Goal: Information Seeking & Learning: Learn about a topic

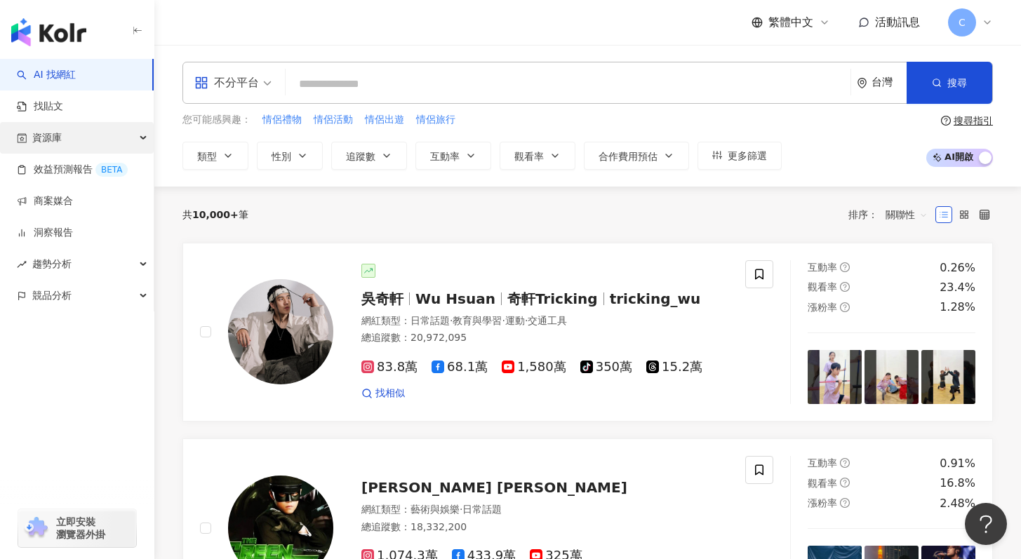
click at [108, 130] on div "資源庫" at bounding box center [77, 138] width 154 height 32
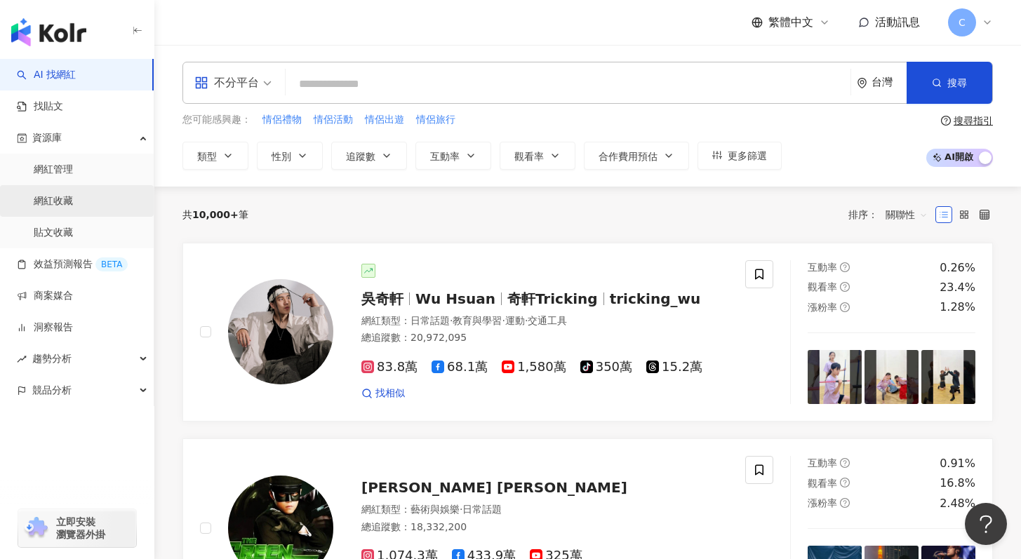
click at [73, 206] on link "網紅收藏" at bounding box center [53, 201] width 39 height 14
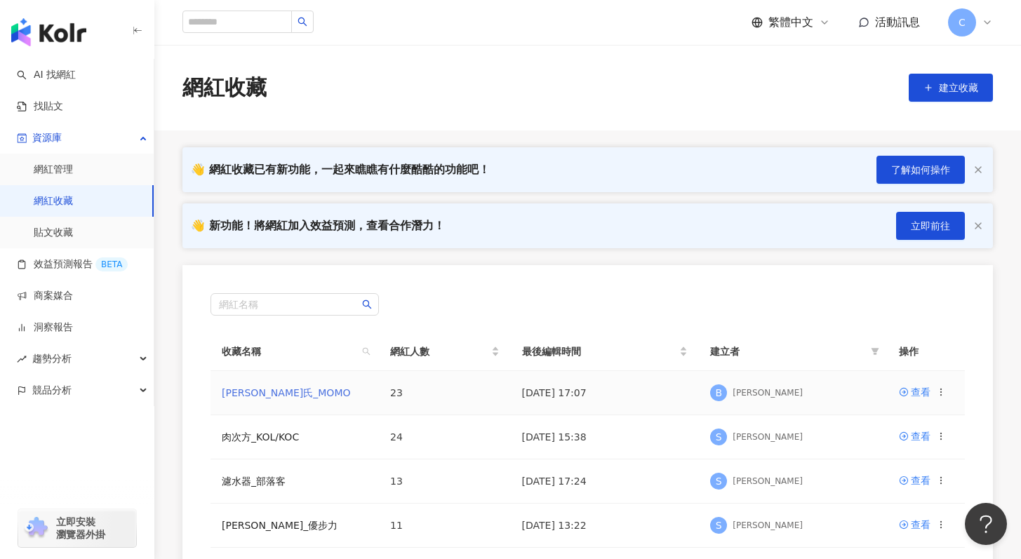
click at [277, 396] on link "白蘭氏_MOMO" at bounding box center [286, 392] width 129 height 11
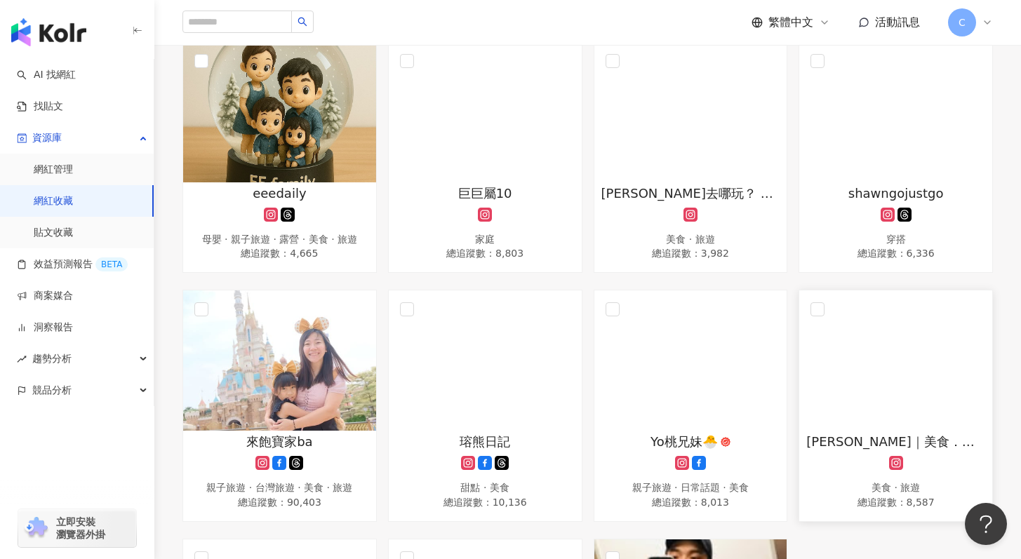
scroll to position [1031, 0]
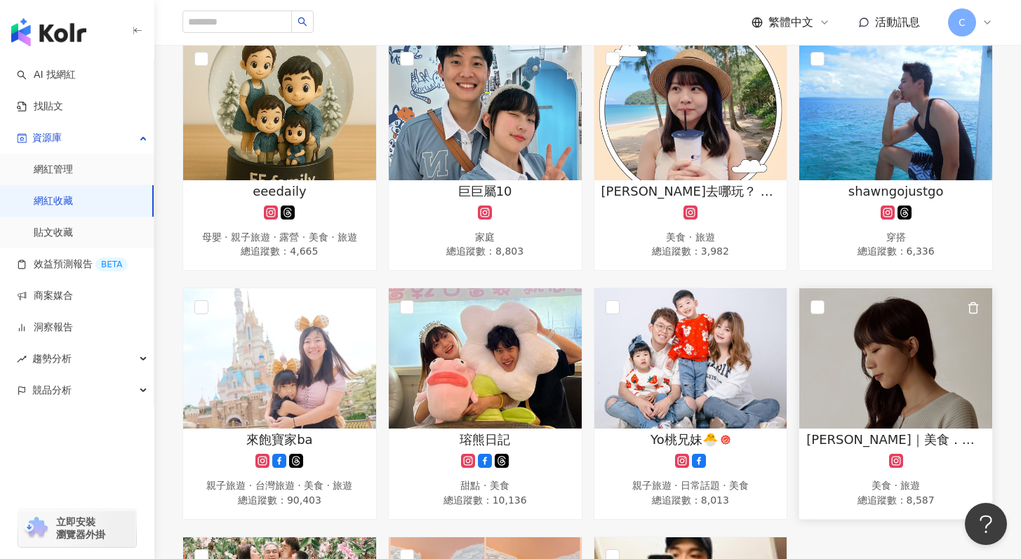
click at [849, 330] on img at bounding box center [895, 358] width 193 height 140
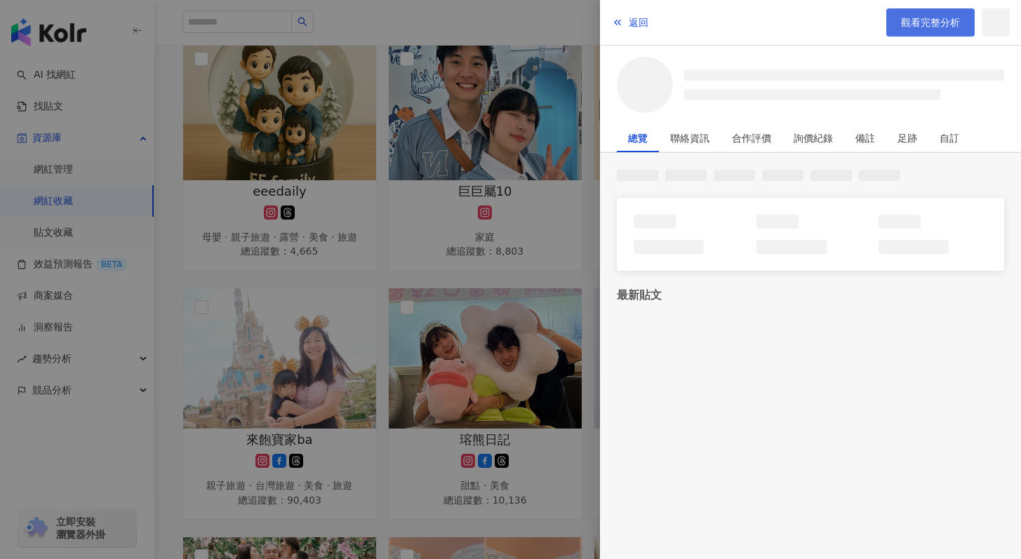
click at [931, 28] on link "觀看完整分析" at bounding box center [930, 22] width 88 height 28
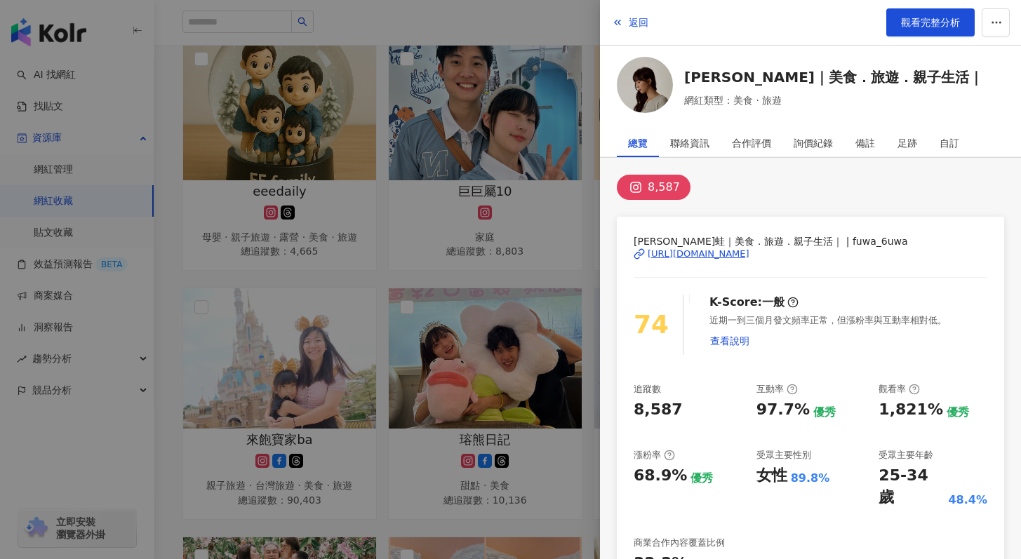
click at [309, 417] on div at bounding box center [510, 279] width 1021 height 559
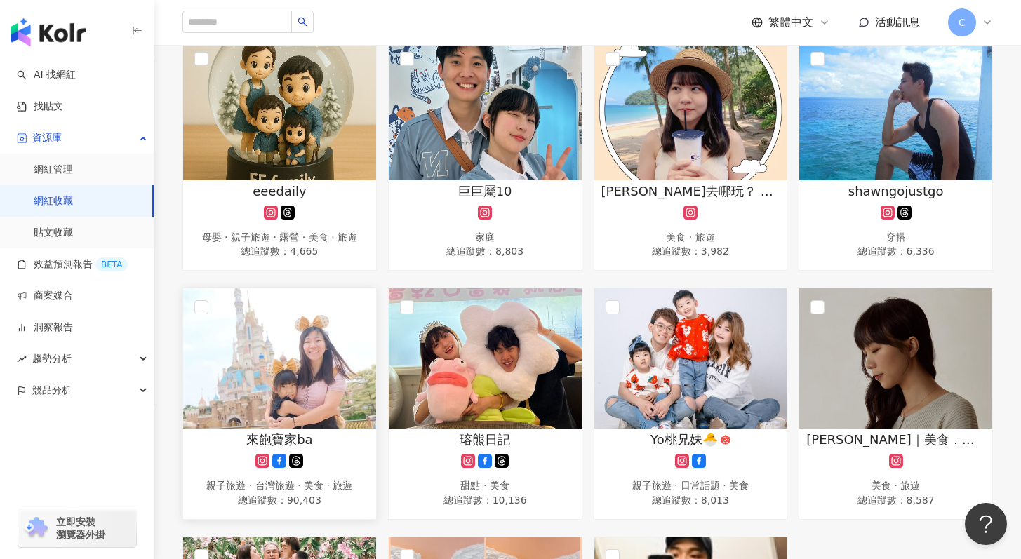
click at [286, 433] on span "來飽寶家ba" at bounding box center [279, 440] width 66 height 18
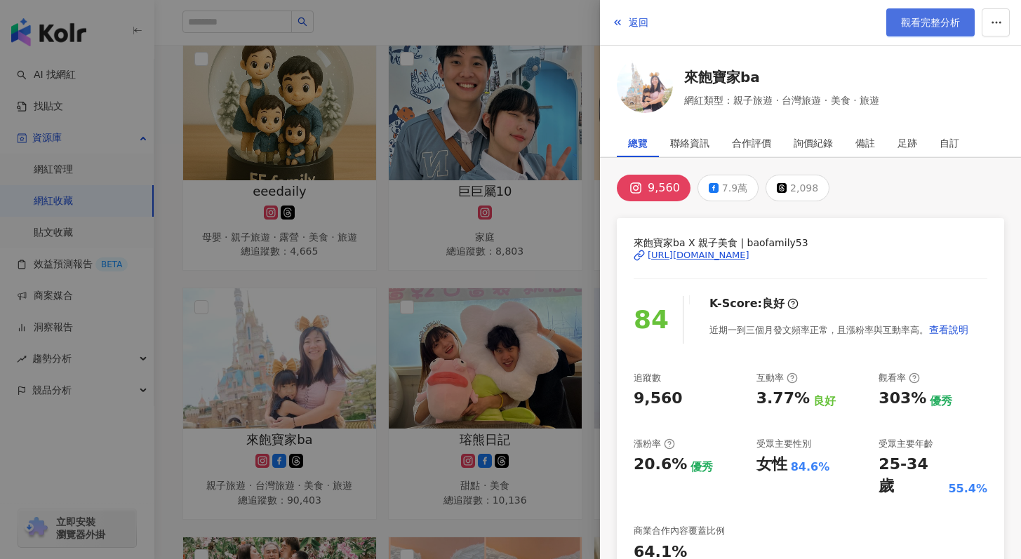
click at [917, 29] on link "觀看完整分析" at bounding box center [930, 22] width 88 height 28
click at [528, 377] on div at bounding box center [510, 279] width 1021 height 559
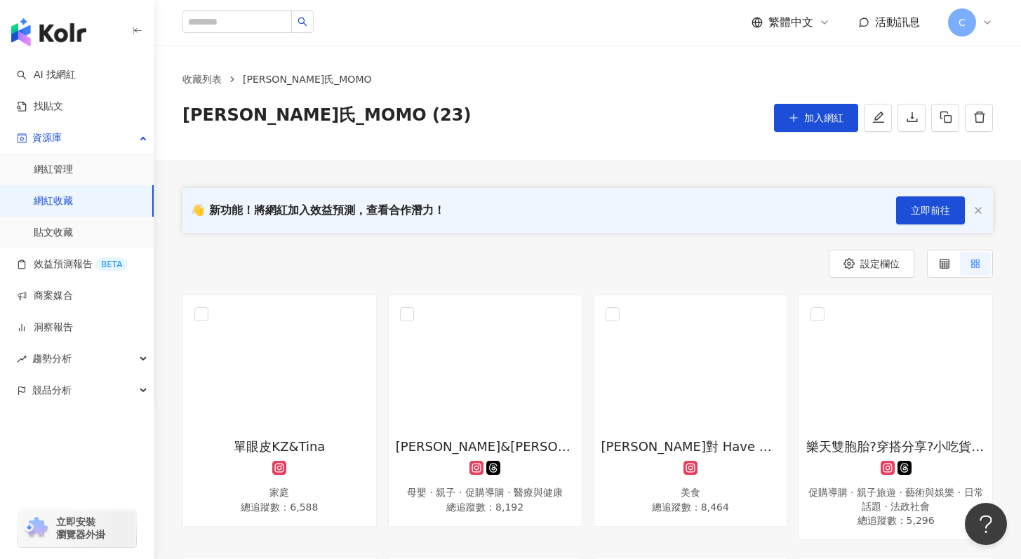
scroll to position [0, 0]
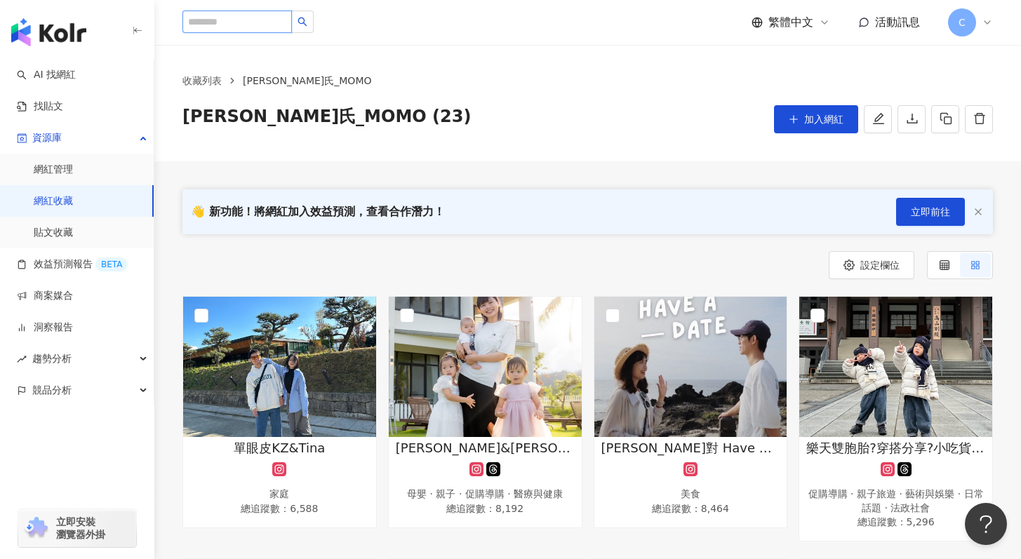
click at [230, 20] on input "search" at bounding box center [236, 22] width 109 height 22
paste input "******"
type input "******"
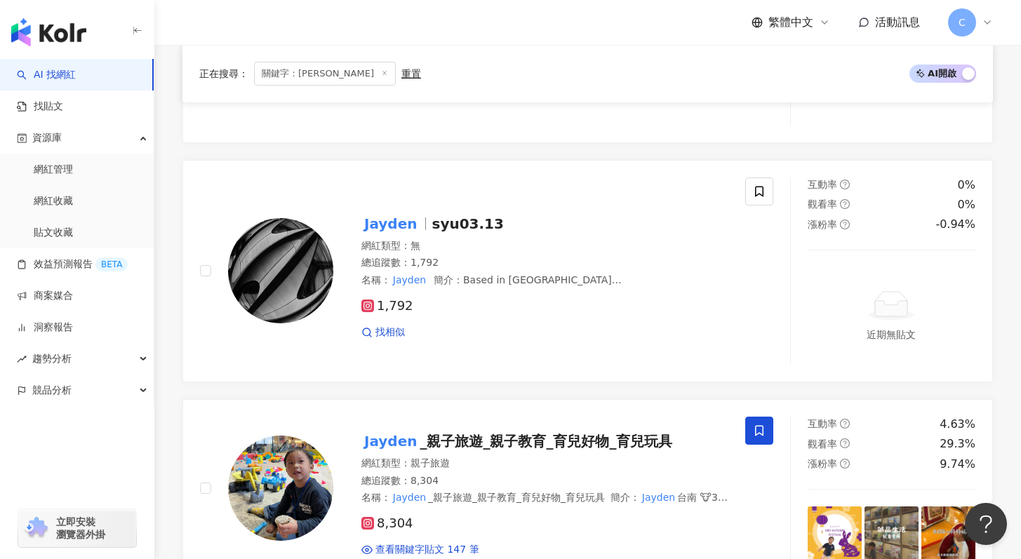
scroll to position [1348, 0]
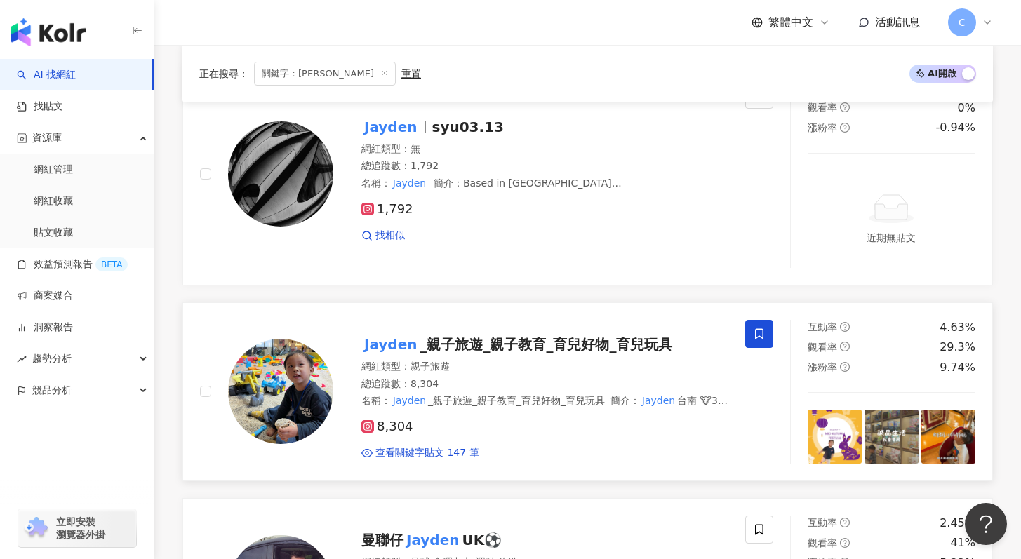
click at [629, 341] on span "_親子旅遊_親子教育_育兒好物_育兒玩具" at bounding box center [546, 344] width 253 height 17
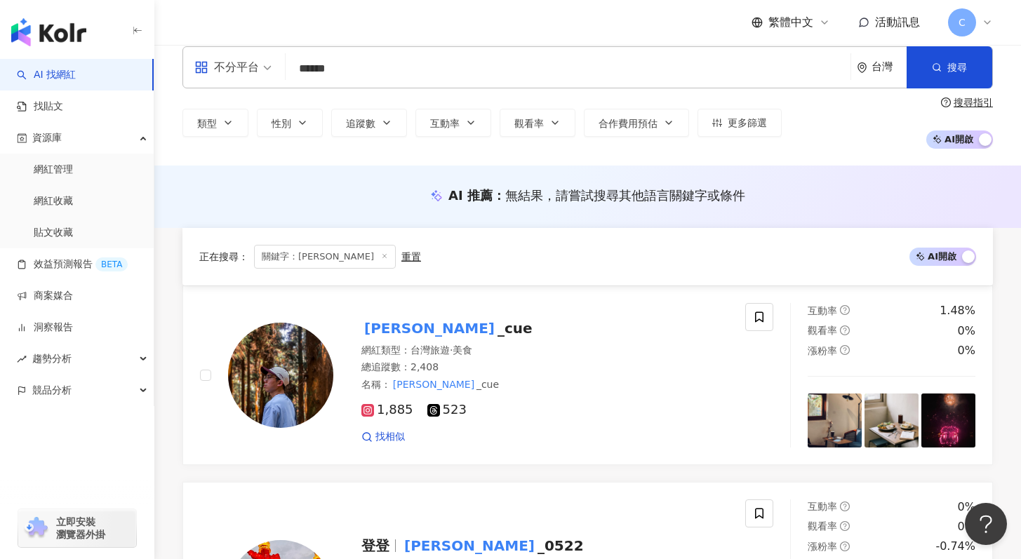
scroll to position [0, 0]
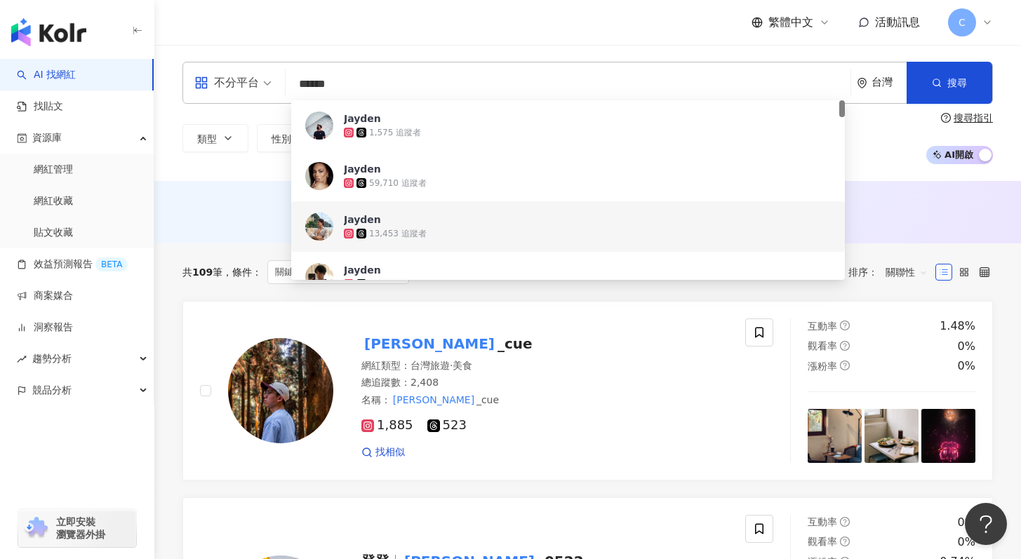
drag, startPoint x: 349, startPoint y: 79, endPoint x: 204, endPoint y: 74, distance: 144.6
click at [199, 74] on div "不分平台 ****** 台灣 搜尋 d118017c-a0a3-4bbc-a175-54bb0f55057c fe9ff1b2-d448-4a8c-a2c3-…" at bounding box center [587, 83] width 810 height 42
paste input "**********"
type input "**********"
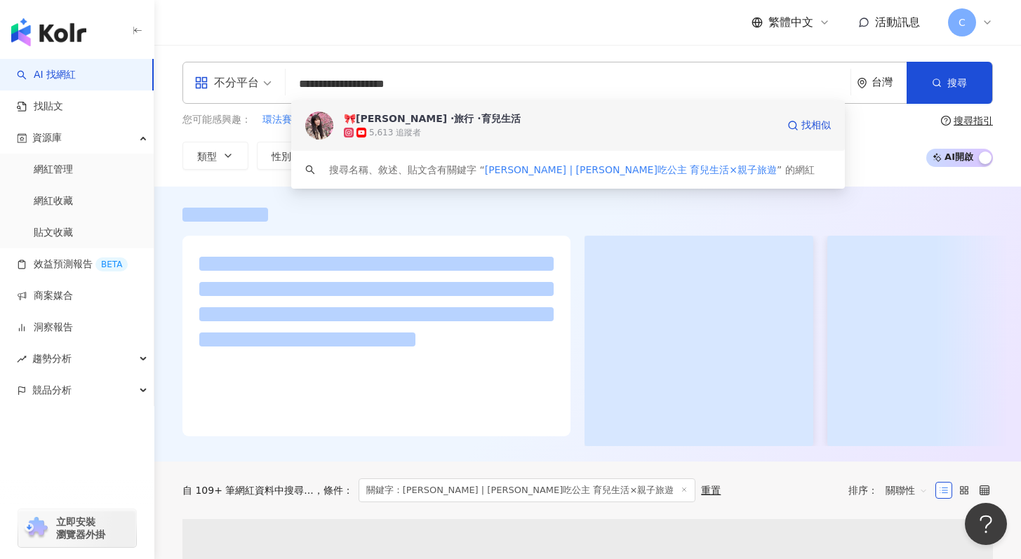
click at [472, 120] on span "🎀Eva ·旅行 ·育兒生活" at bounding box center [560, 119] width 433 height 14
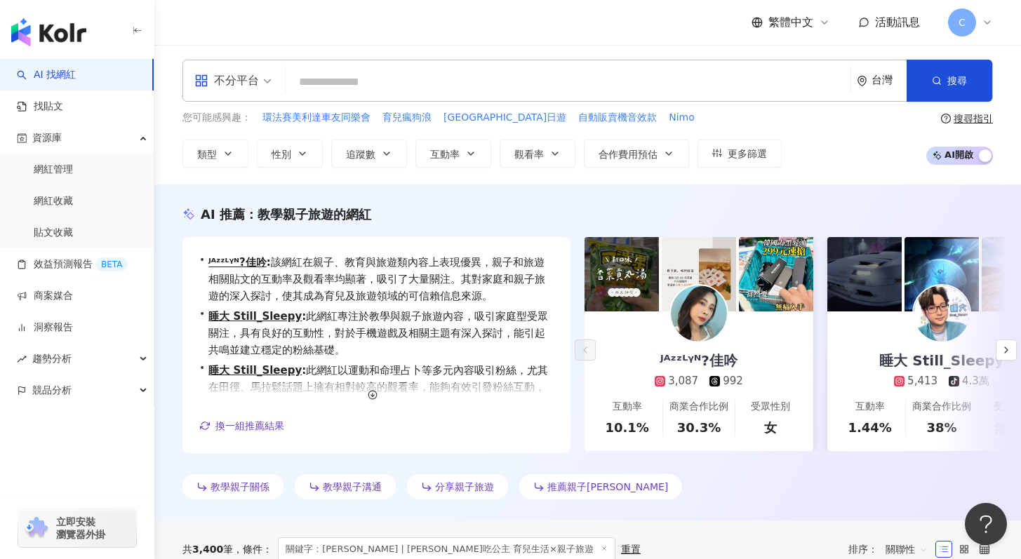
scroll to position [3, 0]
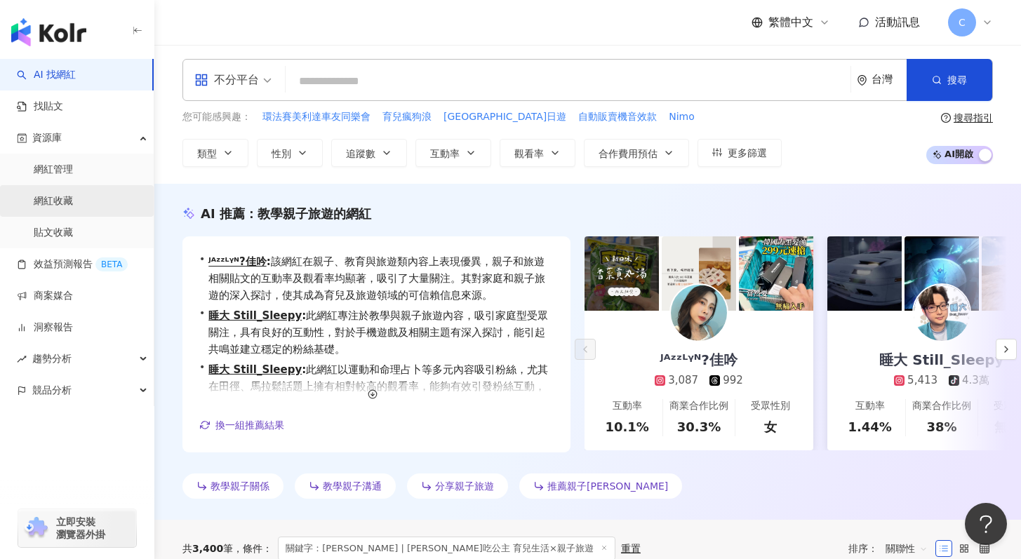
click at [73, 208] on link "網紅收藏" at bounding box center [53, 201] width 39 height 14
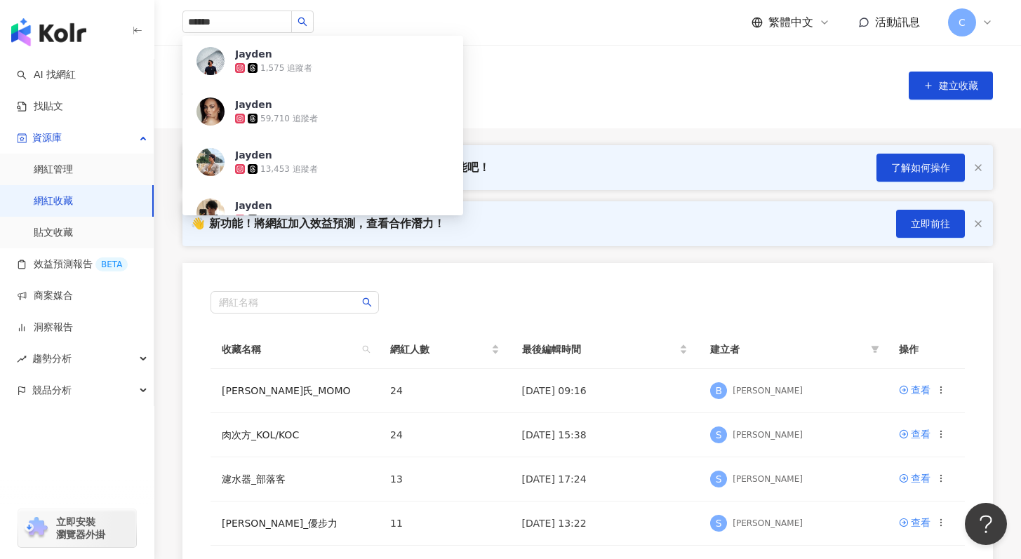
scroll to position [3, 0]
click at [263, 392] on link "白蘭氏_MOMO" at bounding box center [286, 389] width 129 height 11
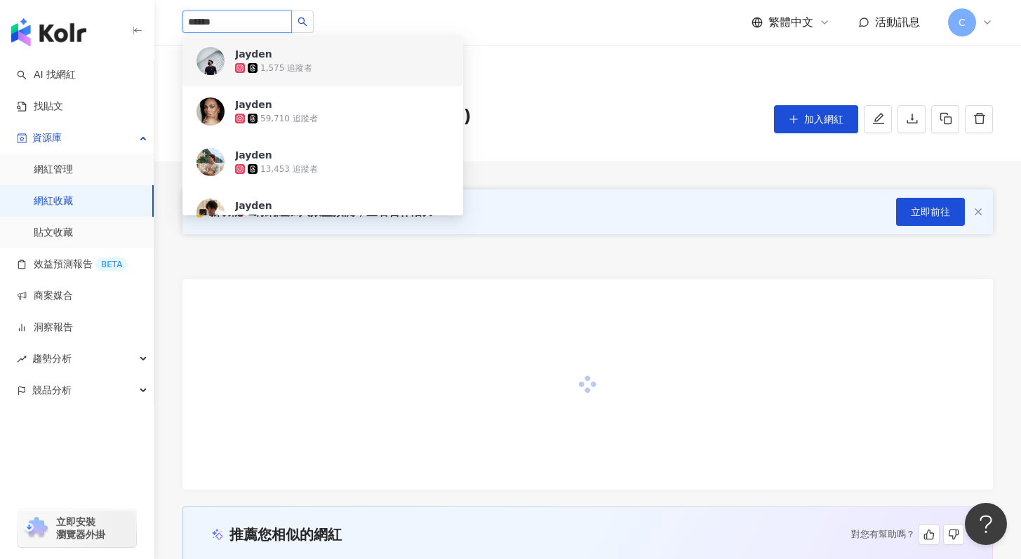
drag, startPoint x: 264, startPoint y: 25, endPoint x: 120, endPoint y: 25, distance: 144.5
click at [120, 25] on div "AI 找網紅 找貼文 資源庫 網紅管理 網紅收藏 貼文收藏 效益預測報告 BETA 商案媒合 洞察報告 趨勢分析 競品分析 立即安裝 瀏覽器外掛 ******…" at bounding box center [510, 436] width 1021 height 873
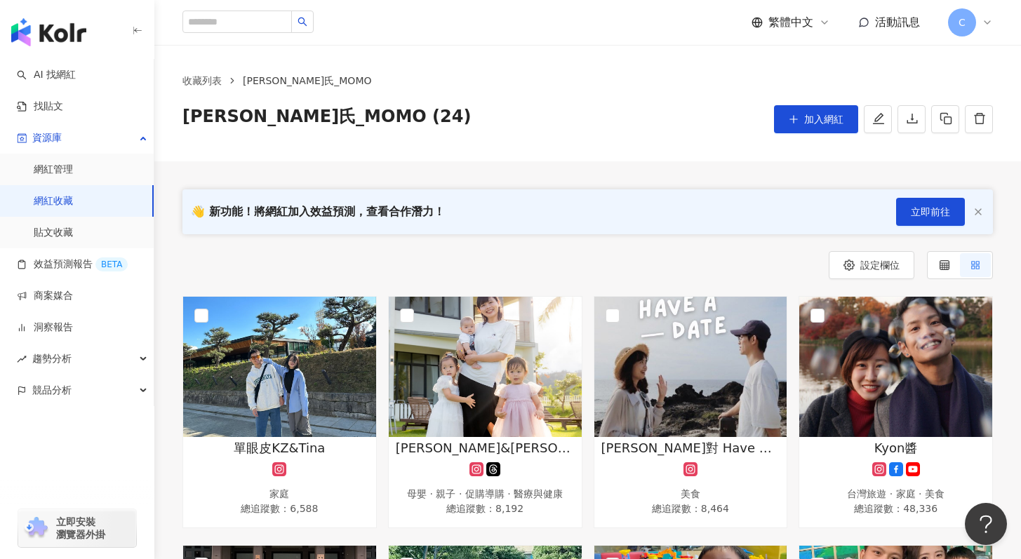
click at [642, 141] on div "收藏列表 白蘭氏_MOMO 白蘭氏_MOMO (24) 加入網紅" at bounding box center [587, 103] width 866 height 116
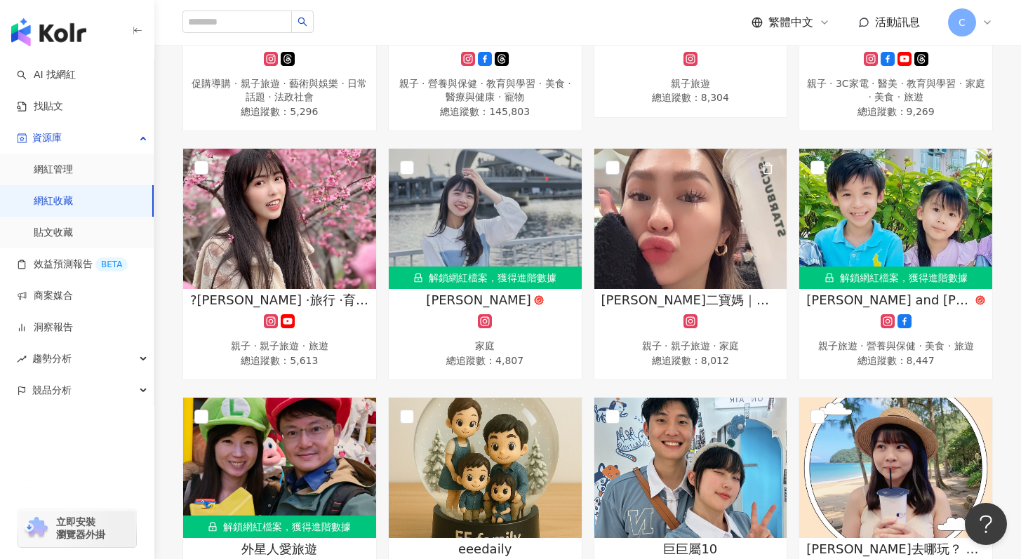
scroll to position [986, 0]
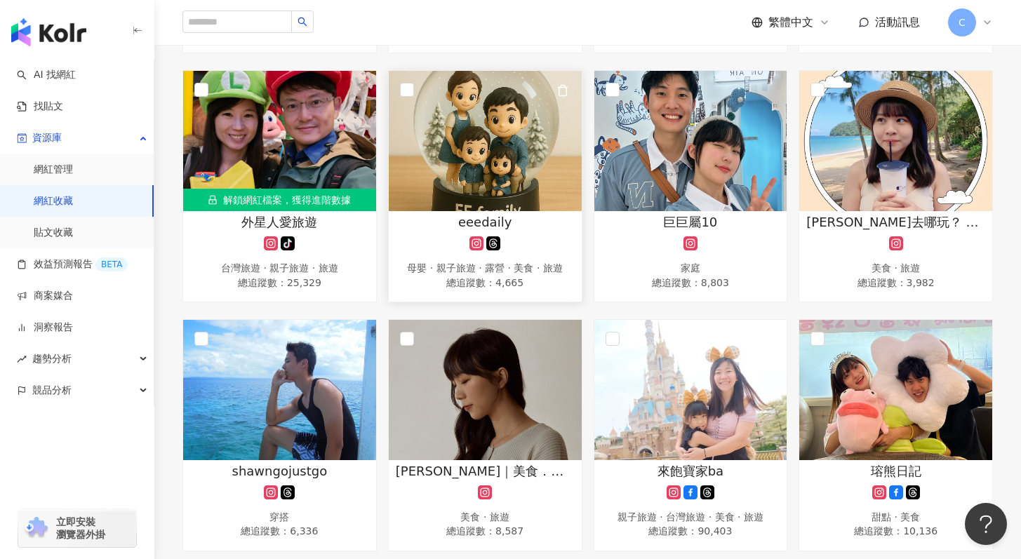
click at [534, 224] on div "eeedaily" at bounding box center [485, 222] width 179 height 18
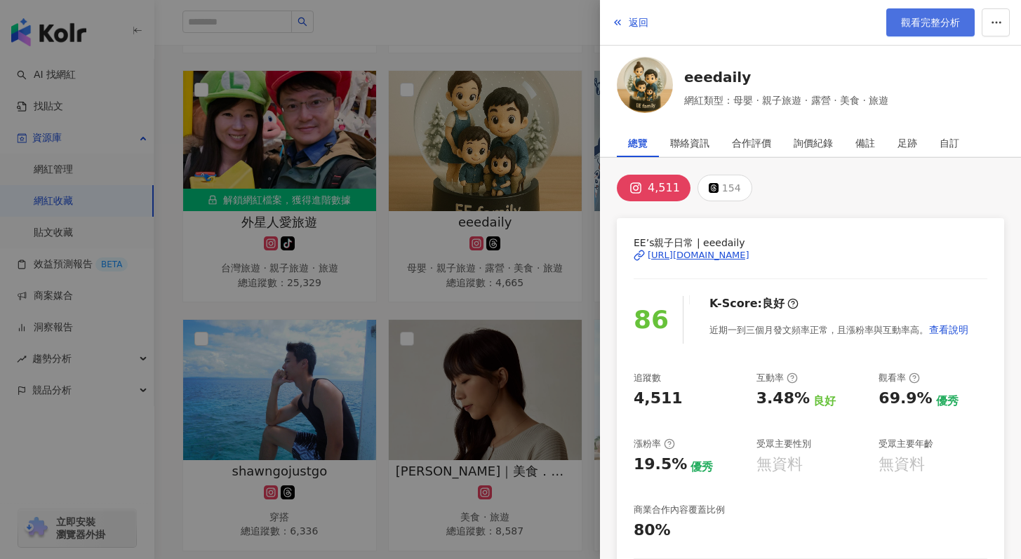
click at [928, 15] on link "觀看完整分析" at bounding box center [930, 22] width 88 height 28
click at [467, 271] on div at bounding box center [510, 279] width 1021 height 559
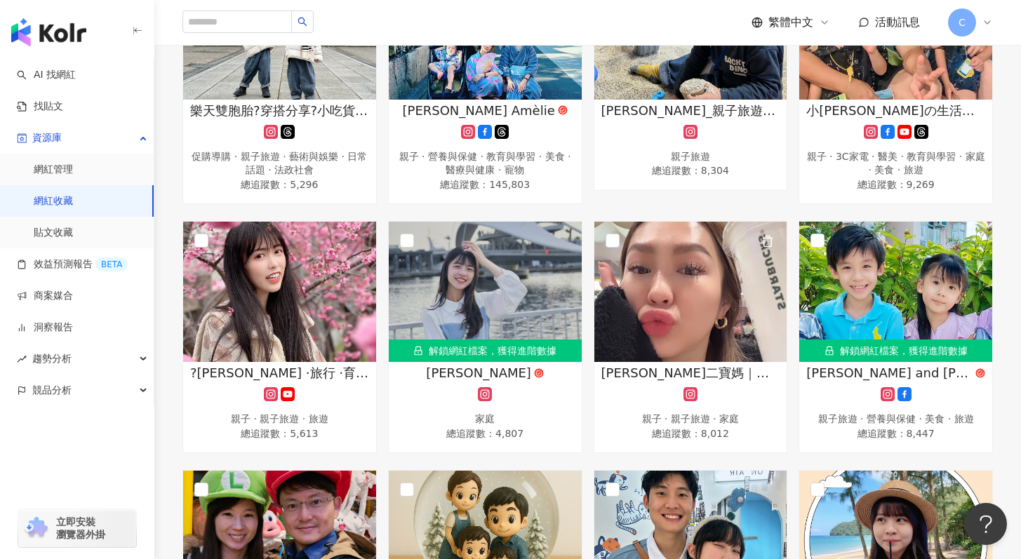
scroll to position [268, 0]
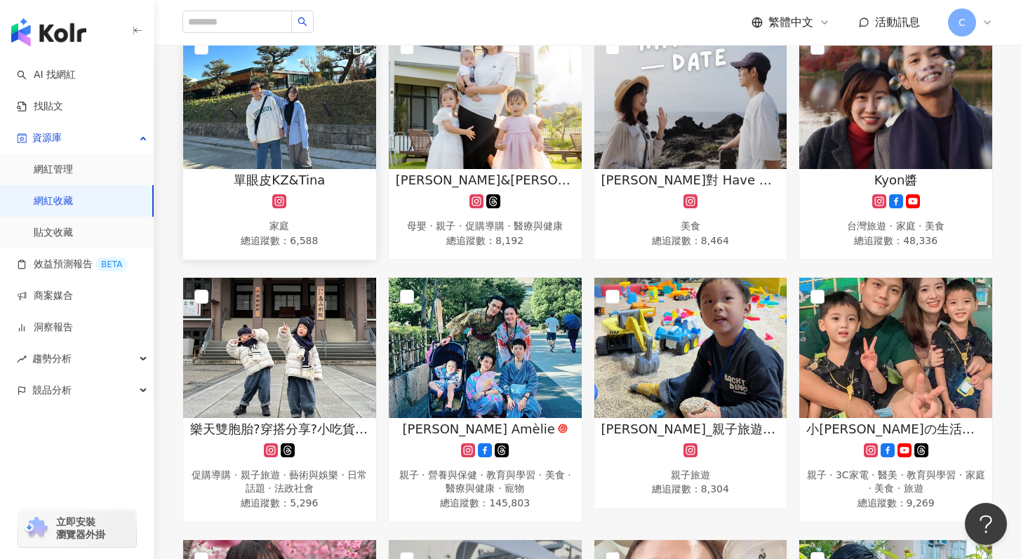
click at [283, 171] on span "單眼皮KZ&Tina" at bounding box center [279, 180] width 91 height 18
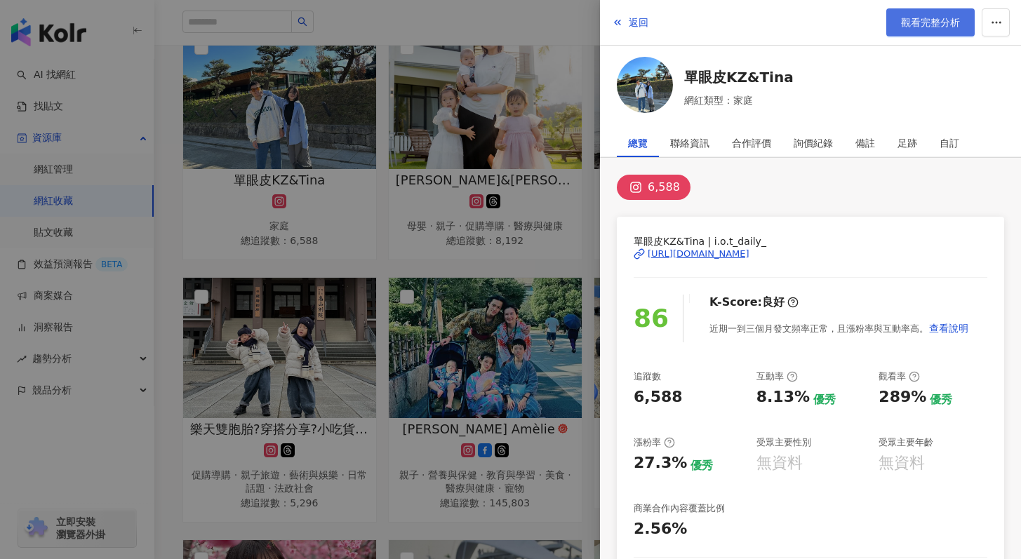
click at [914, 17] on span "觀看完整分析" at bounding box center [930, 22] width 59 height 11
click at [704, 256] on div "https://www.instagram.com/i.o.t_daily_/" at bounding box center [699, 254] width 102 height 13
click at [510, 212] on div at bounding box center [510, 279] width 1021 height 559
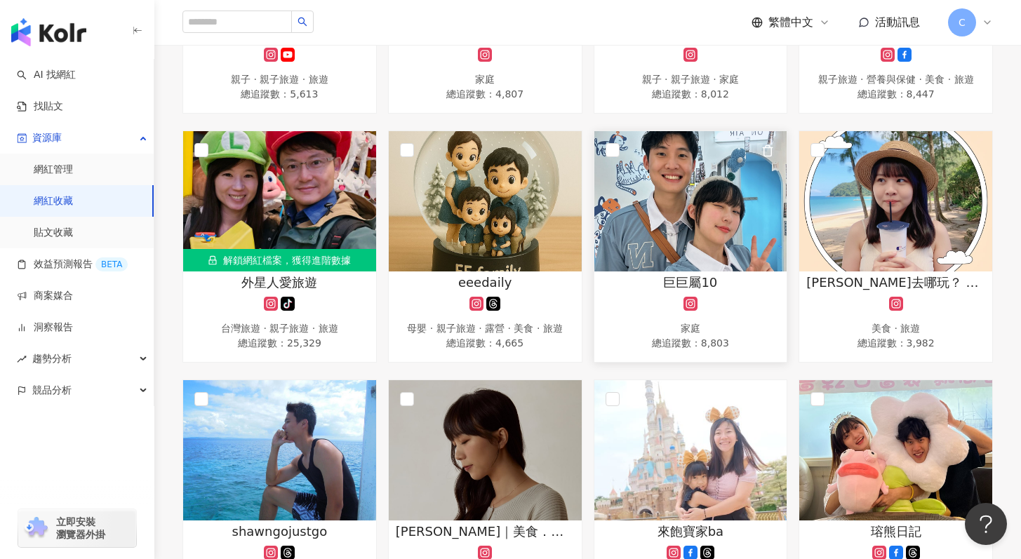
scroll to position [926, 0]
click at [733, 257] on img at bounding box center [690, 201] width 193 height 140
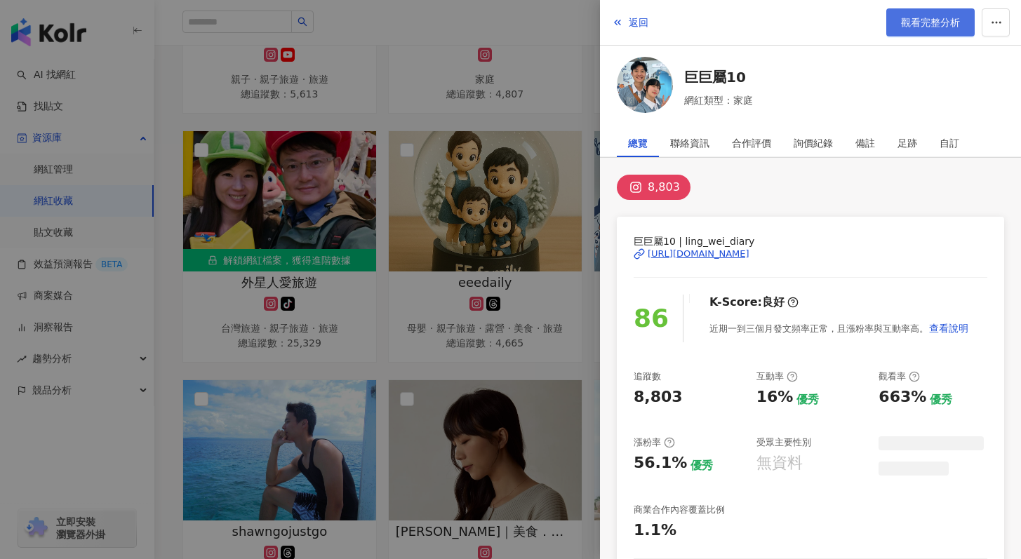
click at [906, 19] on span "觀看完整分析" at bounding box center [930, 22] width 59 height 11
click at [546, 147] on div at bounding box center [510, 279] width 1021 height 559
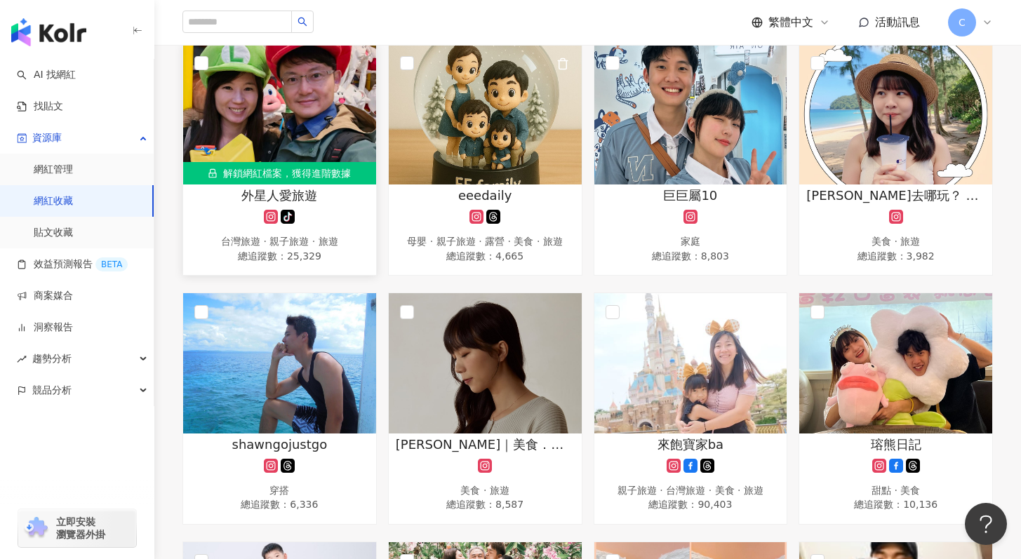
scroll to position [1003, 0]
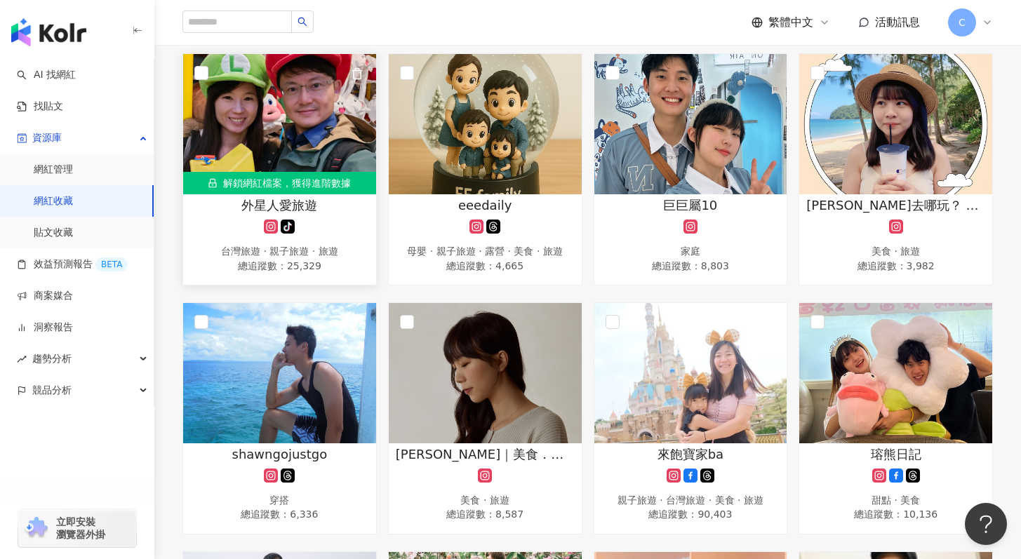
click at [300, 215] on div "外星人愛旅遊 tiktok-icon 台灣旅遊 · 親子旅遊 · 旅遊 總追蹤數 ： 25,329" at bounding box center [279, 235] width 193 height 79
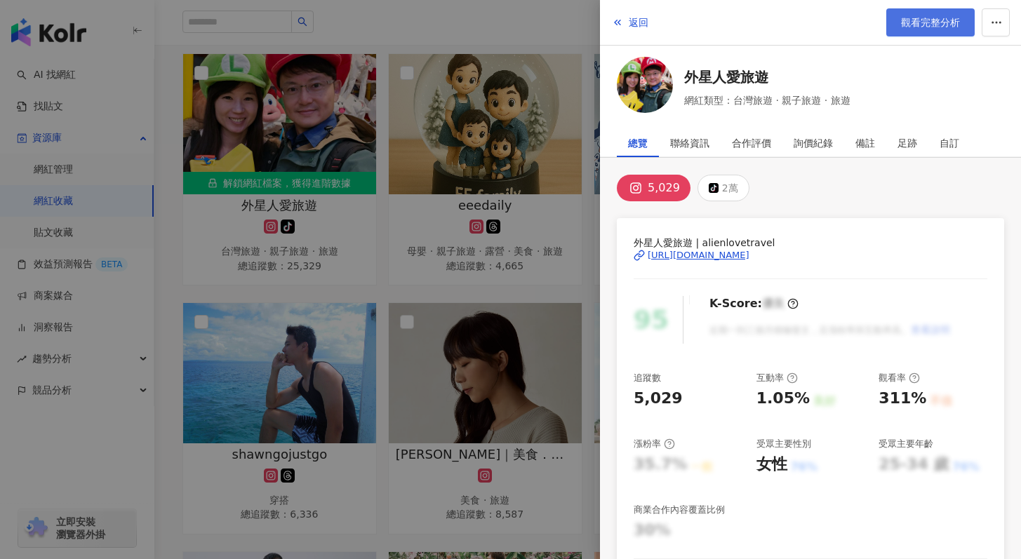
click at [950, 23] on span "觀看完整分析" at bounding box center [930, 22] width 59 height 11
click at [551, 284] on div at bounding box center [510, 279] width 1021 height 559
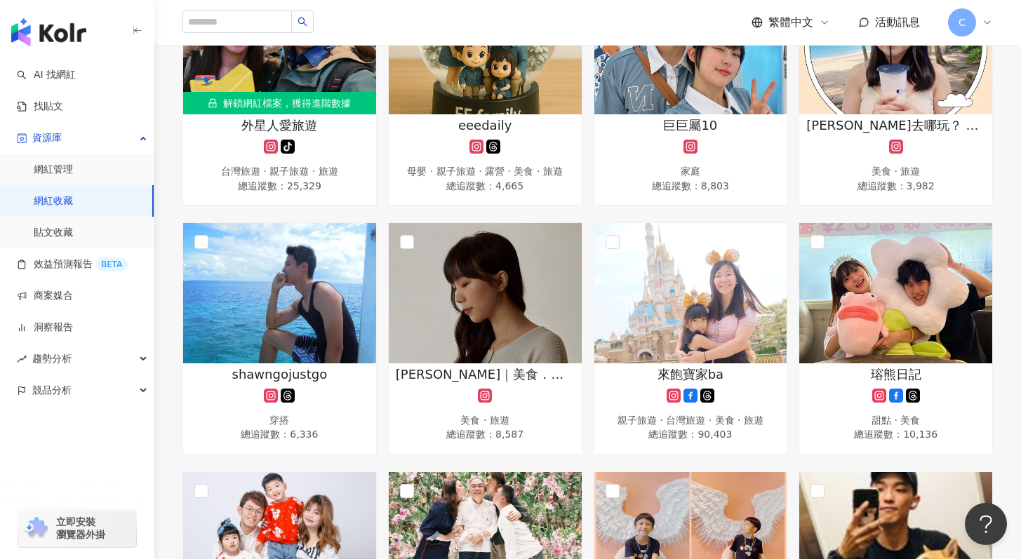
scroll to position [0, 0]
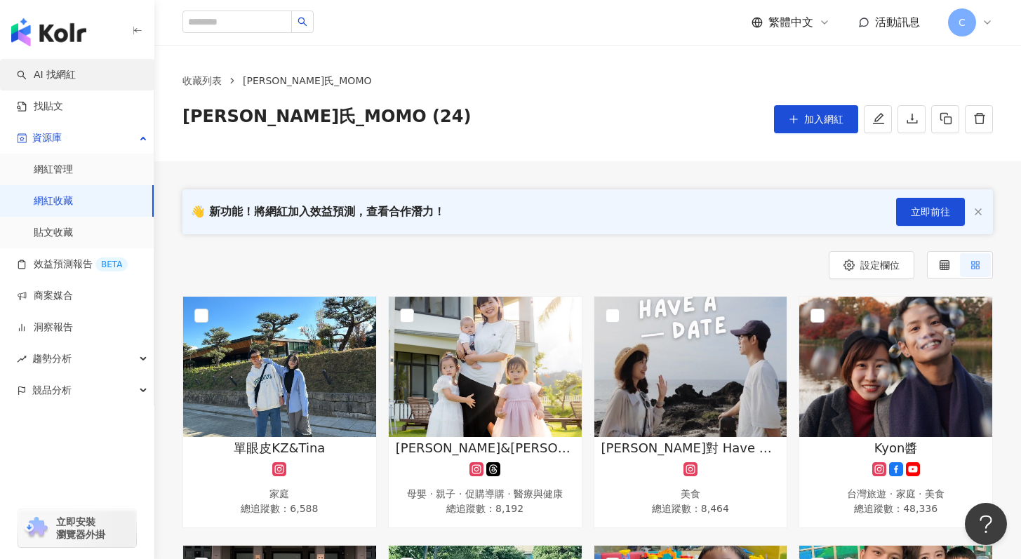
click at [76, 72] on link "AI 找網紅" at bounding box center [46, 75] width 59 height 14
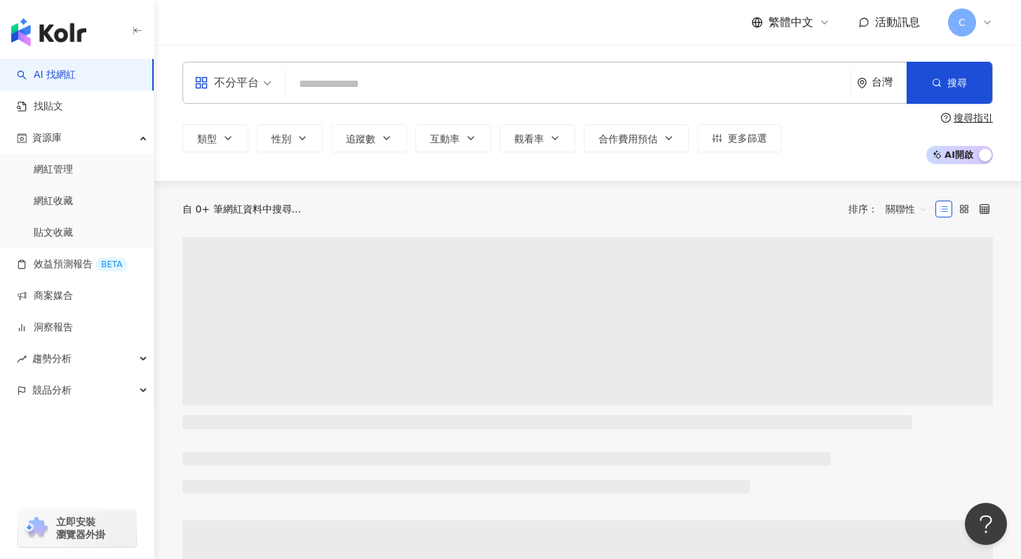
click at [351, 85] on input "search" at bounding box center [567, 84] width 553 height 27
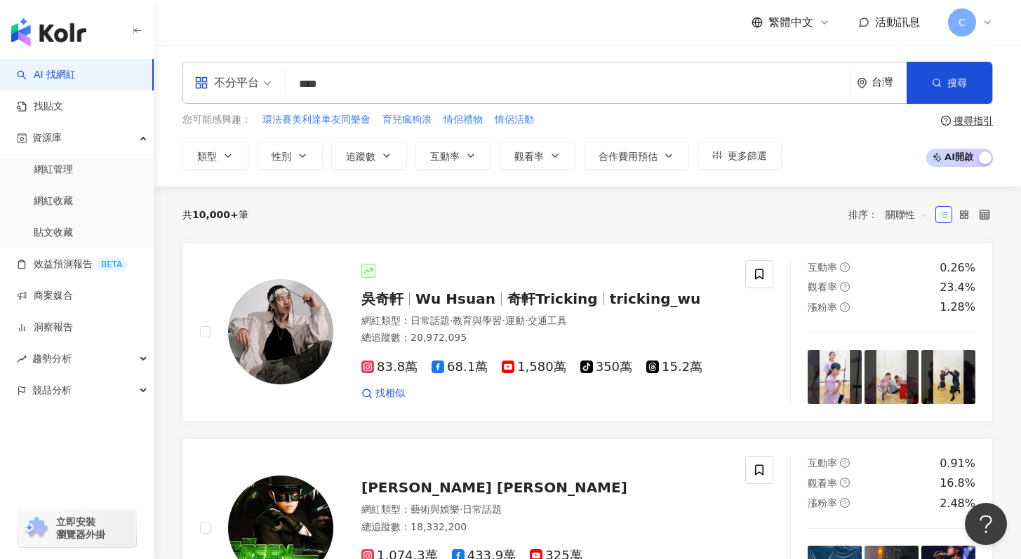
type input "****"
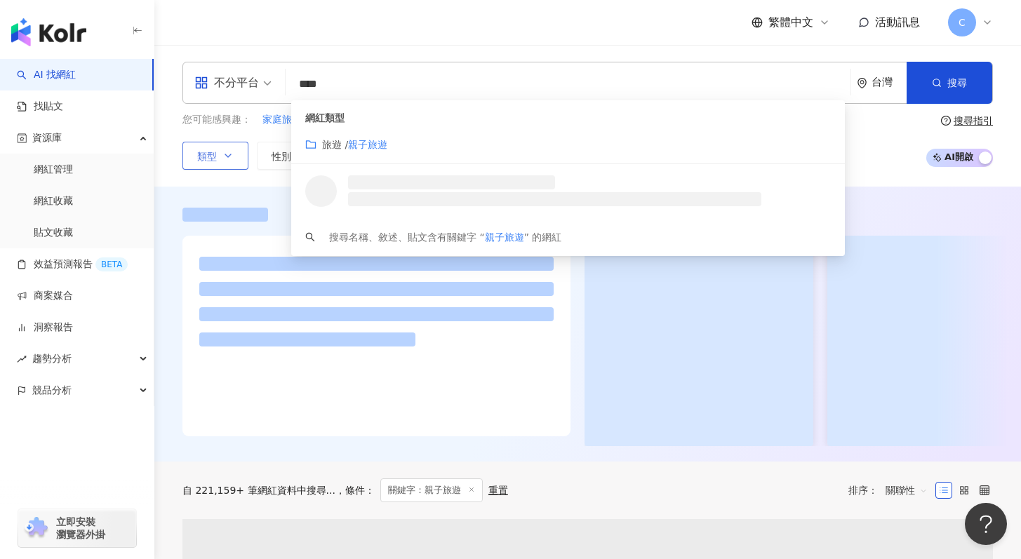
click at [220, 163] on button "類型" at bounding box center [215, 156] width 66 height 28
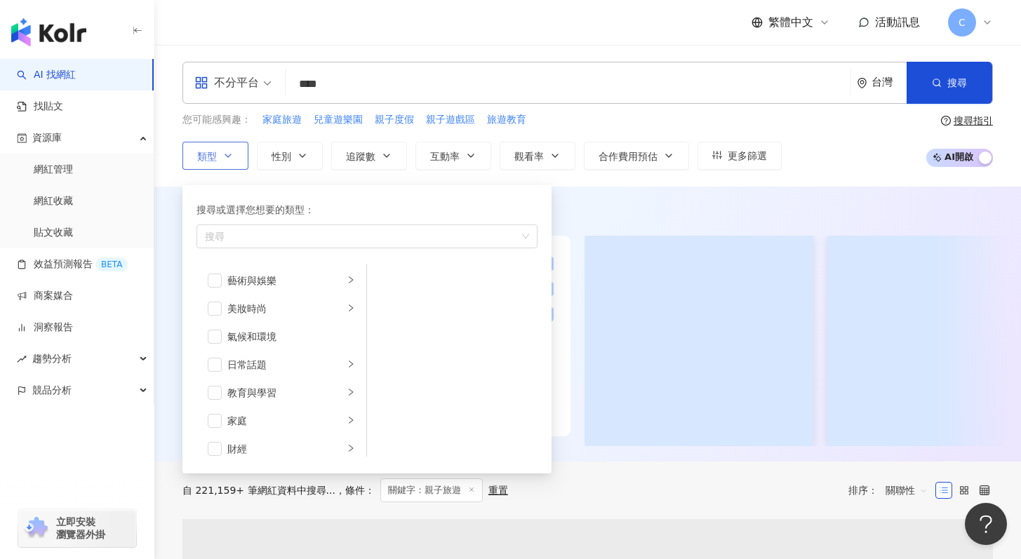
click at [220, 163] on button "類型 搜尋或選擇您想要的類型： 搜尋 藝術與娛樂 美妝時尚 氣候和環境 日常話題 教育與學習 家庭 財經 美食 命理占卜 遊戲 法政社會 生活風格 影視娛樂 …" at bounding box center [215, 156] width 66 height 28
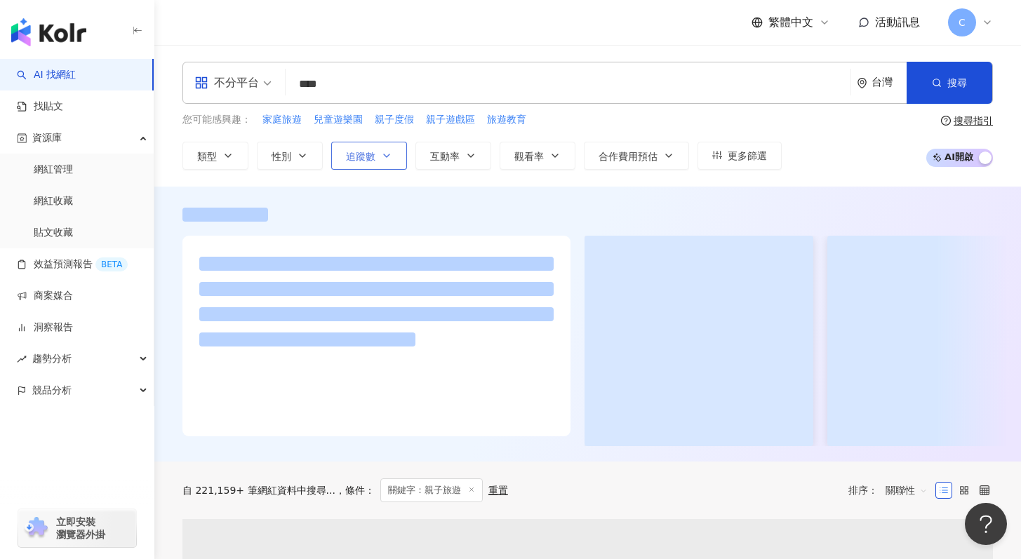
click at [366, 155] on span "追蹤數" at bounding box center [360, 156] width 29 height 11
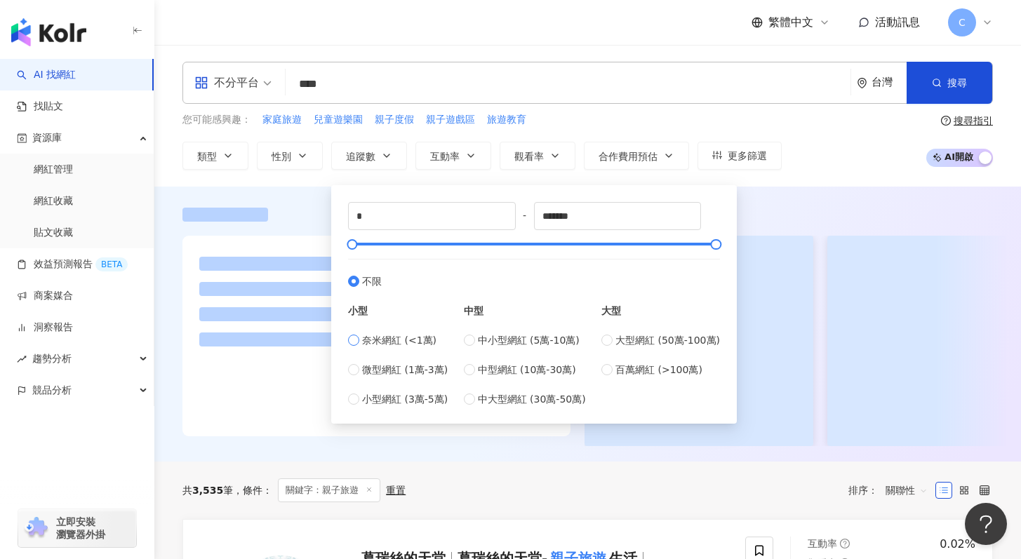
click at [384, 343] on span "奈米網紅 (<1萬)" at bounding box center [399, 340] width 74 height 15
type input "****"
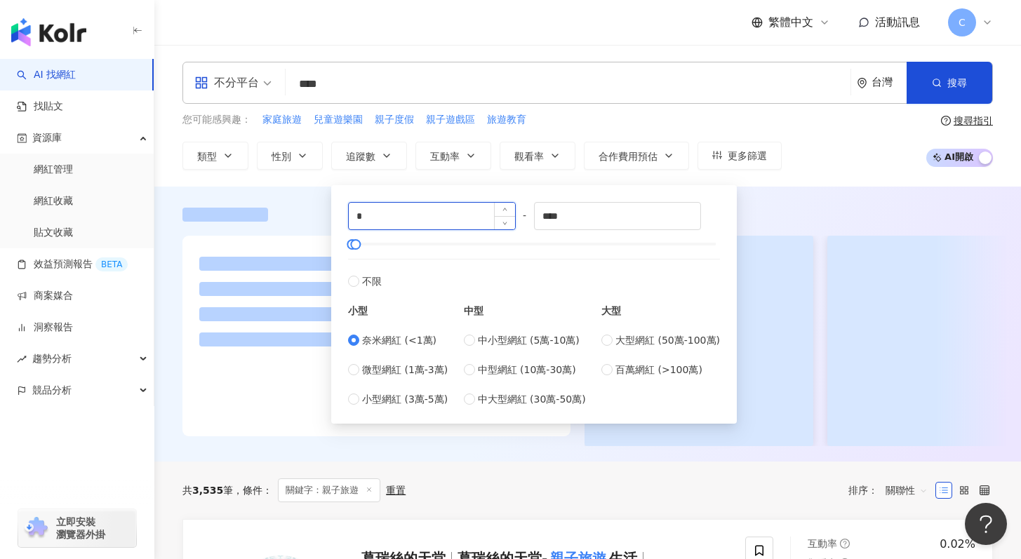
click at [471, 219] on input "*" at bounding box center [432, 216] width 166 height 27
type input "****"
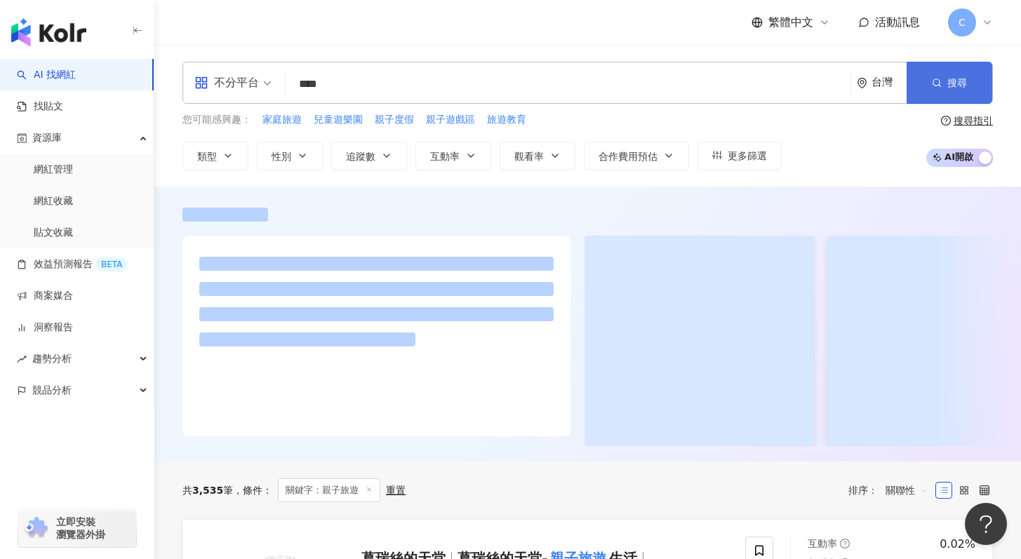
click at [981, 95] on button "搜尋" at bounding box center [949, 83] width 86 height 42
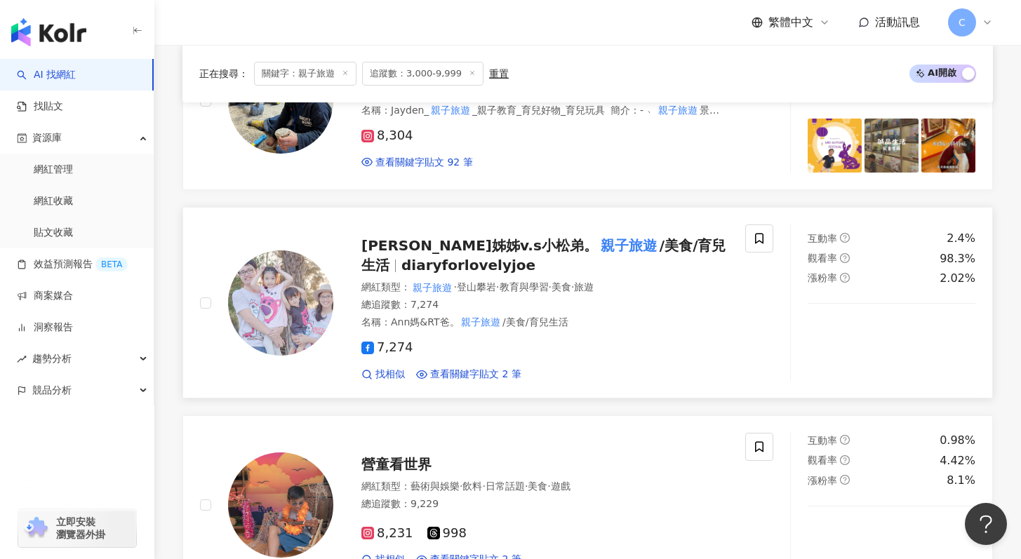
scroll to position [962, 0]
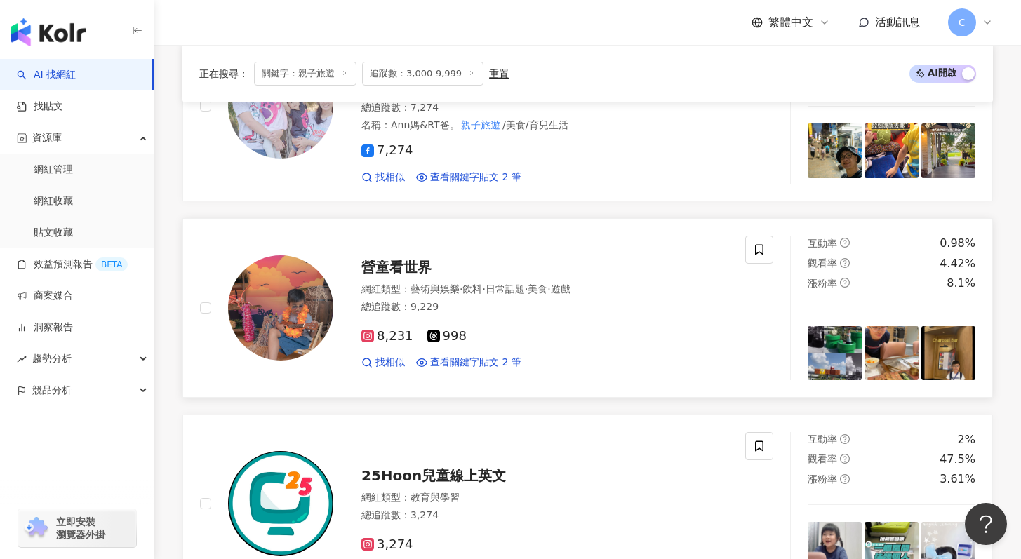
click at [471, 255] on div "營童看世界 網紅類型 ： 藝術與娛樂 · 飲料 · 日常話題 · 美食 · 遊戲 總追蹤數 ： 9,229 8,231 998 找相似 查看關鍵字貼文 2 筆" at bounding box center [530, 307] width 395 height 123
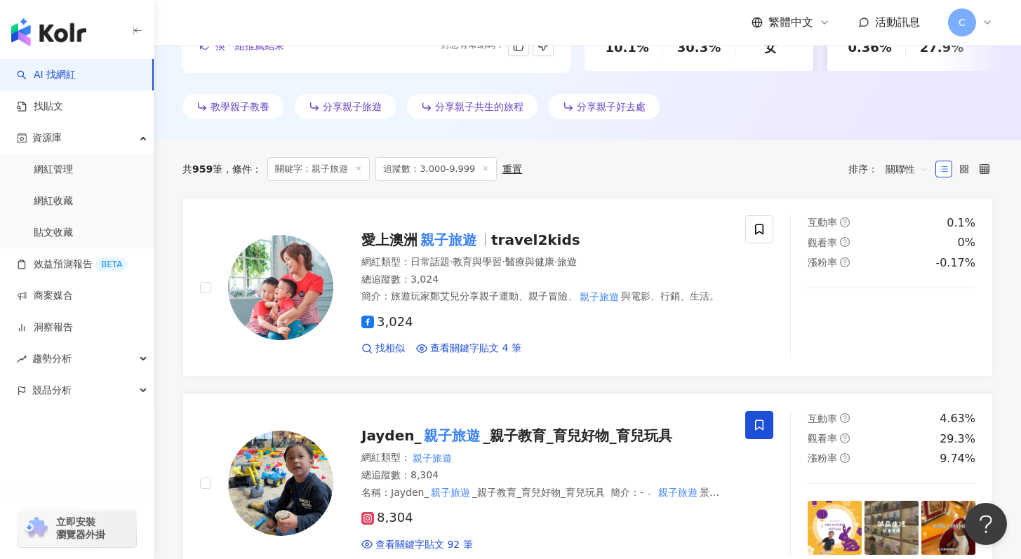
scroll to position [0, 0]
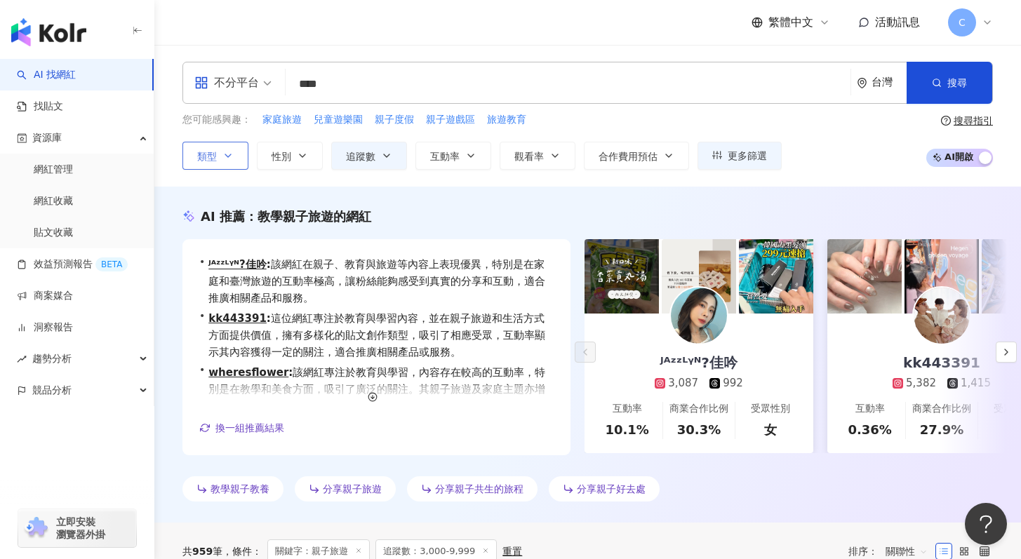
click at [210, 160] on span "類型" at bounding box center [207, 156] width 20 height 11
click at [280, 165] on button "性別" at bounding box center [290, 156] width 66 height 28
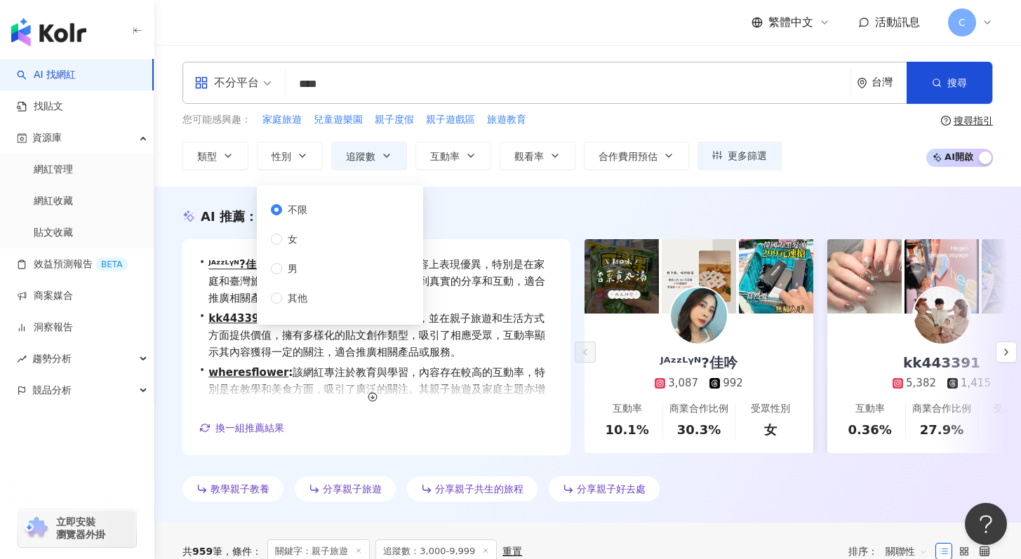
click at [235, 85] on div "不分平台" at bounding box center [226, 83] width 65 height 22
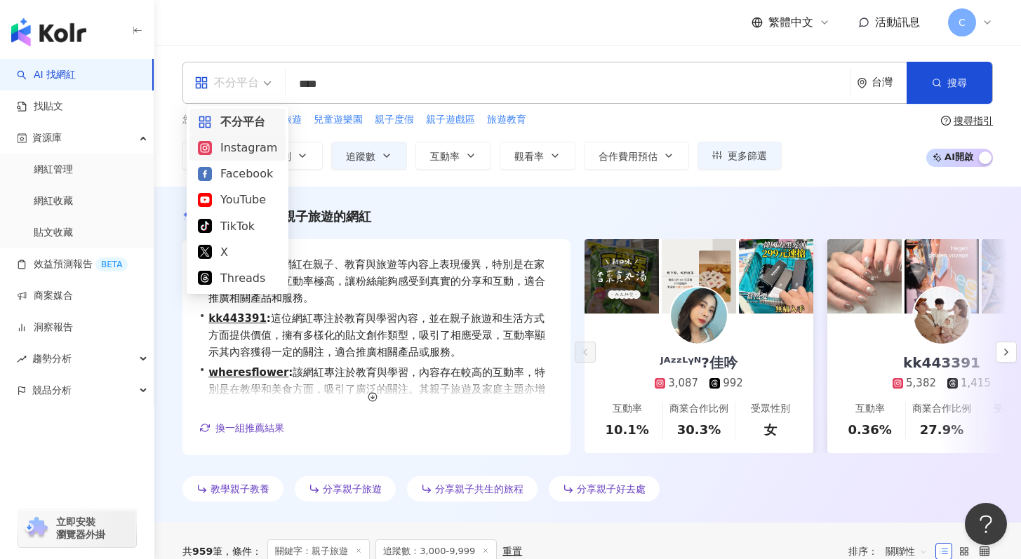
click at [255, 146] on div "Instagram" at bounding box center [237, 148] width 79 height 18
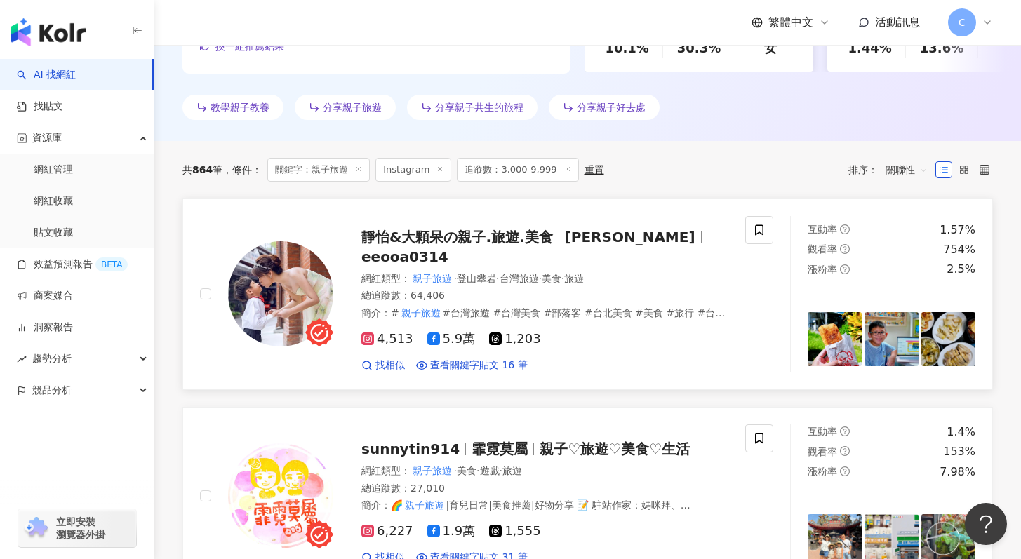
scroll to position [384, 0]
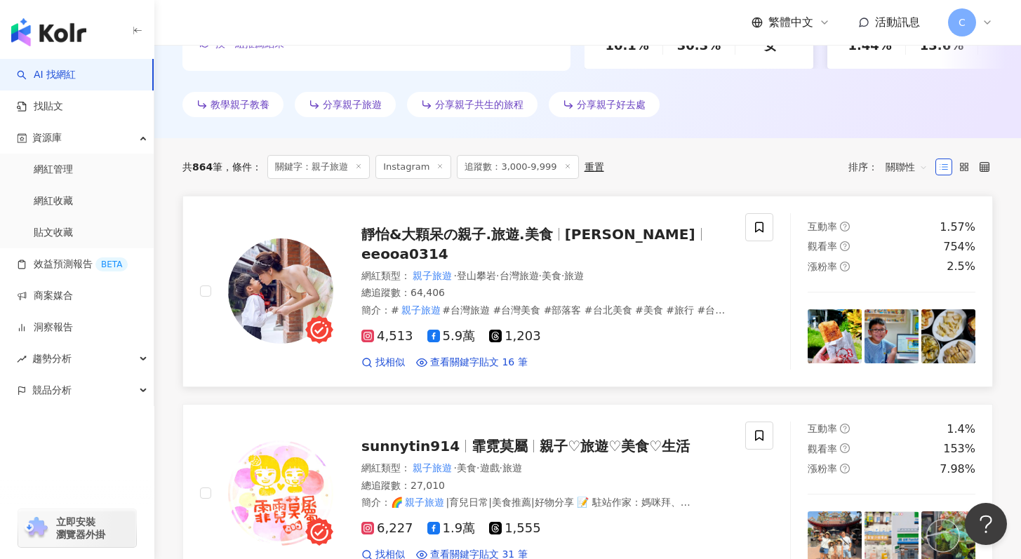
click at [579, 239] on span "葉靜怡" at bounding box center [630, 234] width 130 height 17
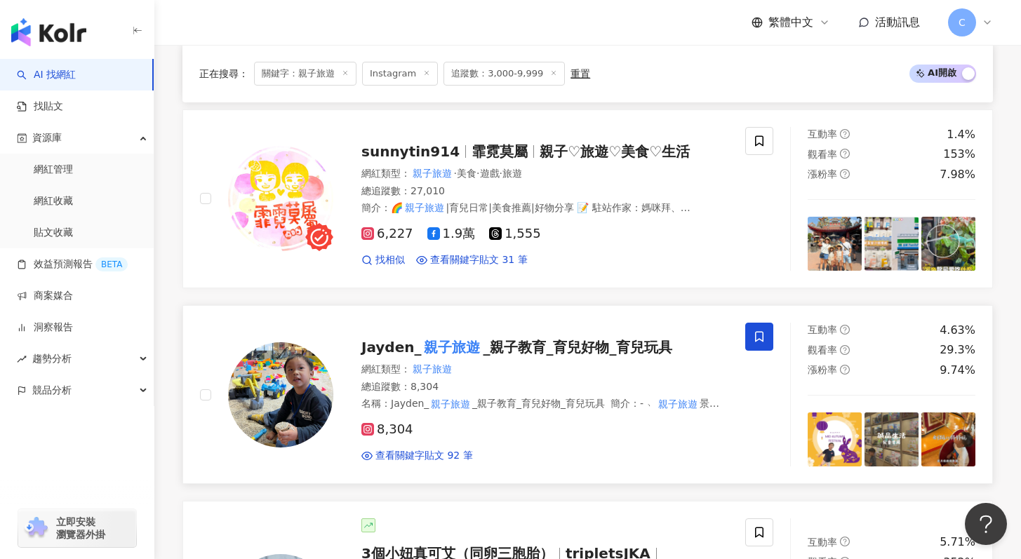
scroll to position [679, 0]
click at [544, 145] on span "親子♡旅遊♡美食♡生活" at bounding box center [614, 151] width 150 height 17
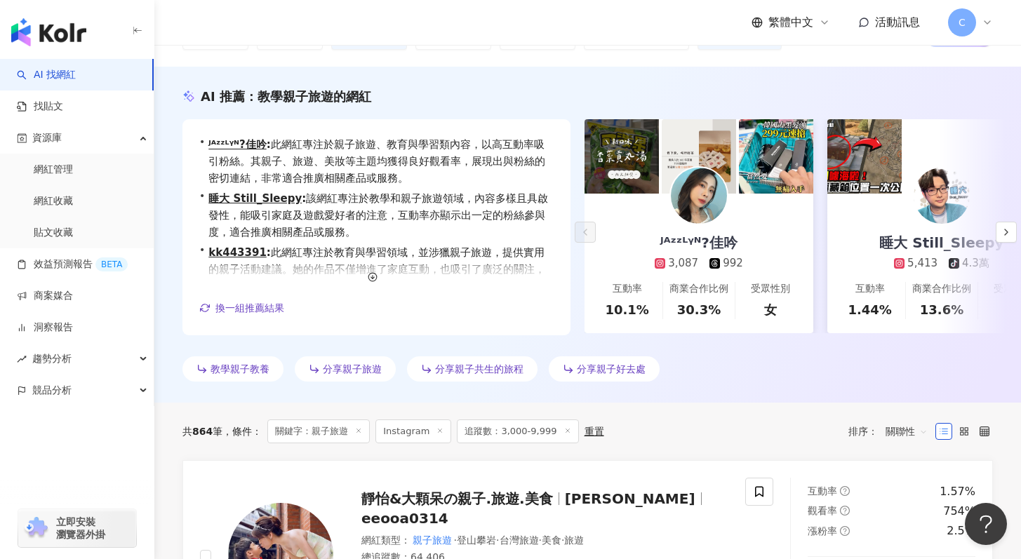
scroll to position [0, 0]
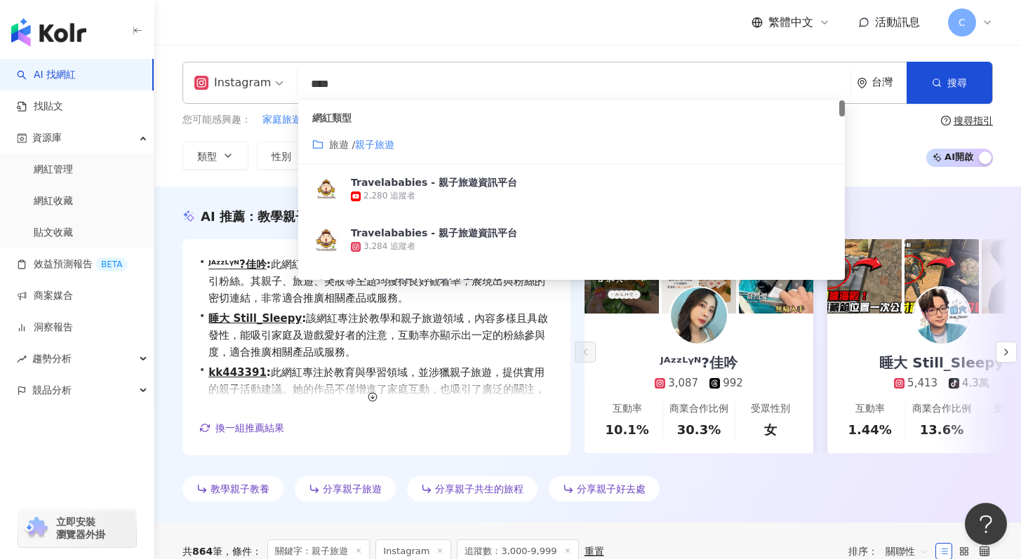
click at [335, 81] on input "****" at bounding box center [574, 84] width 542 height 27
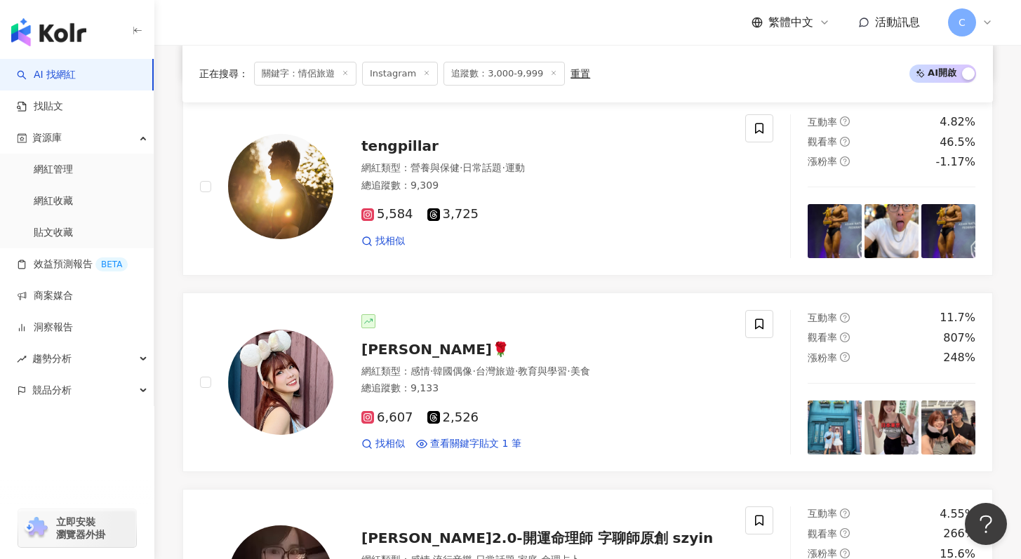
scroll to position [745, 0]
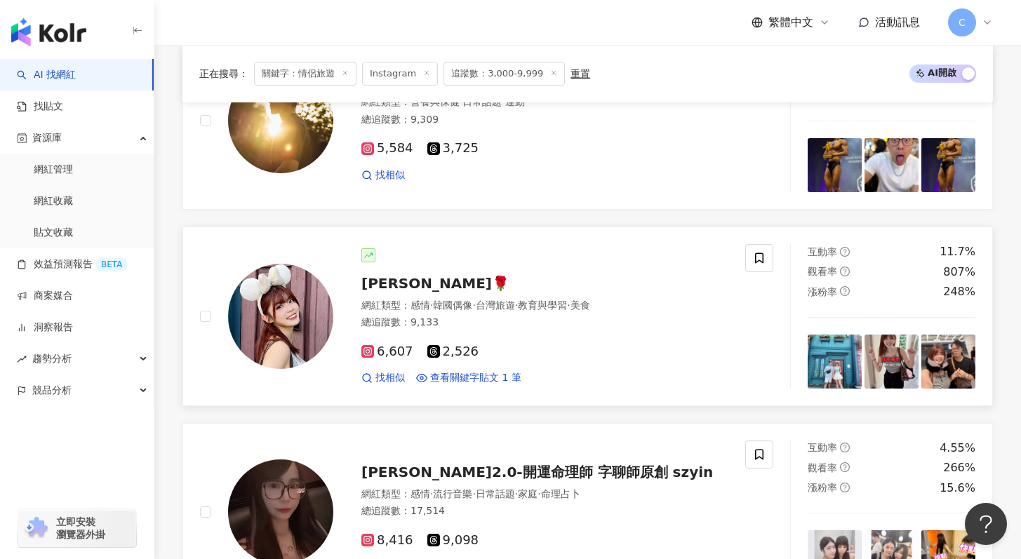
click at [381, 283] on span "Yi Ni🌹" at bounding box center [435, 283] width 148 height 17
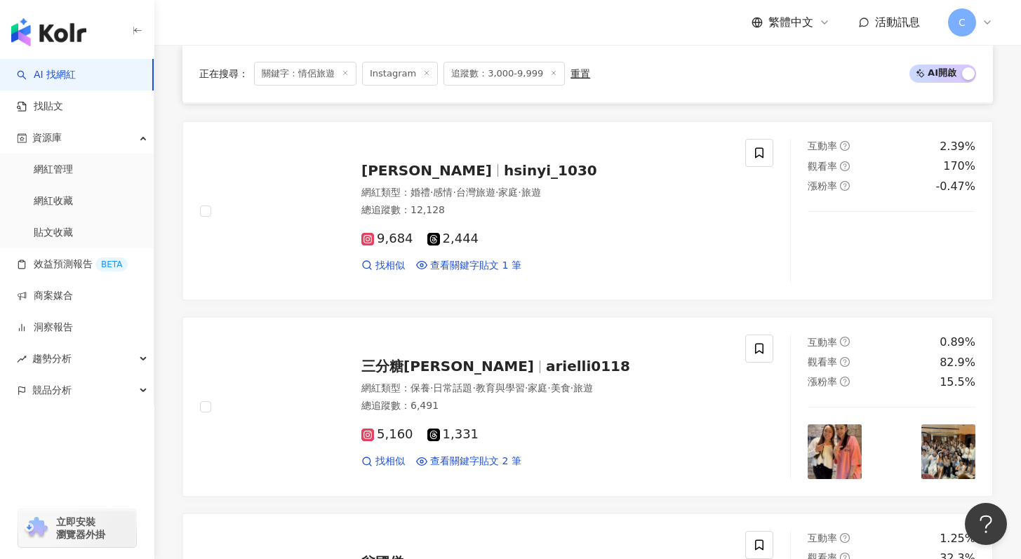
scroll to position [1831, 0]
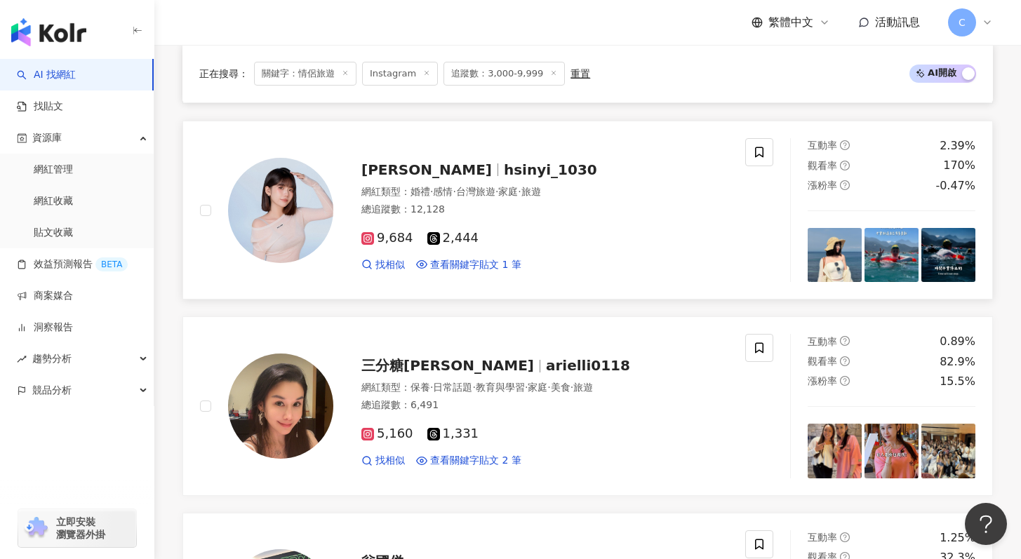
click at [504, 167] on span "hsinyi_1030" at bounding box center [550, 169] width 93 height 17
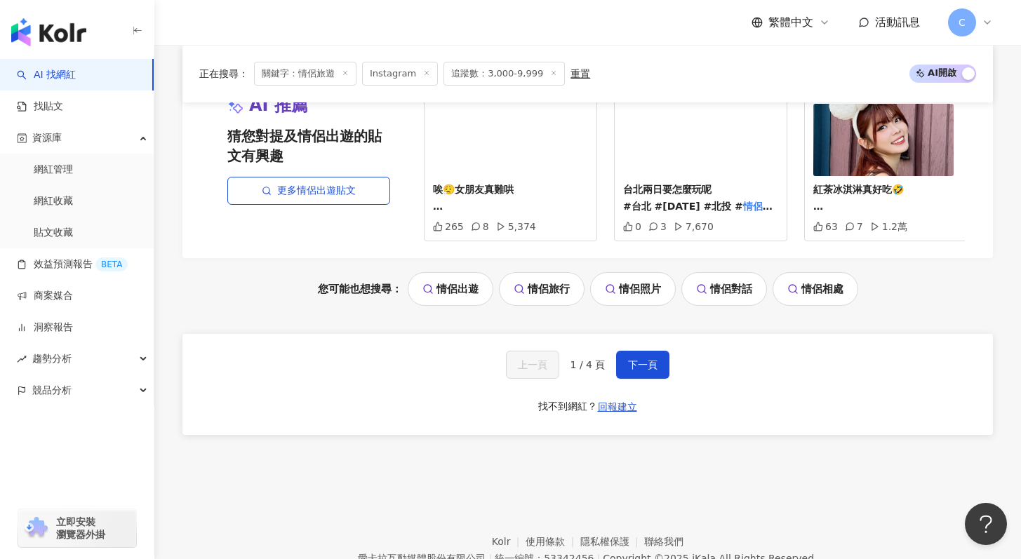
scroll to position [2979, 0]
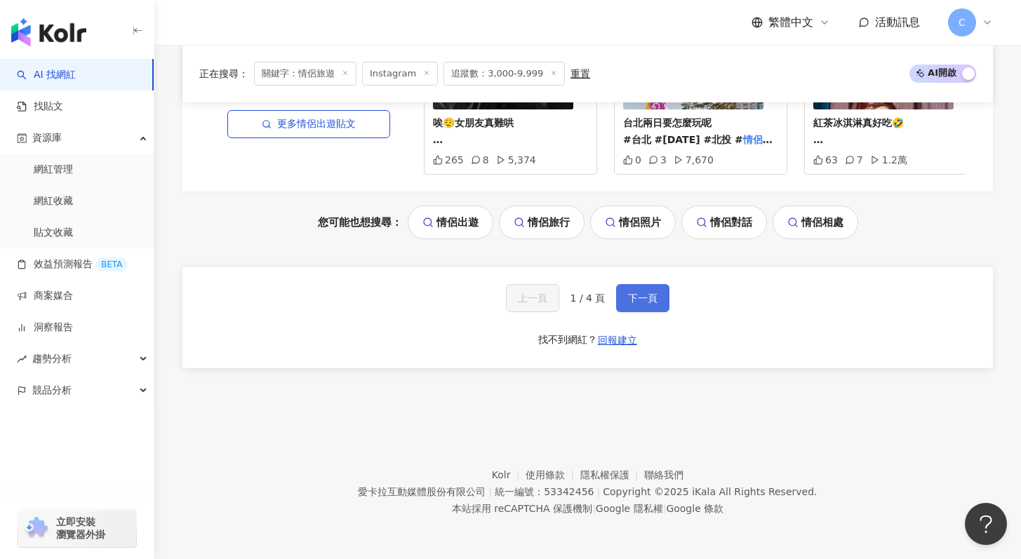
click at [652, 301] on span "下一頁" at bounding box center [642, 298] width 29 height 11
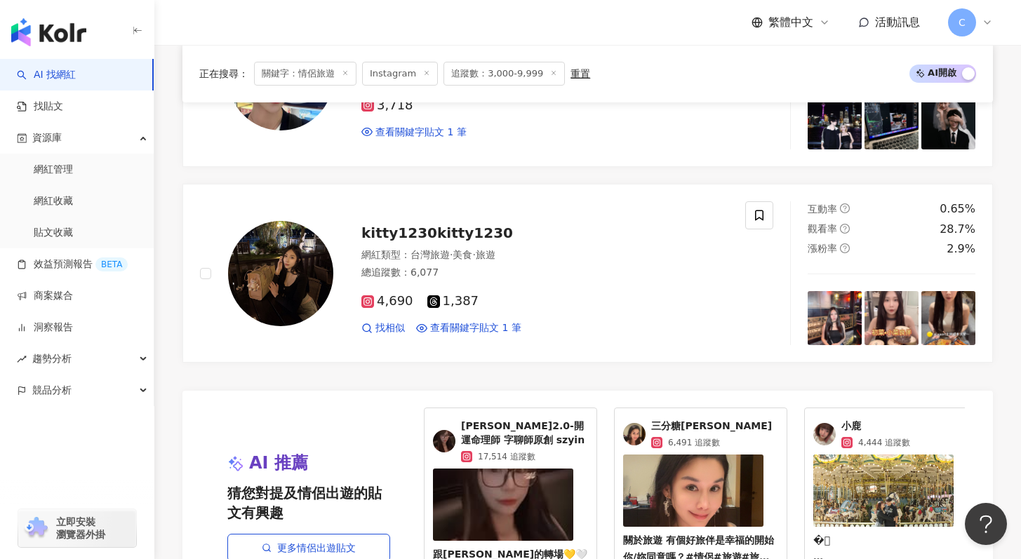
scroll to position [2547, 0]
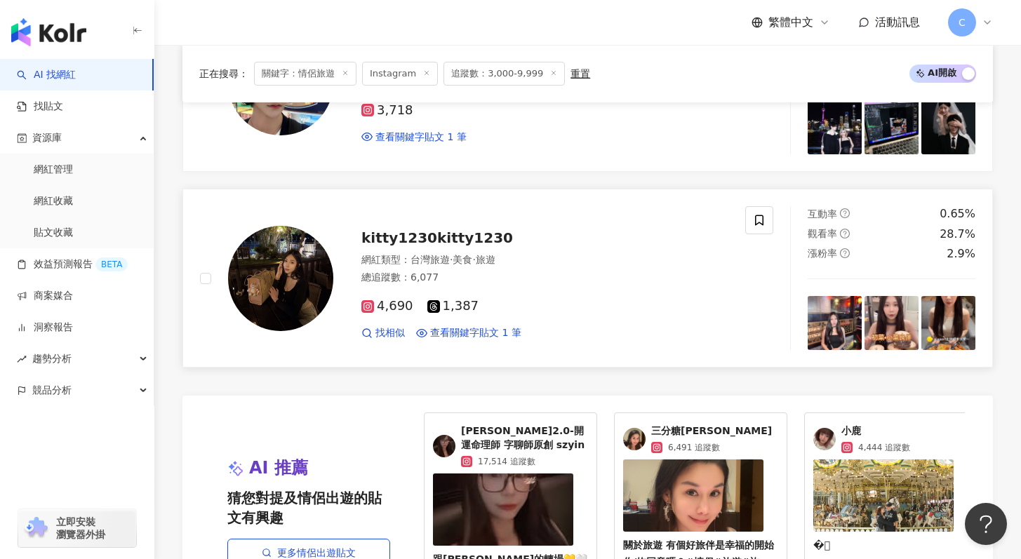
click at [412, 233] on span "kitty1230kitty1230" at bounding box center [437, 237] width 152 height 17
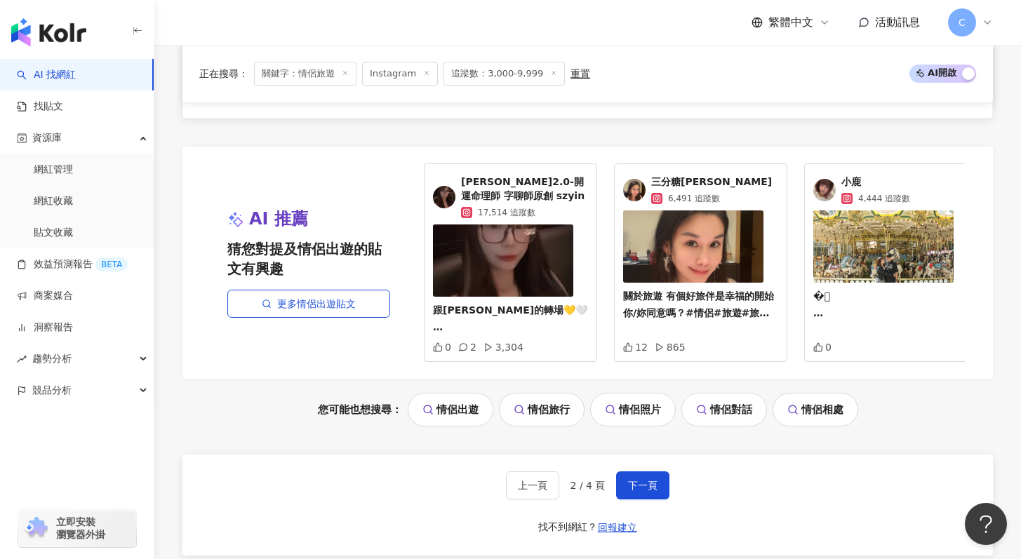
scroll to position [2993, 0]
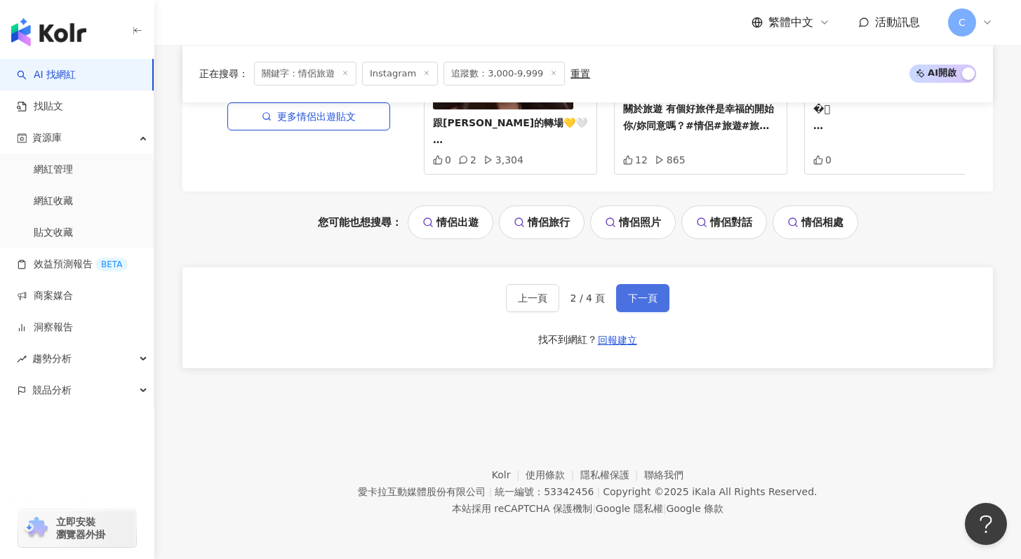
click at [652, 308] on button "下一頁" at bounding box center [642, 298] width 53 height 28
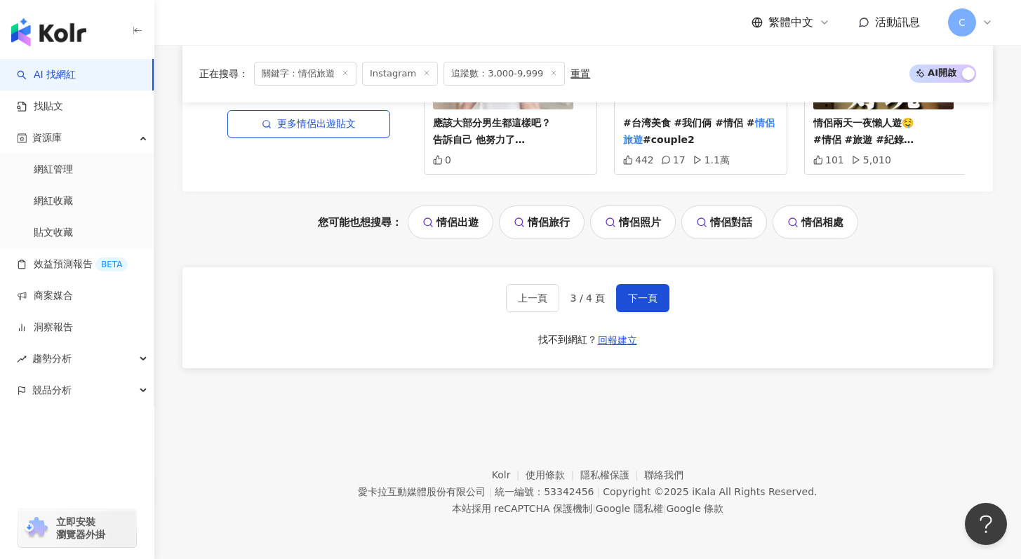
scroll to position [2979, 0]
click at [639, 304] on button "下一頁" at bounding box center [642, 298] width 53 height 28
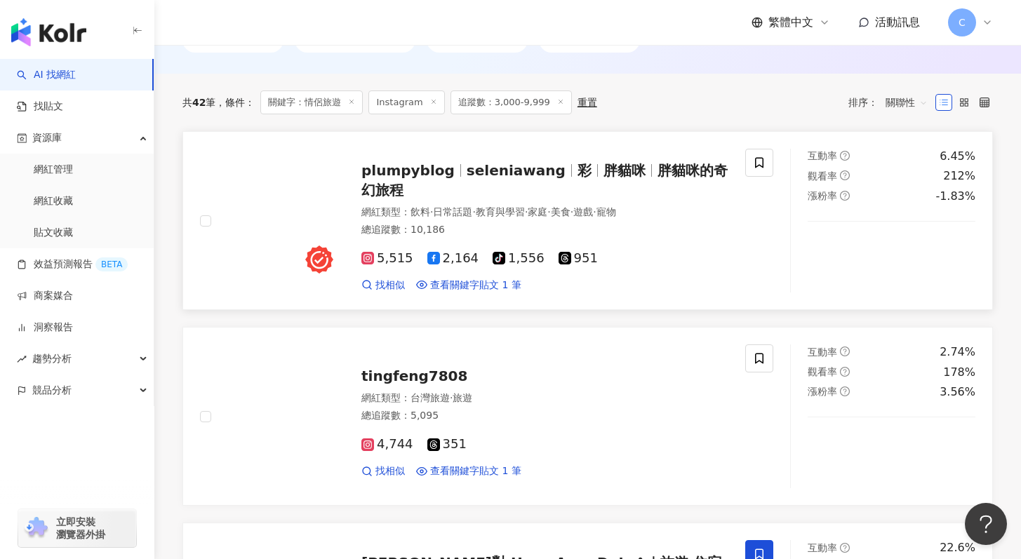
scroll to position [0, 0]
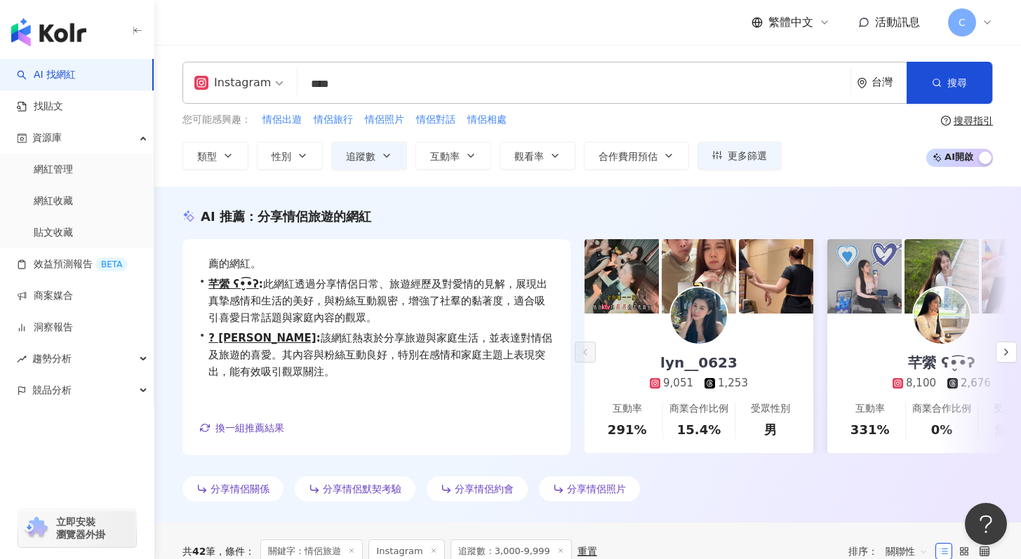
click at [335, 81] on input "****" at bounding box center [574, 84] width 542 height 27
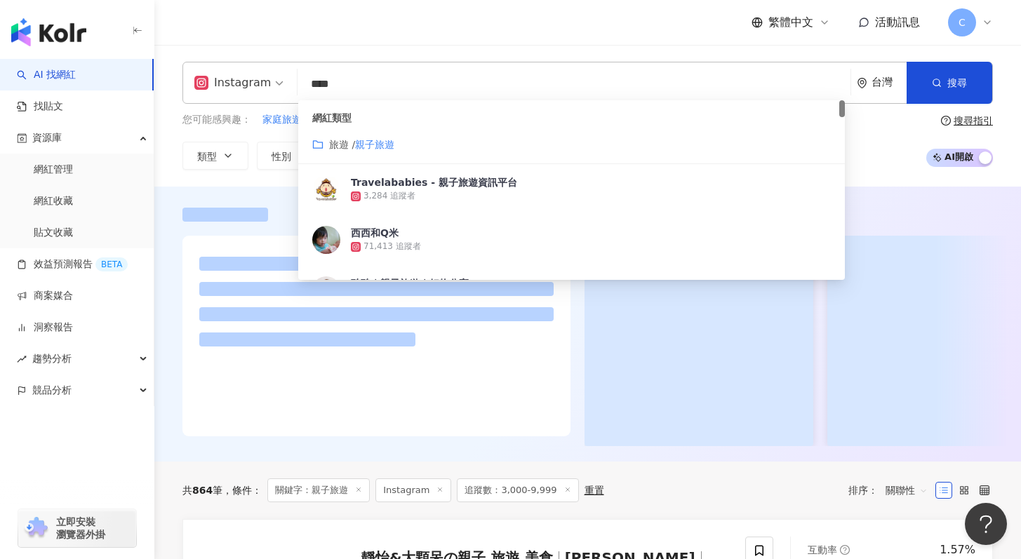
click at [383, 140] on mark "親子旅遊" at bounding box center [374, 144] width 39 height 11
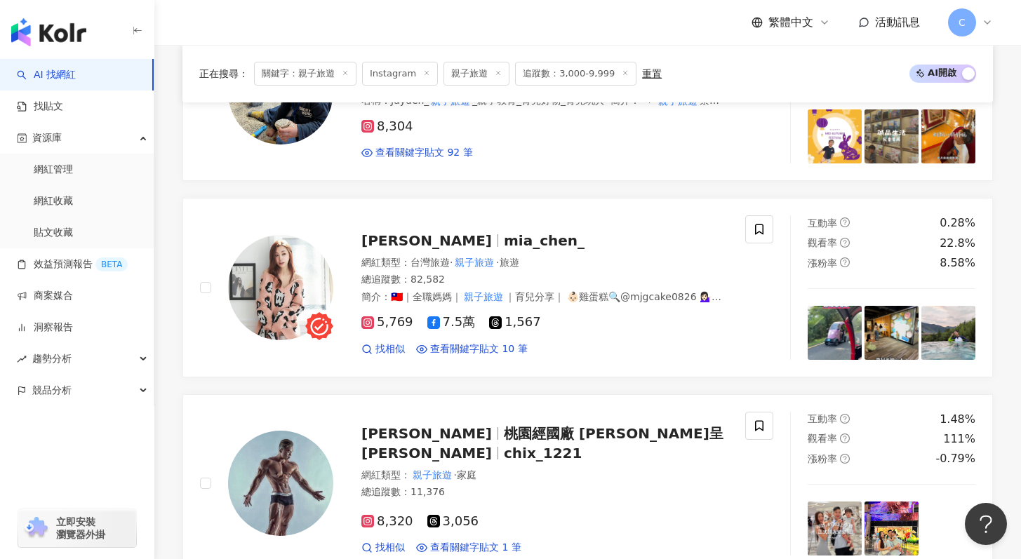
scroll to position [993, 0]
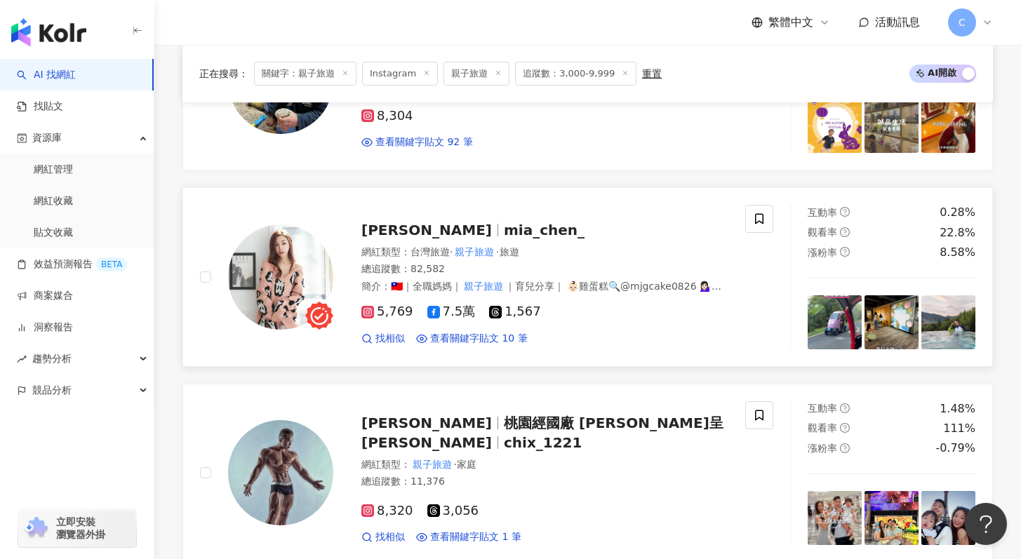
type input "****"
click at [456, 220] on div "Mia Chen mia_chen_" at bounding box center [544, 230] width 367 height 20
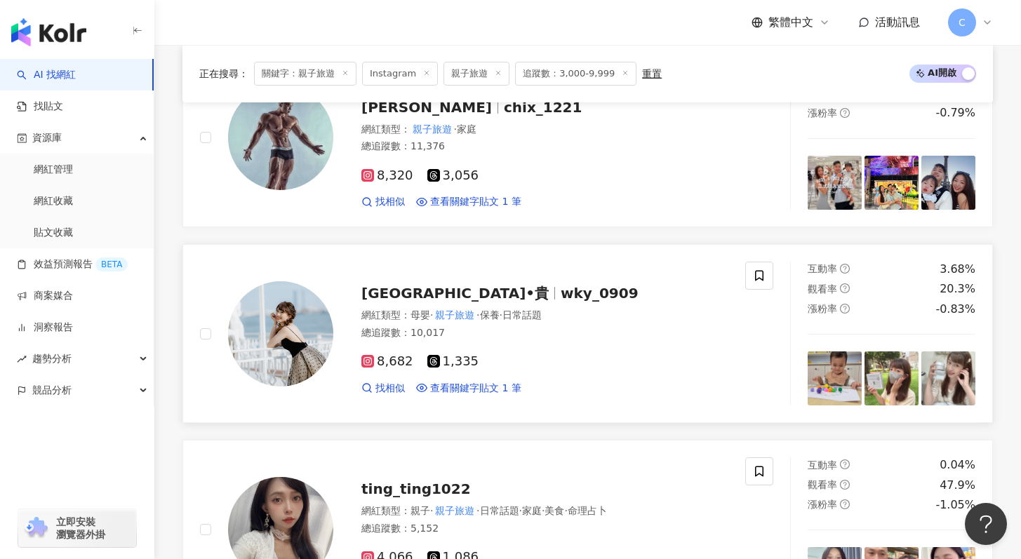
scroll to position [1366, 0]
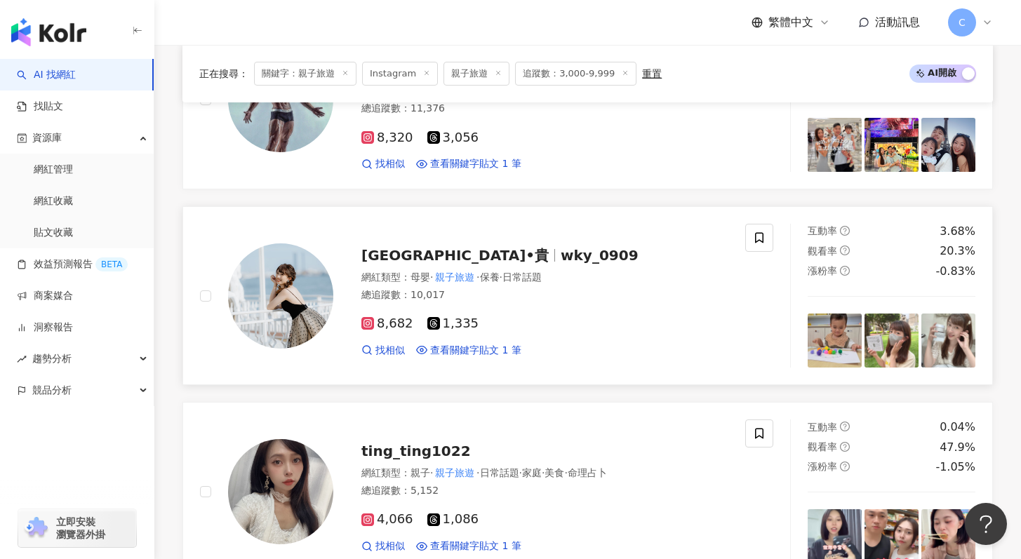
click at [440, 247] on span "台南 KY•貴" at bounding box center [460, 255] width 199 height 17
click at [757, 224] on span at bounding box center [759, 238] width 28 height 28
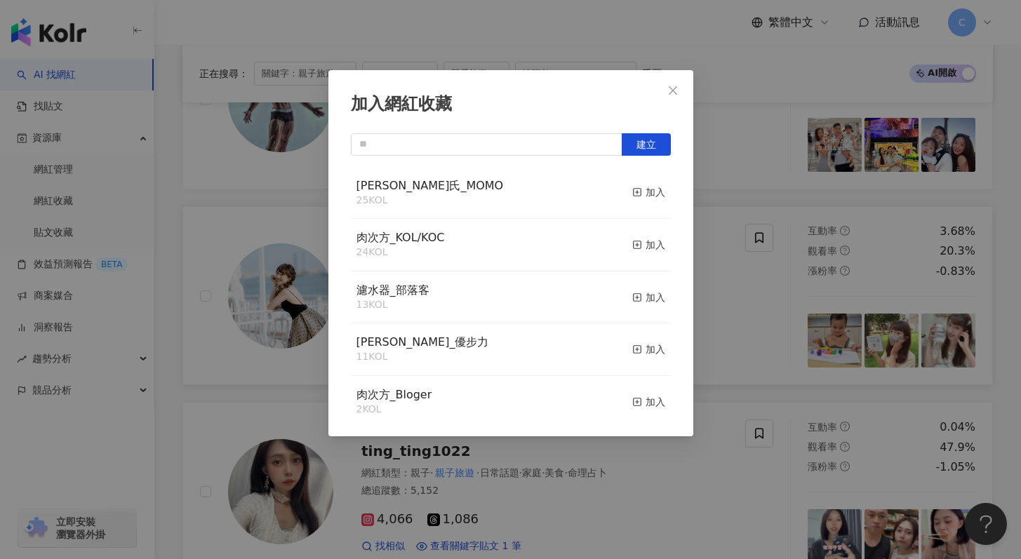
click at [640, 201] on button "加入" at bounding box center [648, 192] width 33 height 29
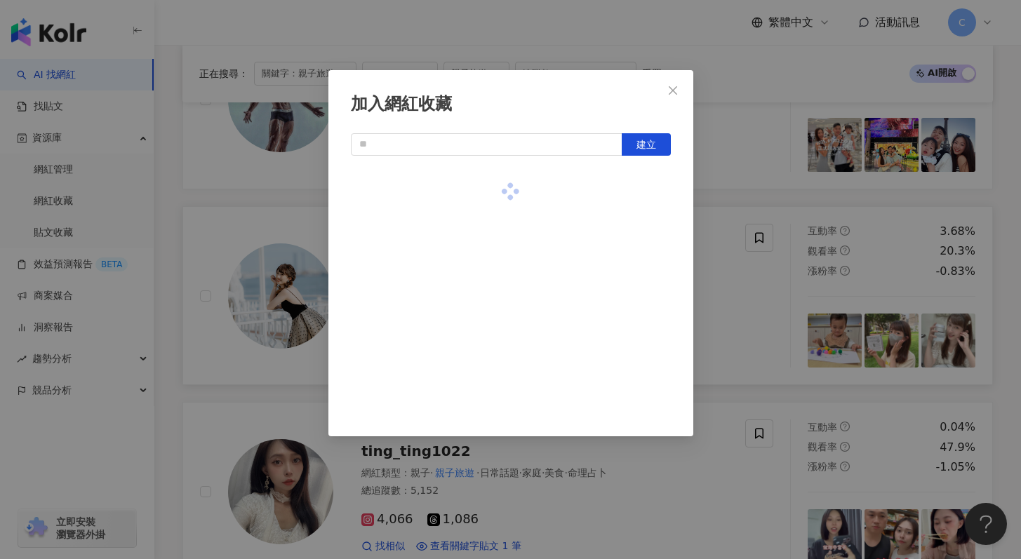
click at [643, 188] on div at bounding box center [511, 192] width 320 height 50
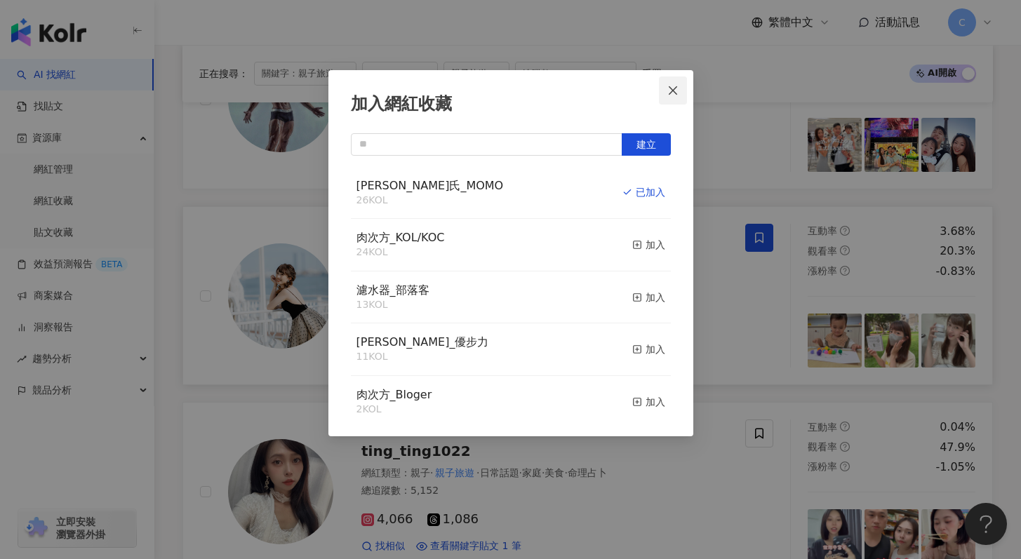
click at [670, 97] on button "Close" at bounding box center [673, 90] width 28 height 28
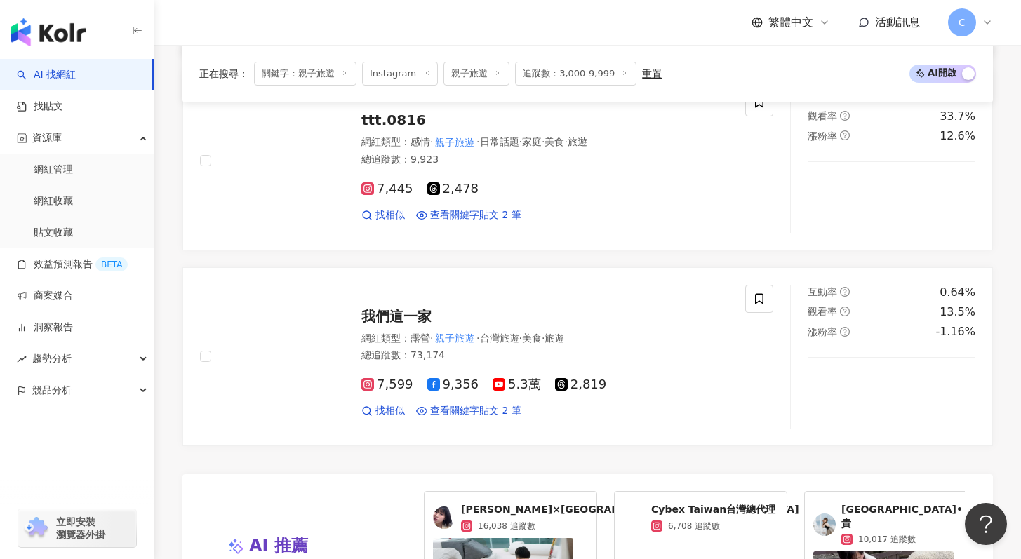
scroll to position [2519, 0]
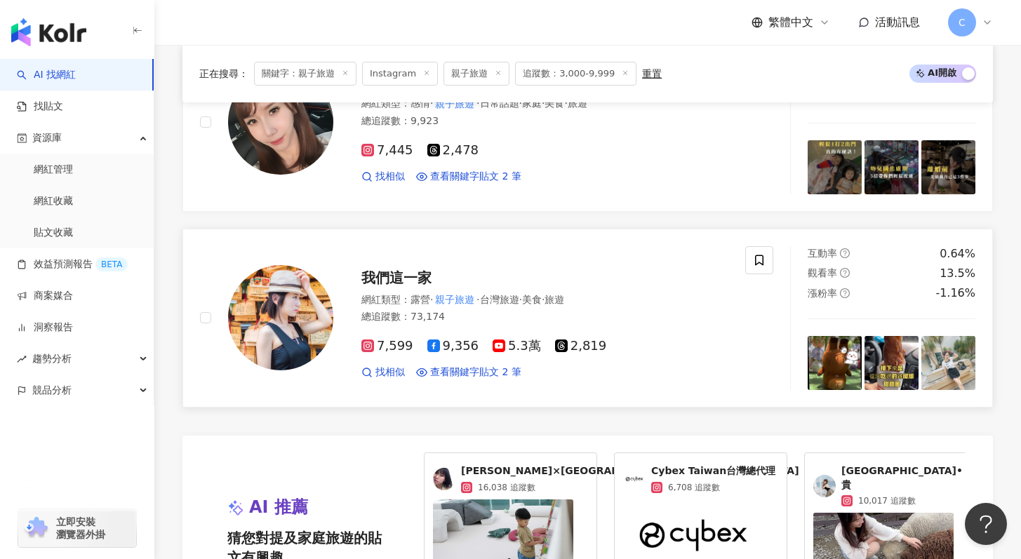
click at [414, 269] on span "我們這一家" at bounding box center [396, 277] width 70 height 17
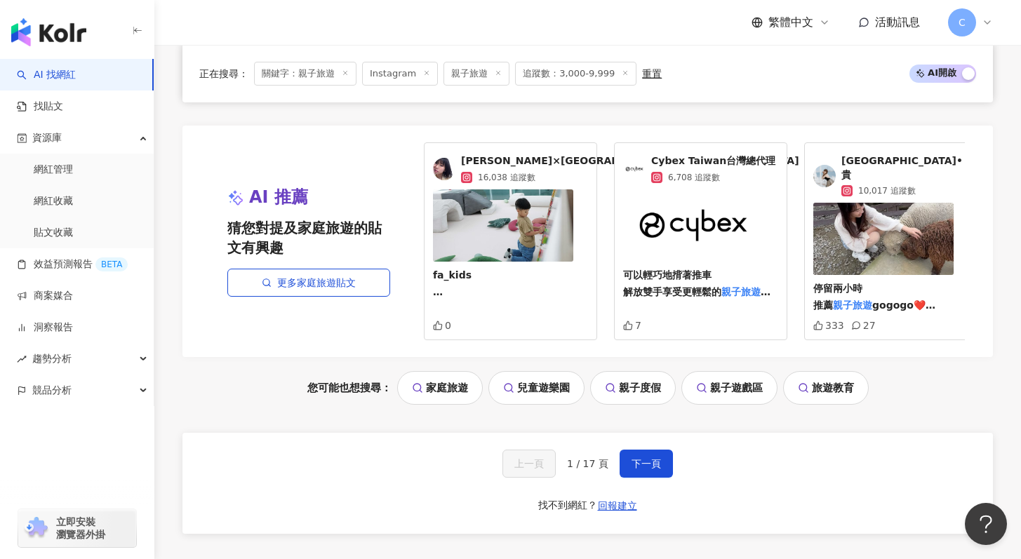
scroll to position [2889, 0]
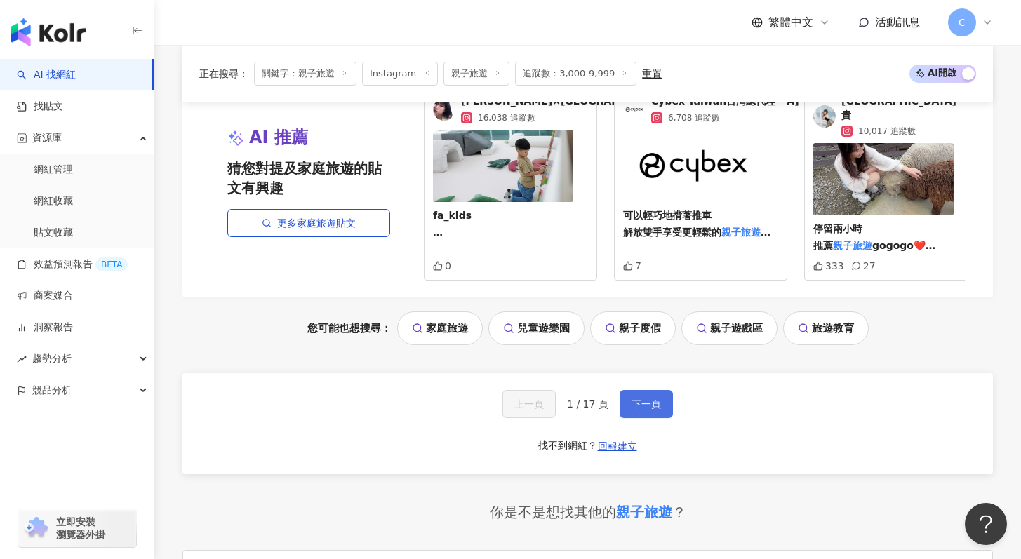
click at [640, 398] on span "下一頁" at bounding box center [645, 403] width 29 height 11
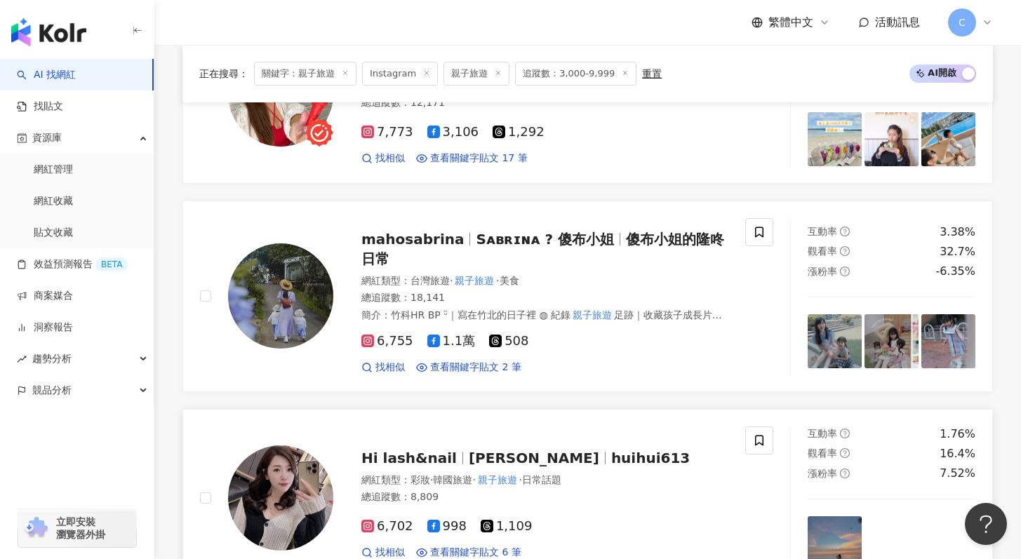
scroll to position [967, 0]
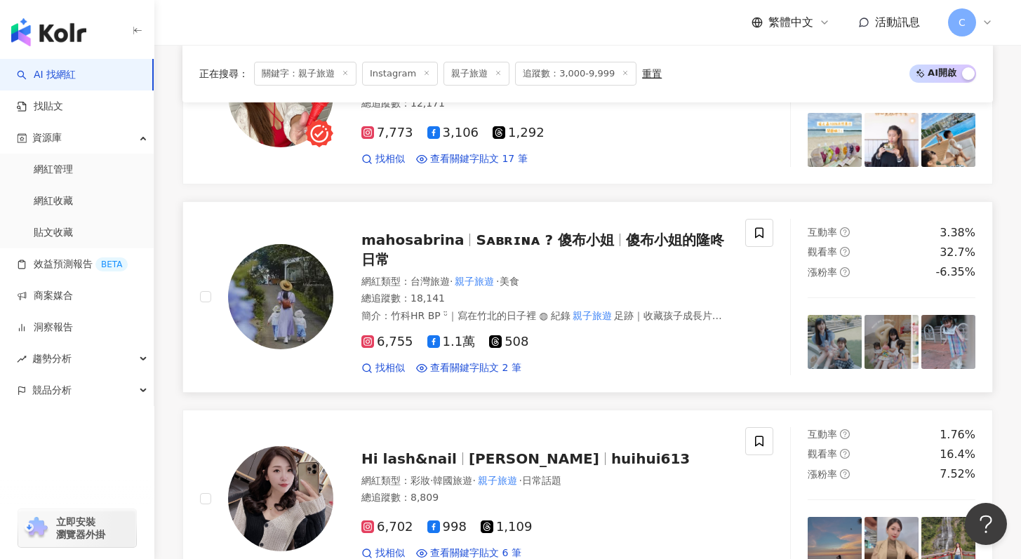
click at [582, 244] on span "Sᴀʙʀɪɴᴀ ? 傻布小姐" at bounding box center [545, 240] width 138 height 17
click at [758, 234] on icon at bounding box center [759, 232] width 8 height 11
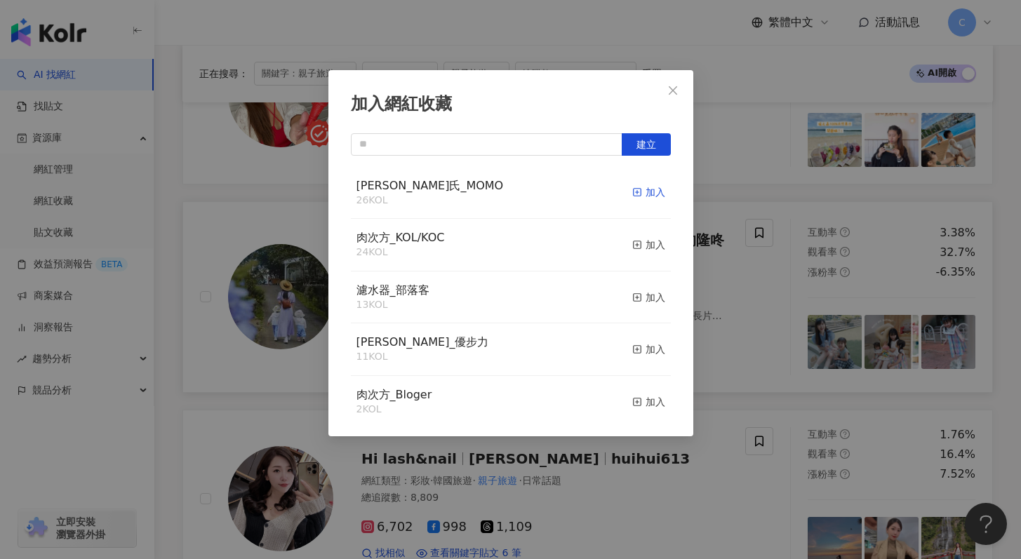
click at [645, 187] on div "加入" at bounding box center [648, 191] width 33 height 15
click at [681, 86] on span "Close" at bounding box center [673, 90] width 28 height 11
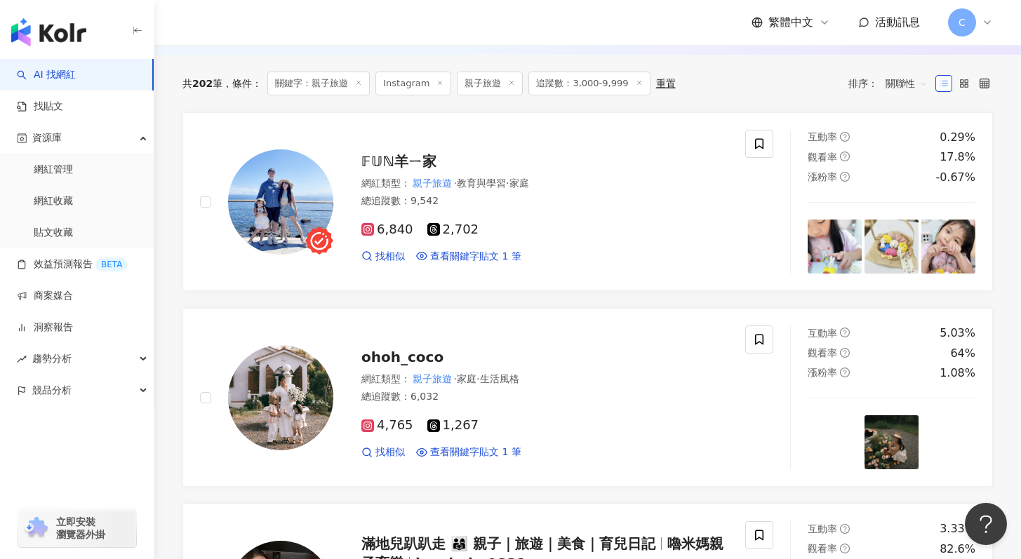
scroll to position [0, 0]
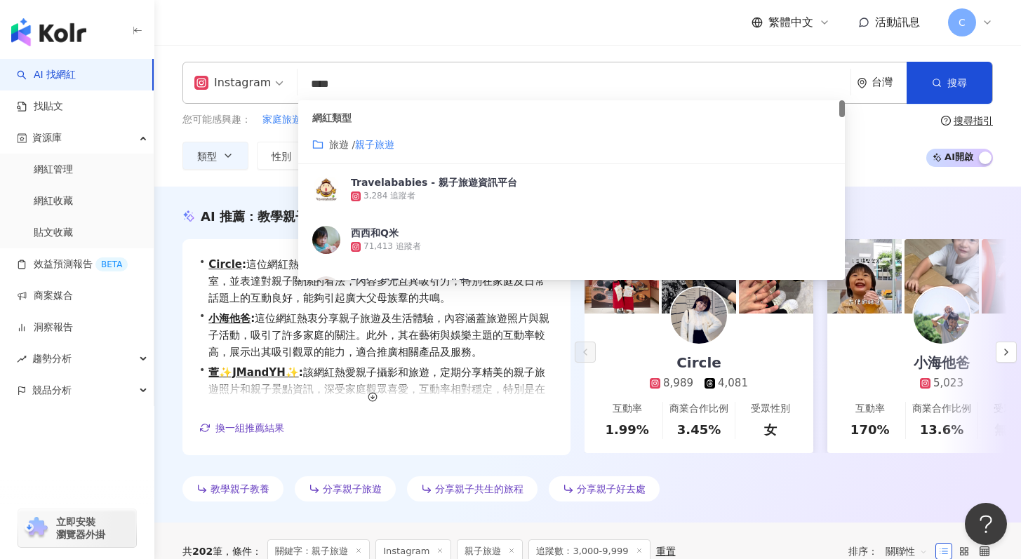
drag, startPoint x: 401, startPoint y: 75, endPoint x: 259, endPoint y: 67, distance: 141.9
click at [259, 67] on div "Instagram **** 台灣 搜尋 customizedTag de80e903-1f89-48da-8c3b-39877fda6e72 網紅類型 旅遊…" at bounding box center [587, 83] width 810 height 42
drag, startPoint x: 368, startPoint y: 81, endPoint x: 273, endPoint y: 77, distance: 95.5
click at [273, 77] on div "Instagram **** 台灣 搜尋 customizedTag de80e903-1f89-48da-8c3b-39877fda6e72 網紅類型 旅遊…" at bounding box center [587, 83] width 810 height 42
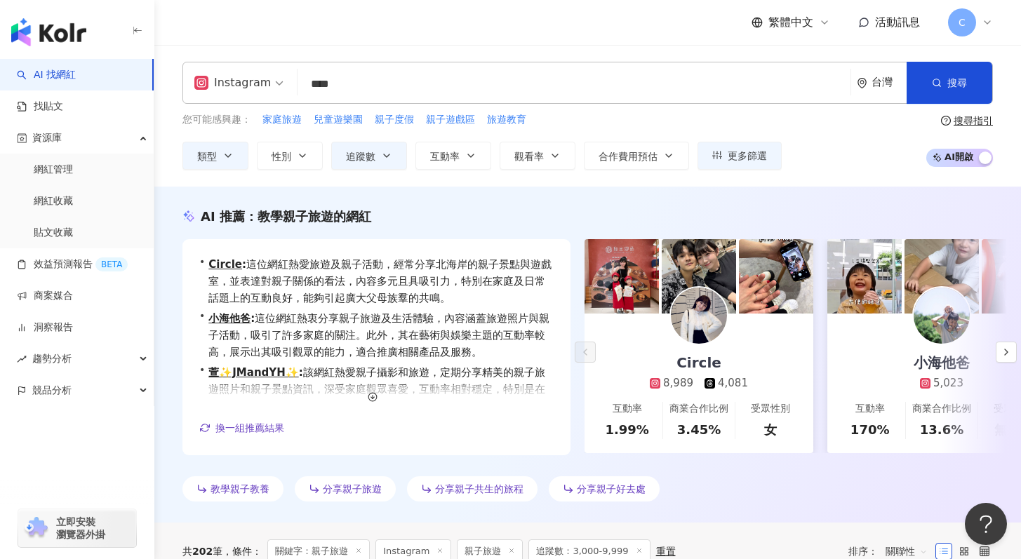
type input "****"
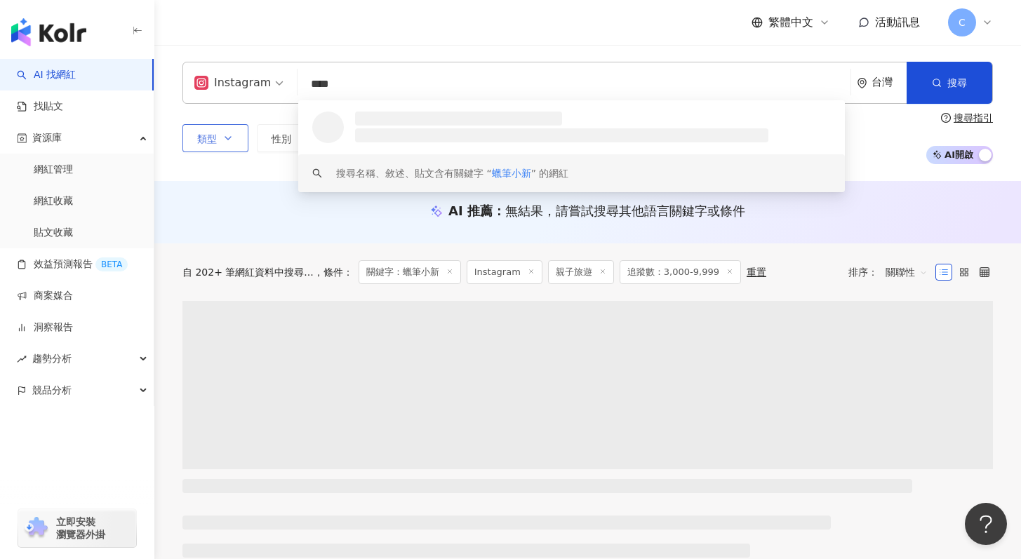
click at [222, 149] on button "類型" at bounding box center [215, 138] width 66 height 28
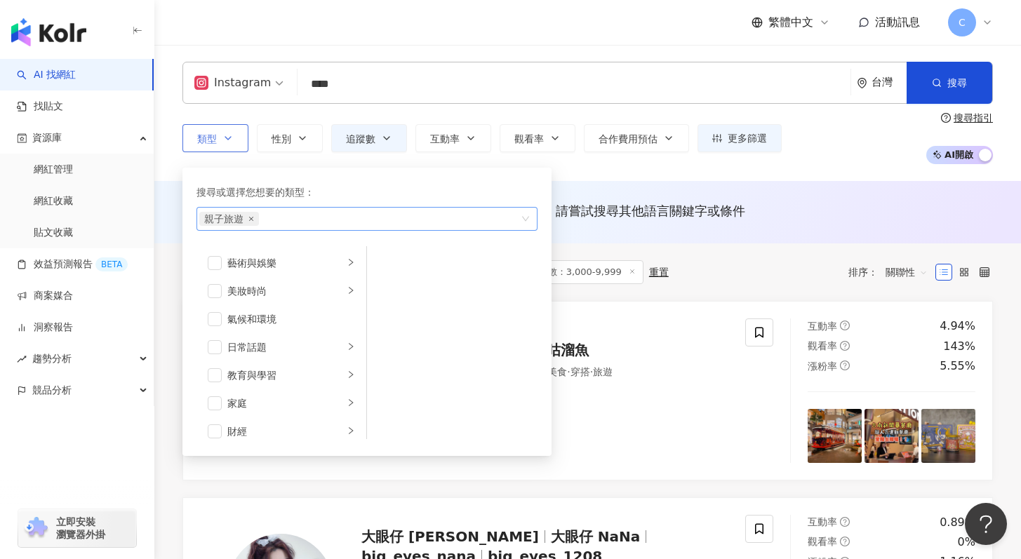
click at [252, 218] on icon "close" at bounding box center [251, 219] width 6 height 6
click at [362, 139] on span "追蹤數" at bounding box center [360, 138] width 29 height 11
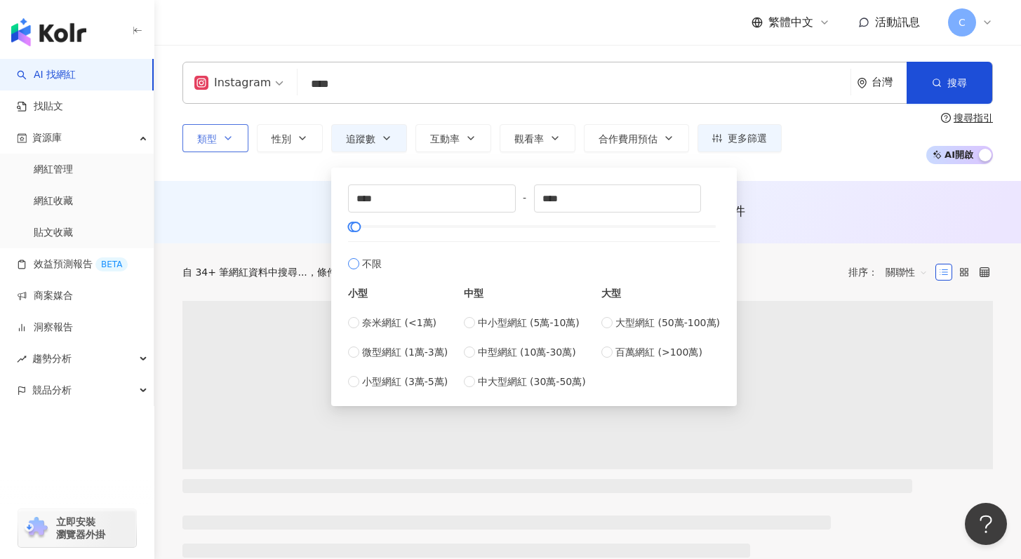
click at [370, 260] on span "不限" at bounding box center [372, 263] width 20 height 15
type input "*"
type input "*******"
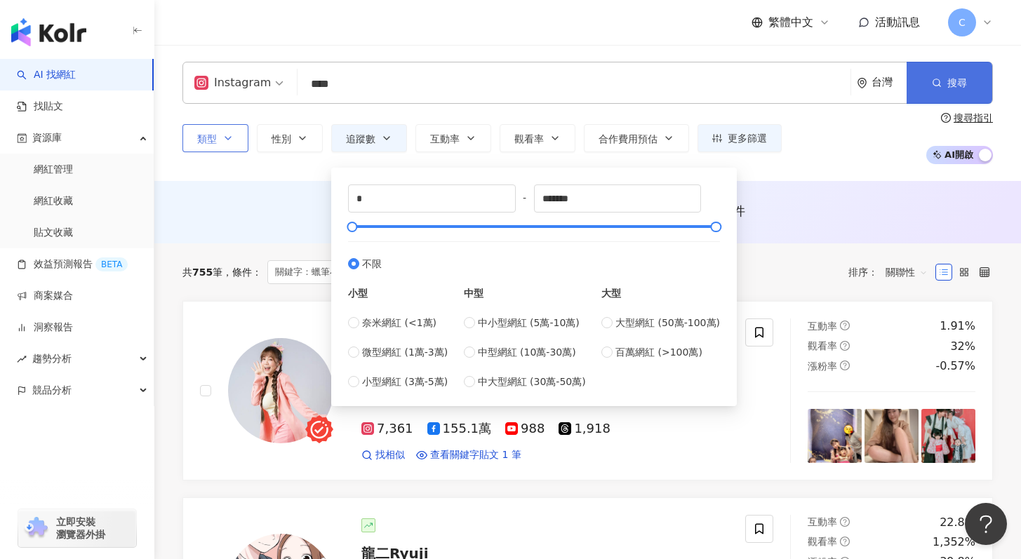
click at [941, 83] on icon "button" at bounding box center [937, 83] width 10 height 10
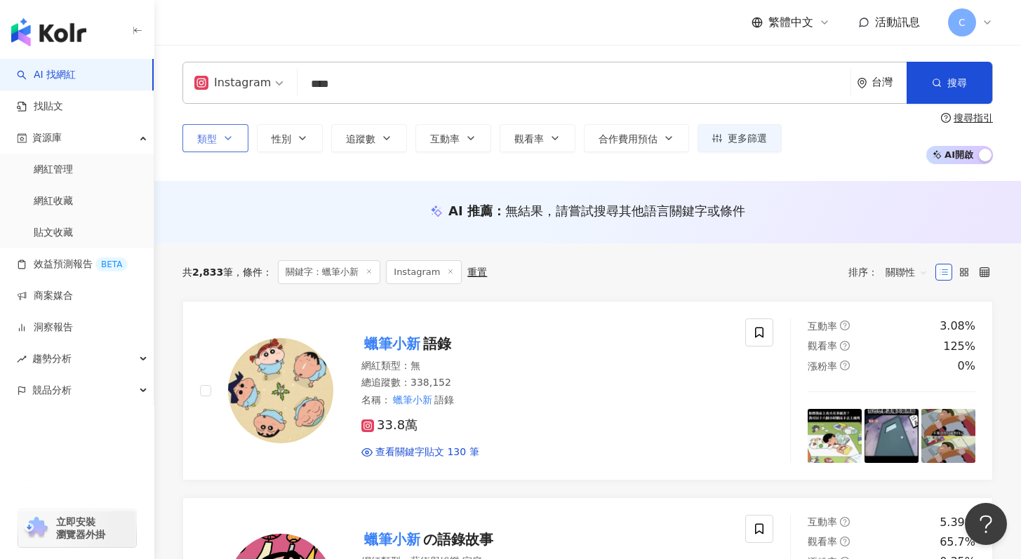
click at [421, 92] on input "****" at bounding box center [574, 84] width 542 height 27
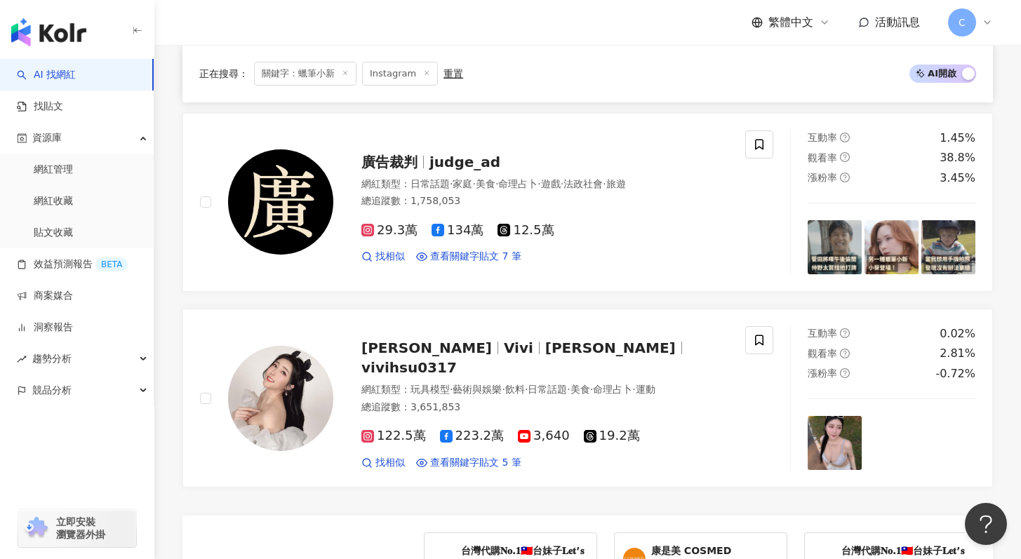
scroll to position [2243, 0]
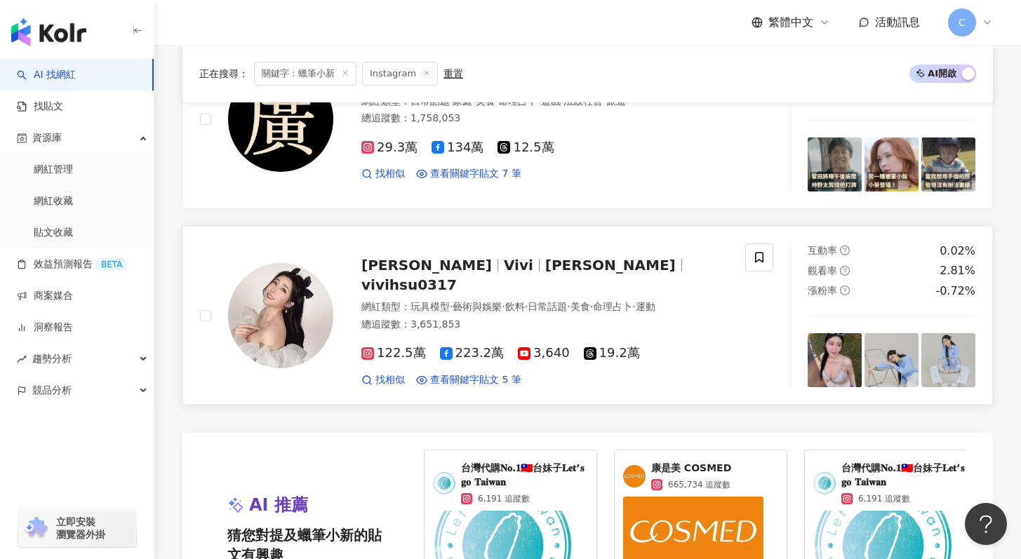
click at [545, 274] on span "Vivi Hsu" at bounding box center [610, 265] width 130 height 17
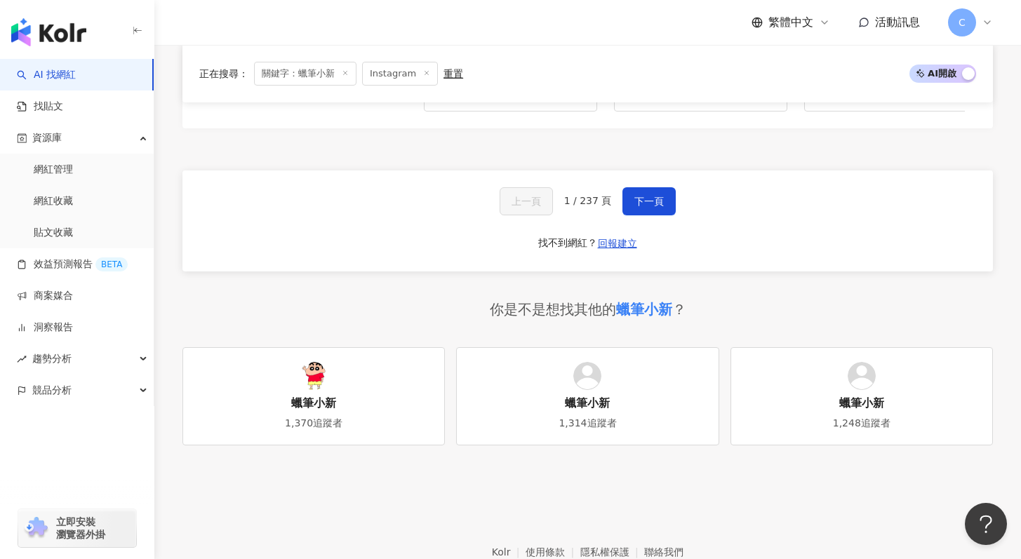
scroll to position [2789, 0]
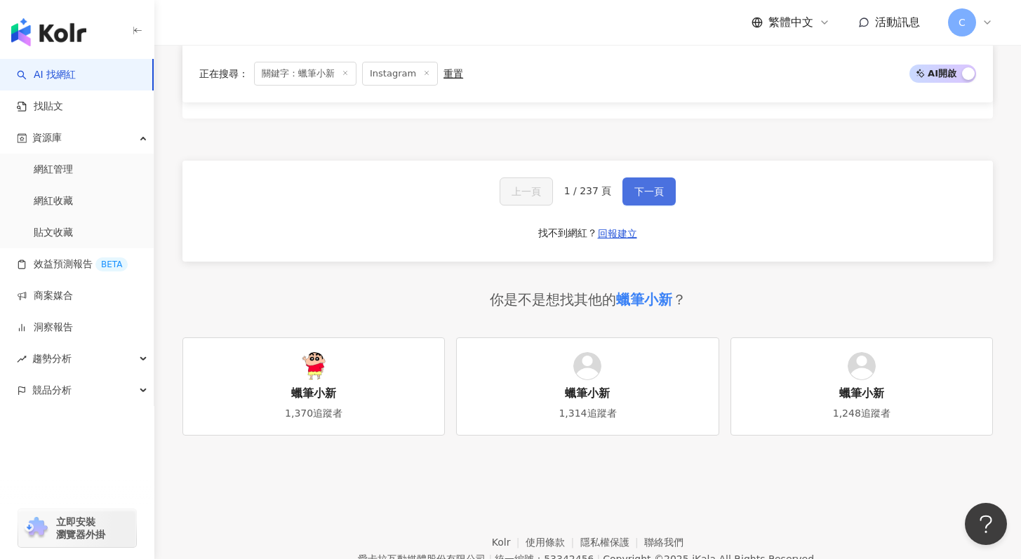
click at [638, 197] on span "下一頁" at bounding box center [648, 191] width 29 height 11
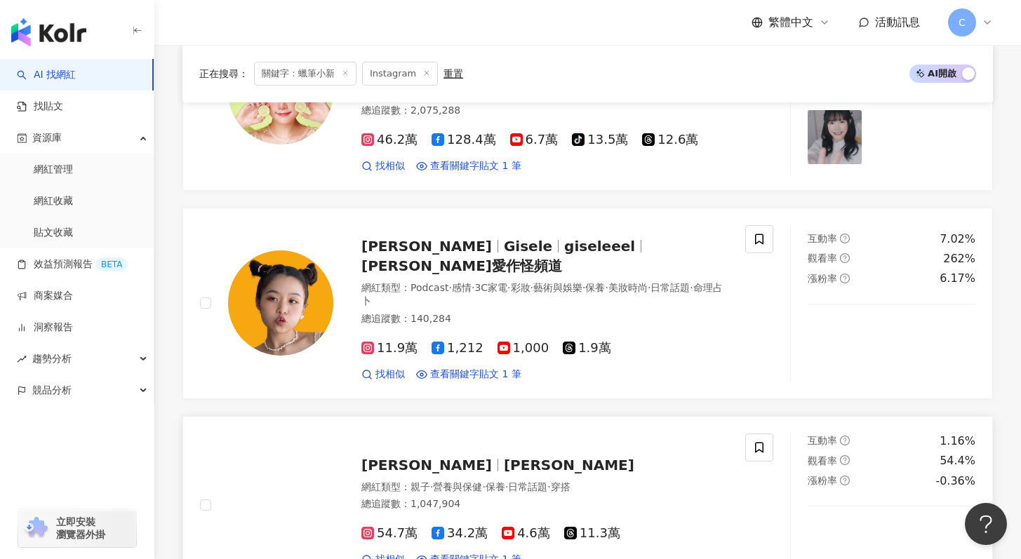
scroll to position [1896, 0]
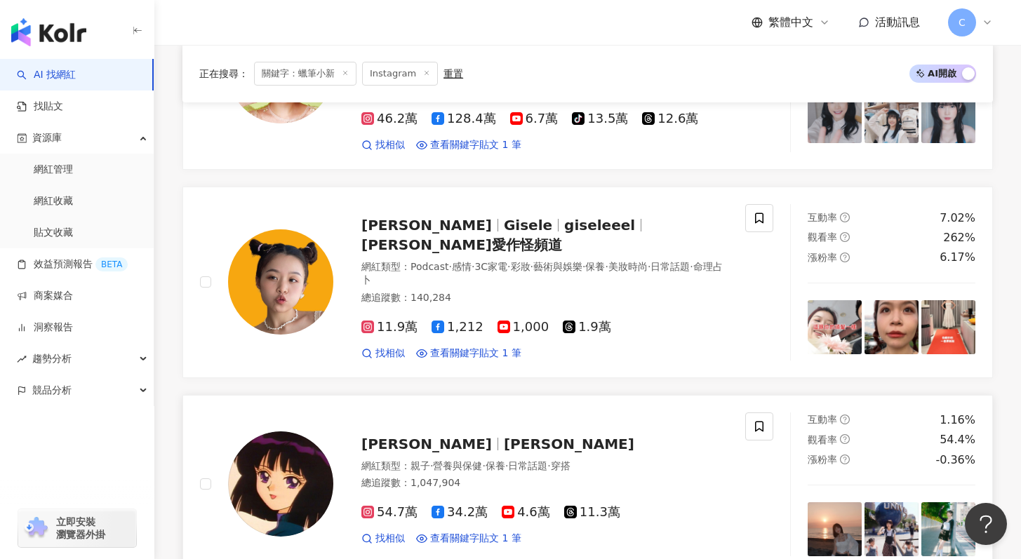
click at [504, 436] on span "曹婕妤" at bounding box center [569, 444] width 130 height 17
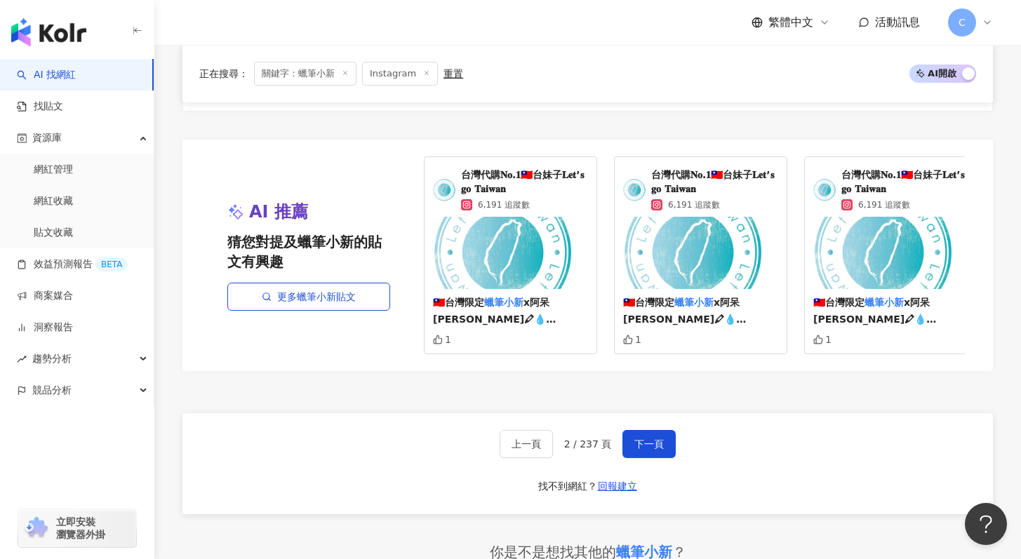
scroll to position [2823, 0]
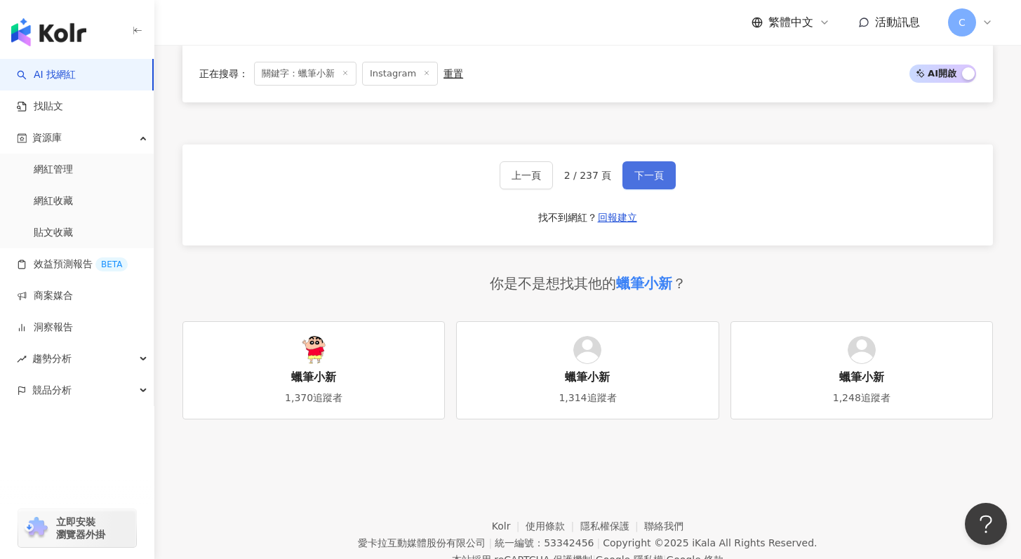
click at [665, 161] on button "下一頁" at bounding box center [648, 175] width 53 height 28
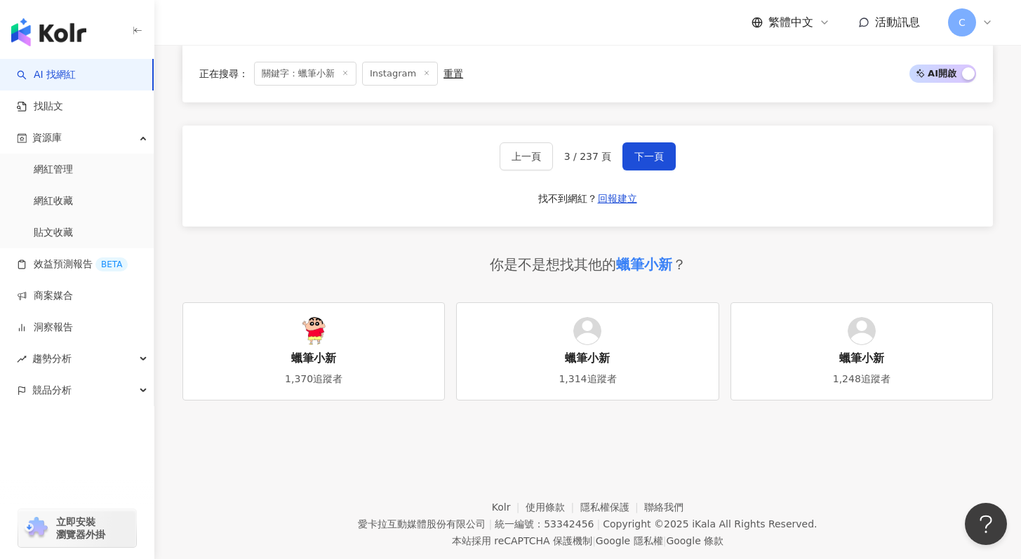
scroll to position [2603, 0]
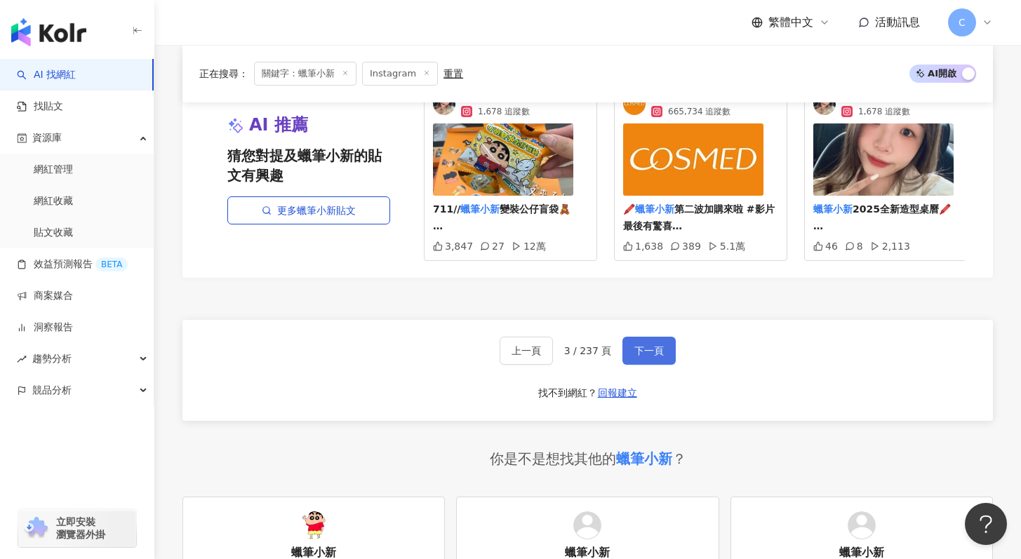
click at [649, 356] on span "下一頁" at bounding box center [648, 350] width 29 height 11
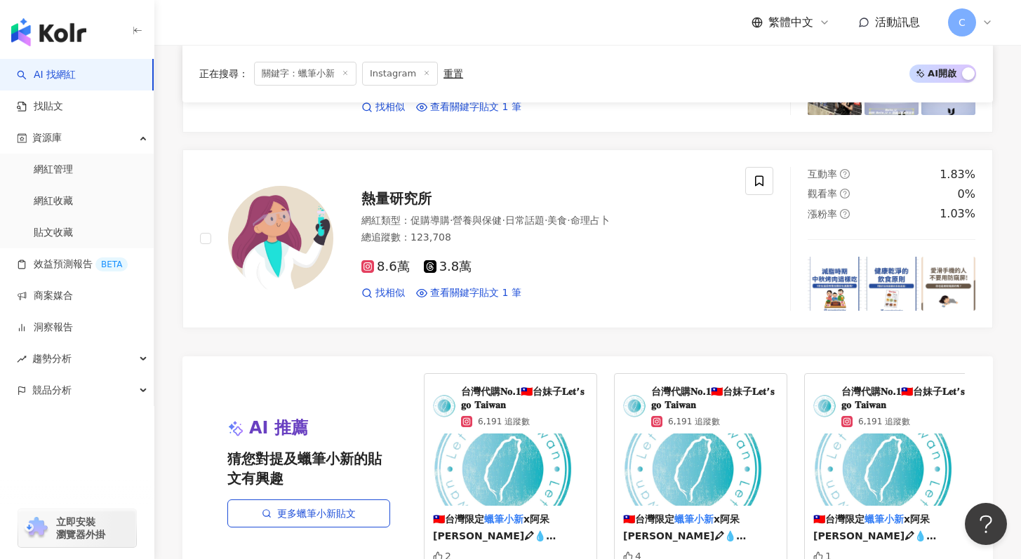
scroll to position [2854, 0]
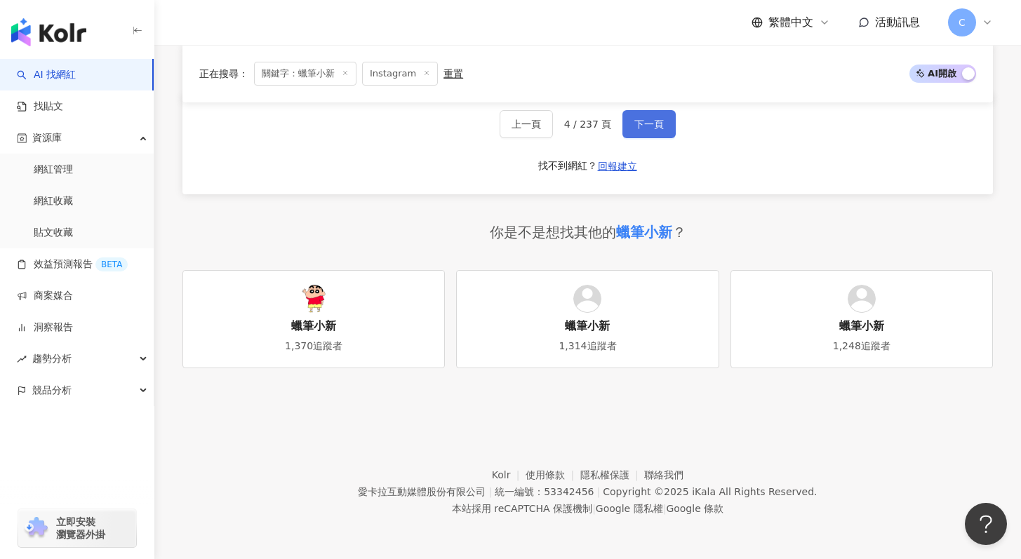
click at [643, 126] on span "下一頁" at bounding box center [648, 124] width 29 height 11
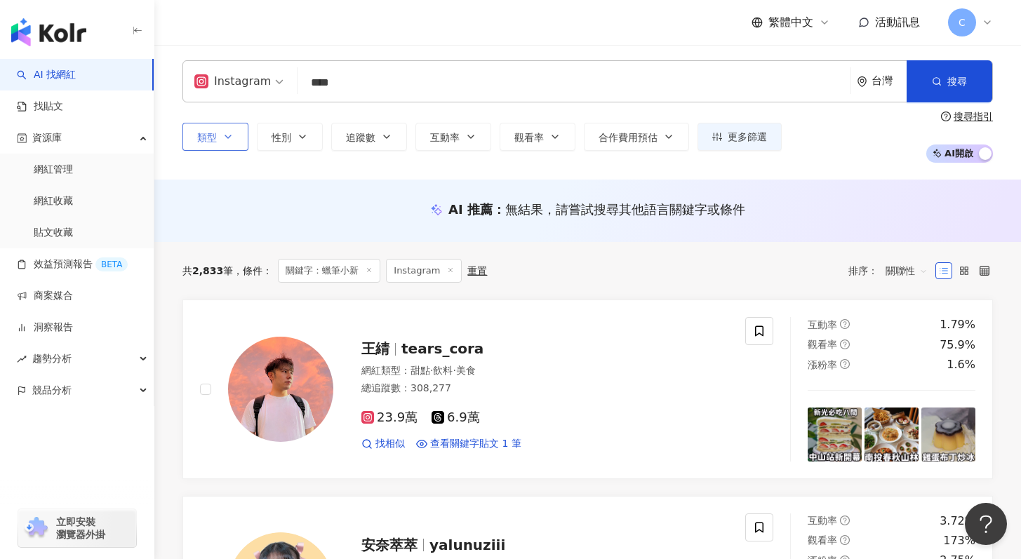
scroll to position [0, 0]
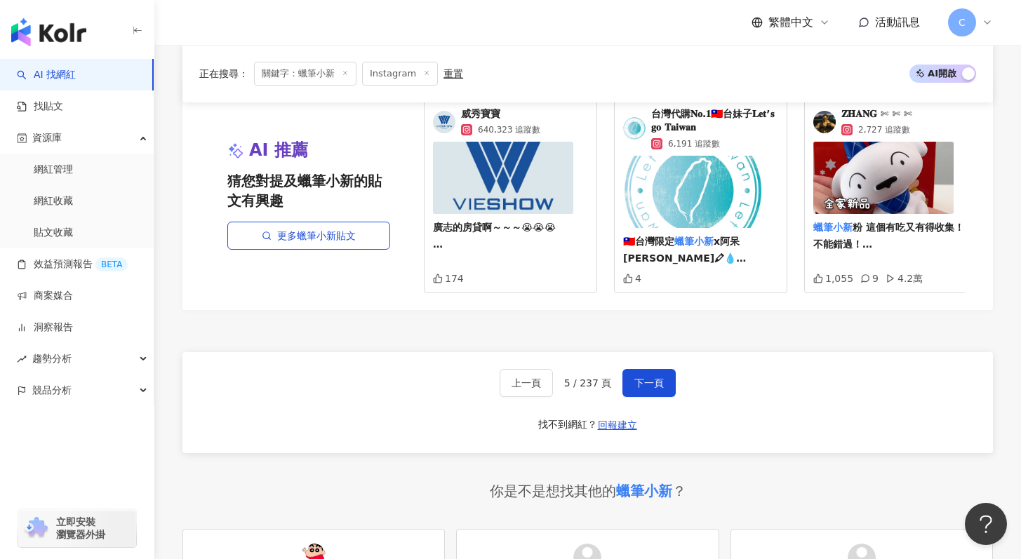
click at [657, 381] on button "下一頁" at bounding box center [648, 383] width 53 height 28
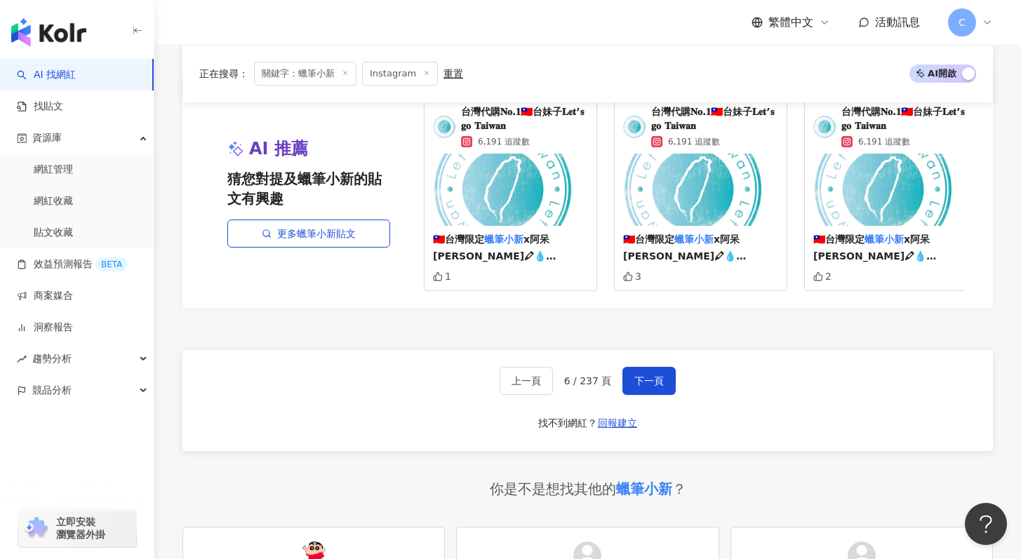
scroll to position [2866, 0]
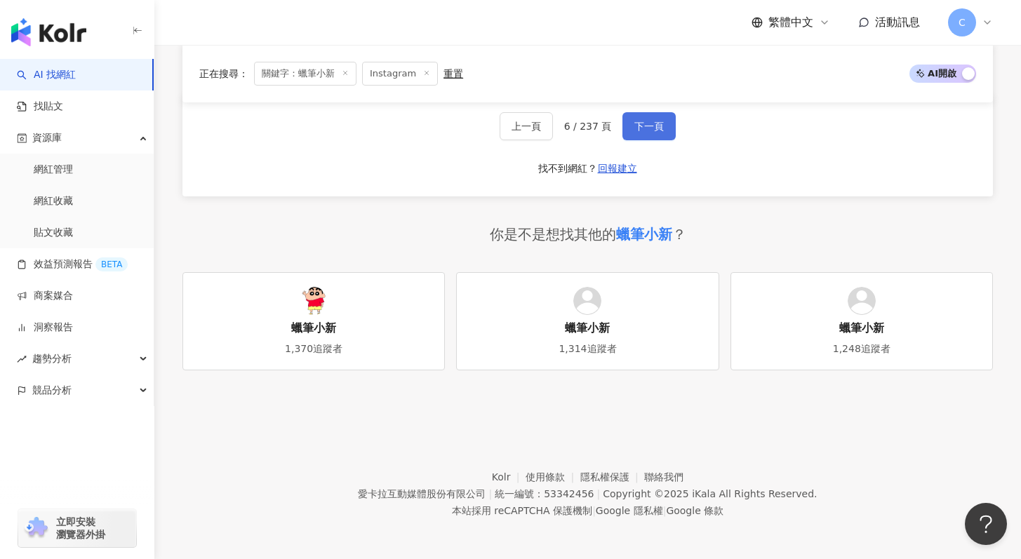
click at [636, 128] on span "下一頁" at bounding box center [648, 126] width 29 height 11
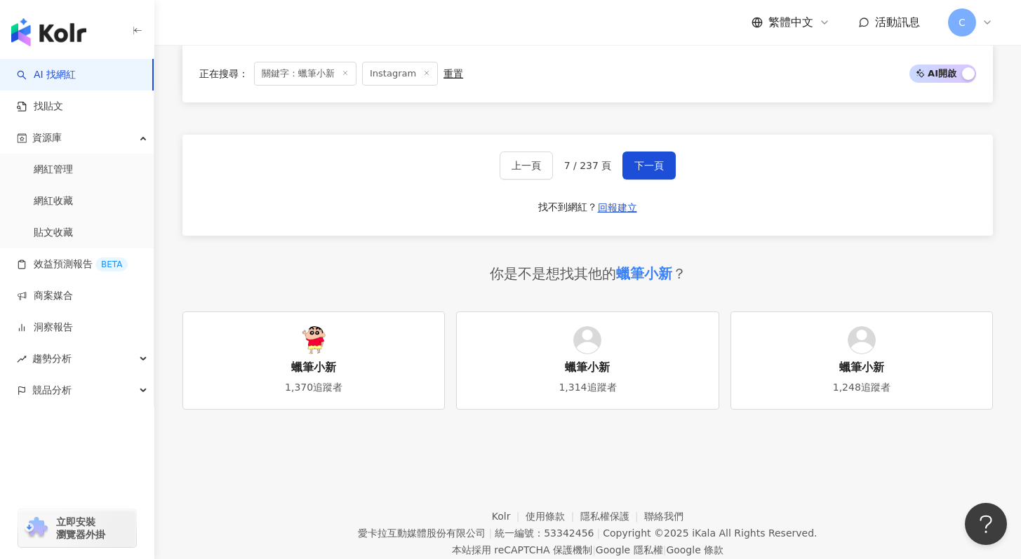
scroll to position [2854, 0]
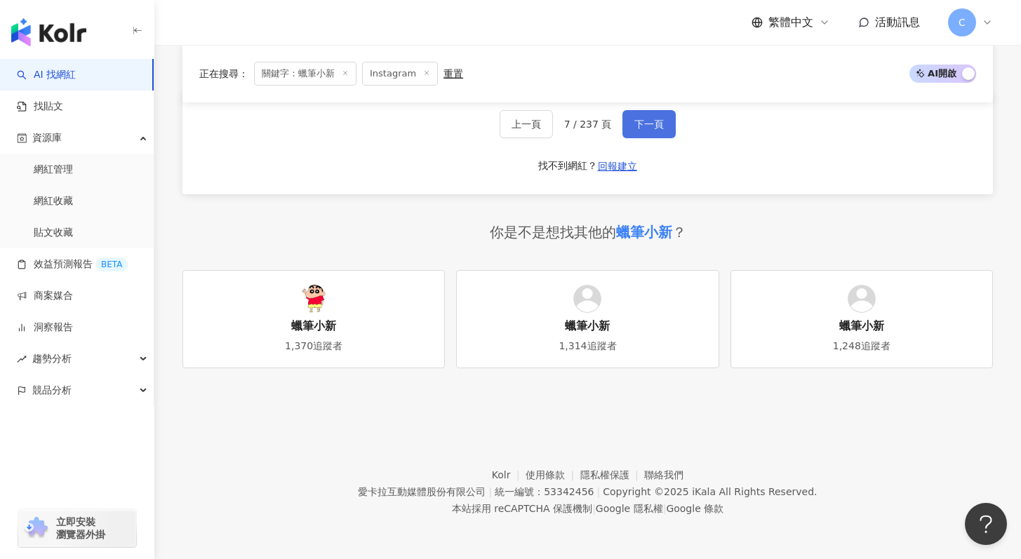
click at [634, 120] on span "下一頁" at bounding box center [648, 124] width 29 height 11
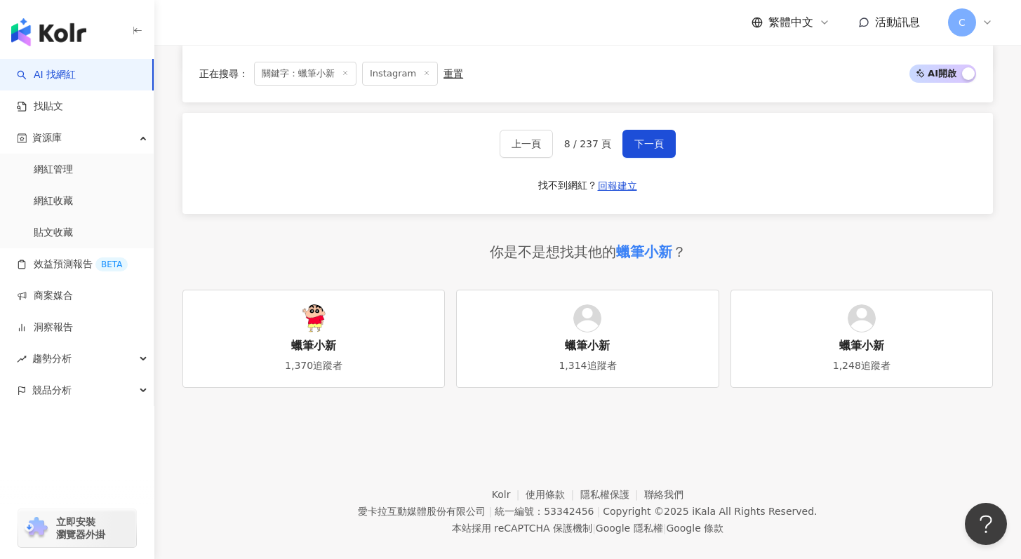
scroll to position [2754, 0]
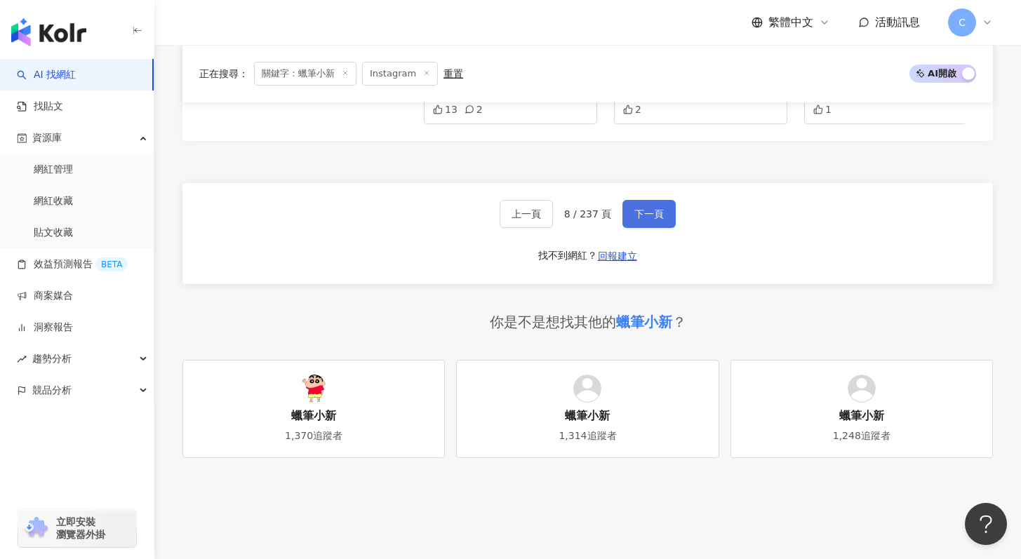
click at [652, 218] on span "下一頁" at bounding box center [648, 213] width 29 height 11
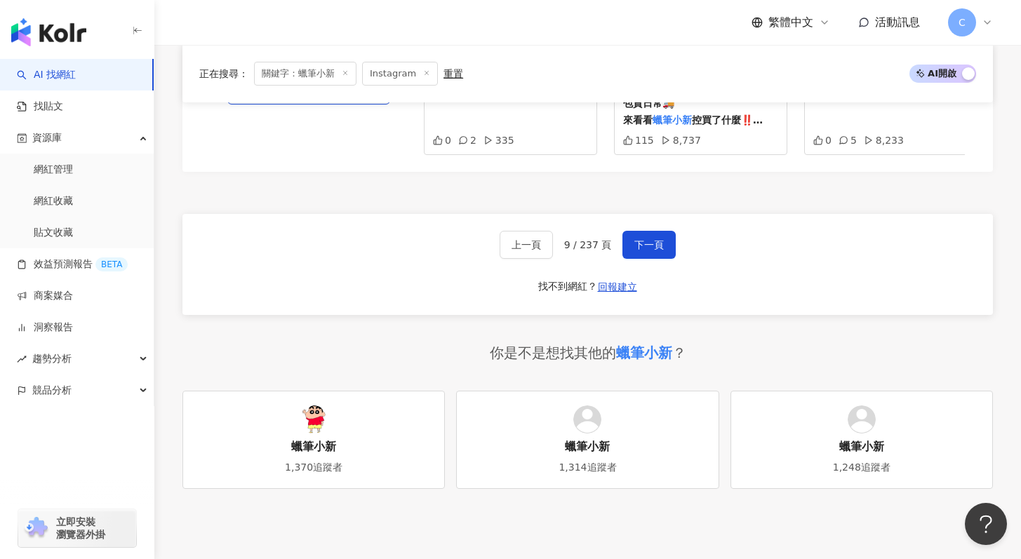
scroll to position [2854, 0]
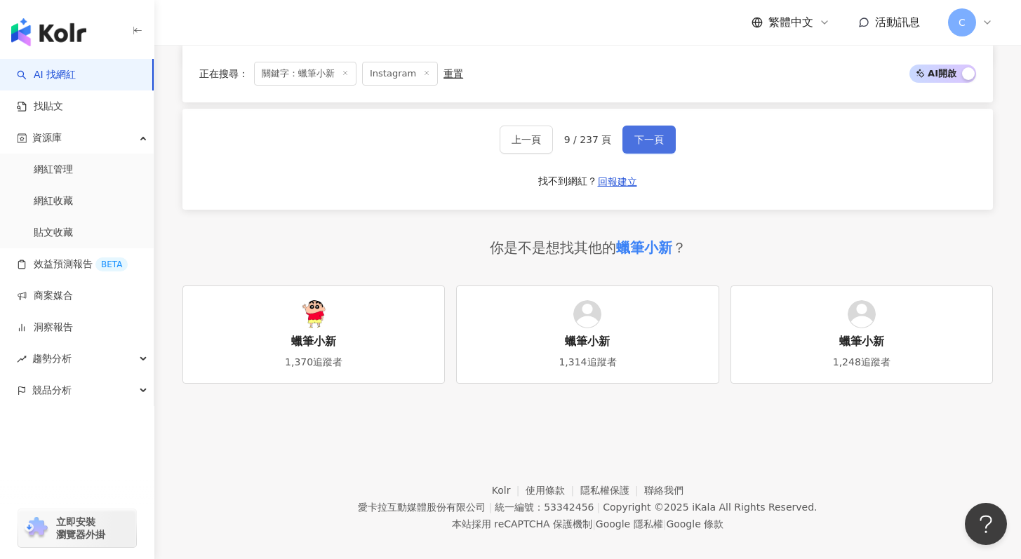
click at [633, 132] on button "下一頁" at bounding box center [648, 140] width 53 height 28
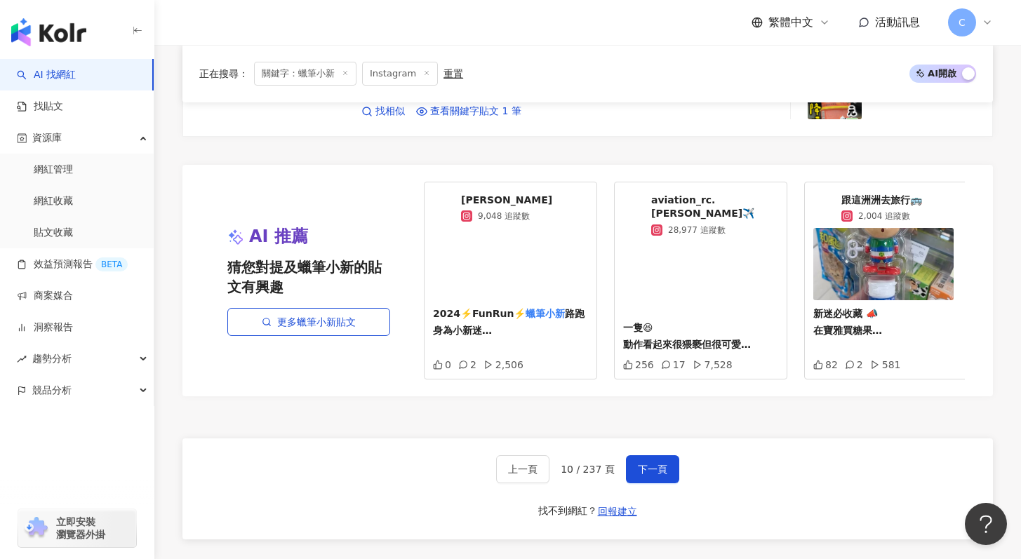
scroll to position [2753, 0]
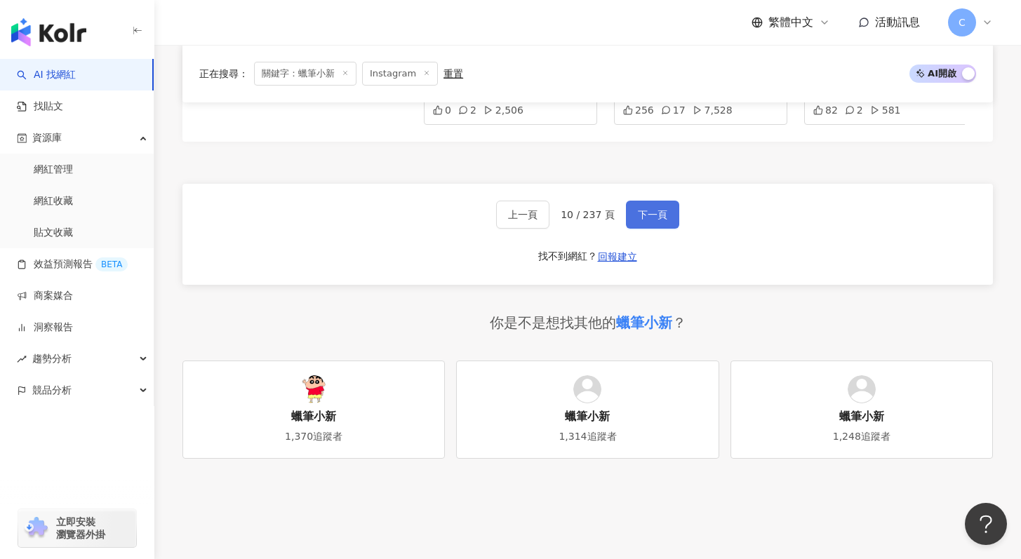
click at [656, 213] on span "下一頁" at bounding box center [652, 214] width 29 height 11
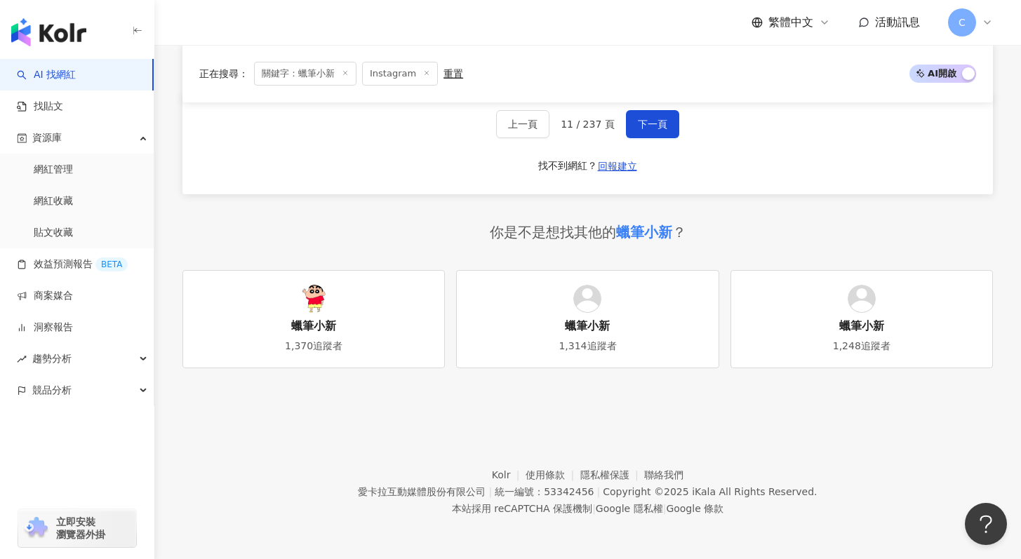
scroll to position [2854, 0]
click at [657, 124] on span "下一頁" at bounding box center [652, 124] width 29 height 11
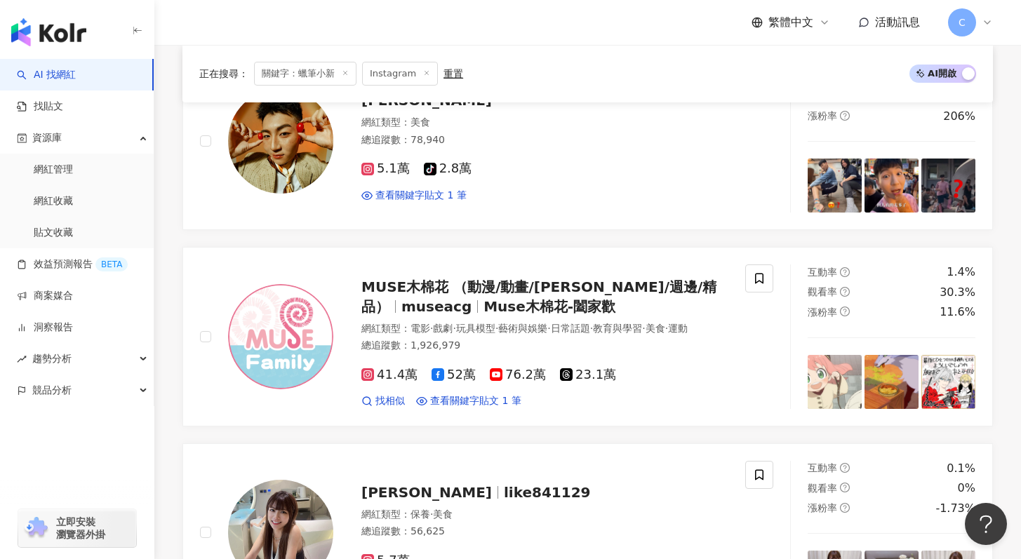
scroll to position [767, 0]
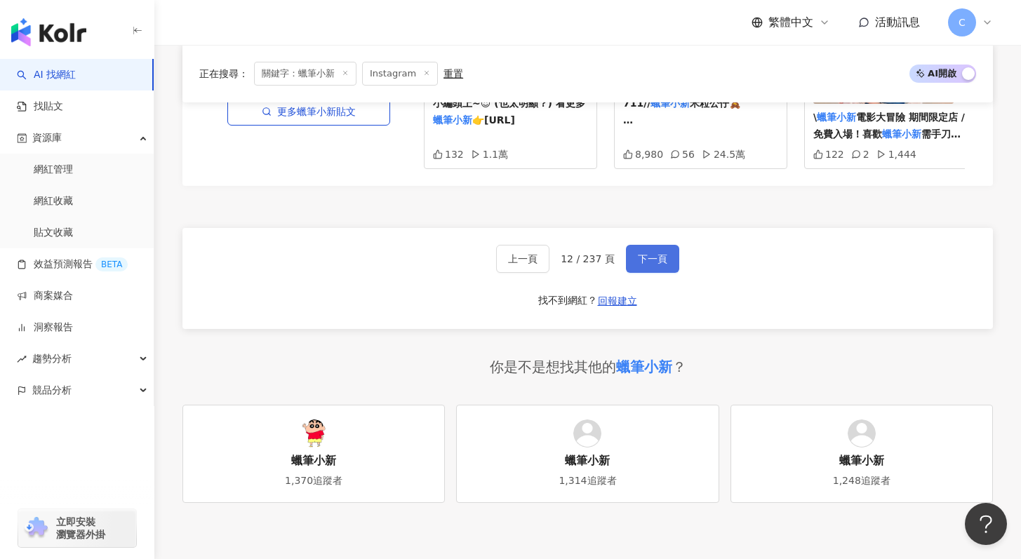
click at [638, 264] on span "下一頁" at bounding box center [652, 258] width 29 height 11
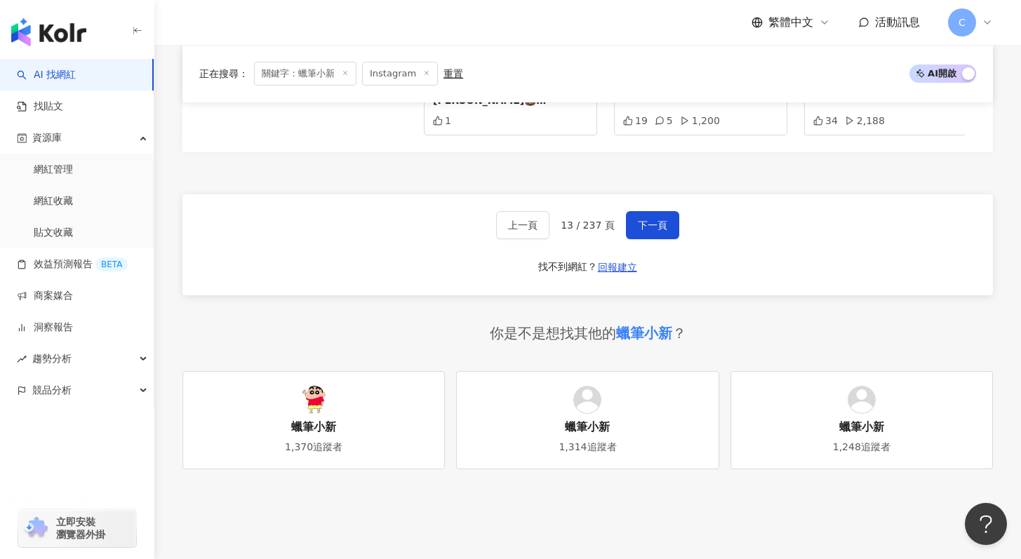
scroll to position [2789, 0]
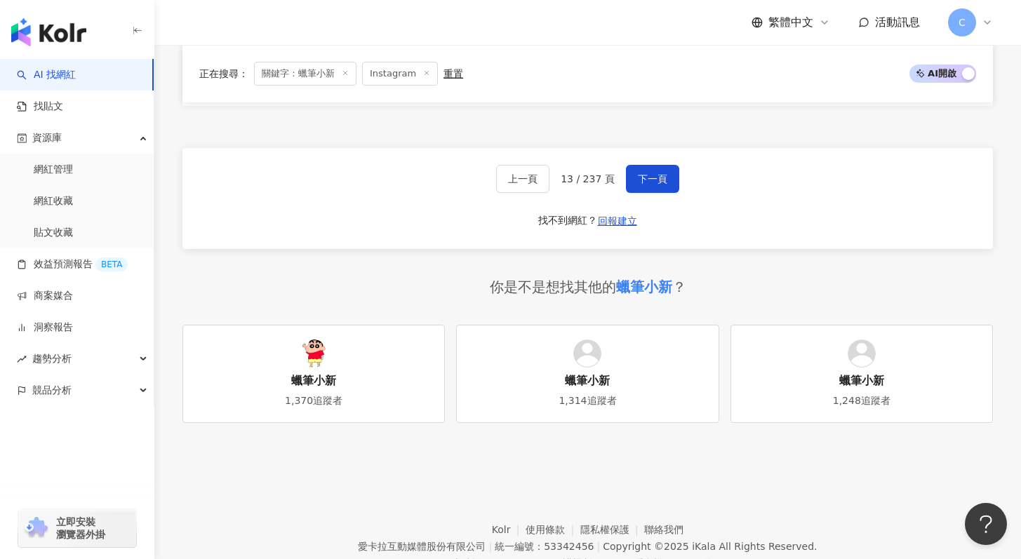
click at [647, 208] on div "上一頁 13 / 237 頁 下一頁 找不到網紅？ 回報建立" at bounding box center [587, 198] width 810 height 101
click at [650, 193] on button "下一頁" at bounding box center [652, 179] width 53 height 28
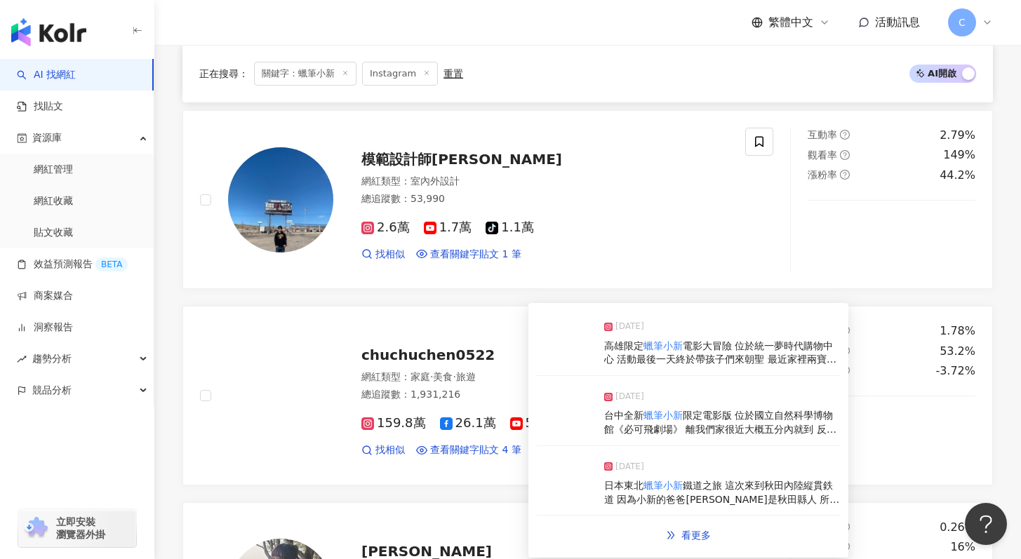
scroll to position [1952, 0]
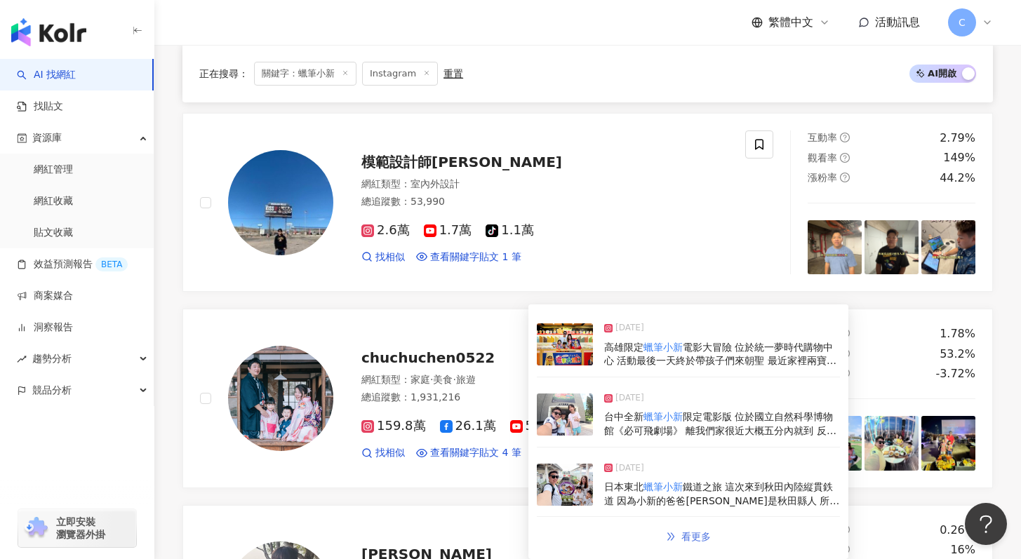
click at [685, 528] on link "看更多" at bounding box center [688, 537] width 74 height 28
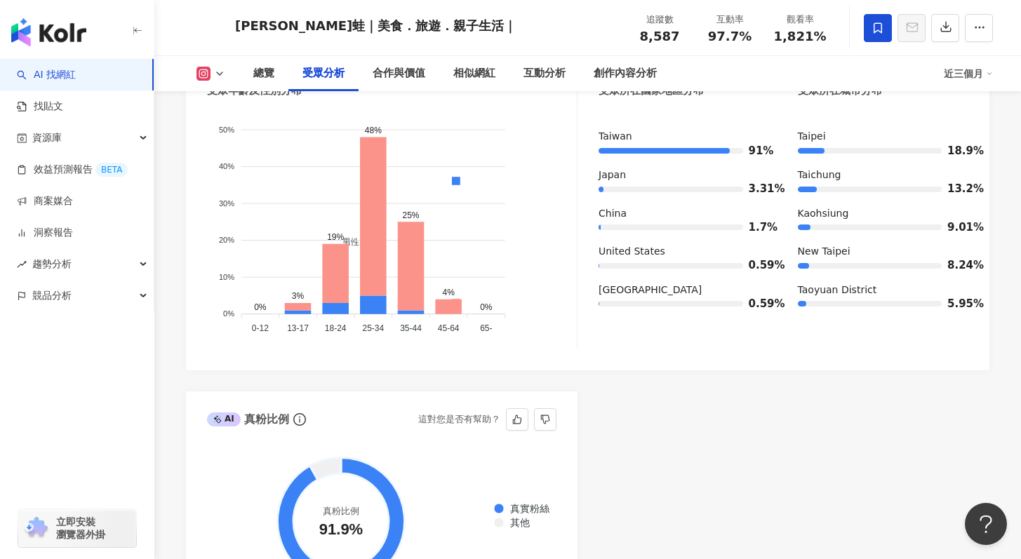
scroll to position [1315, 0]
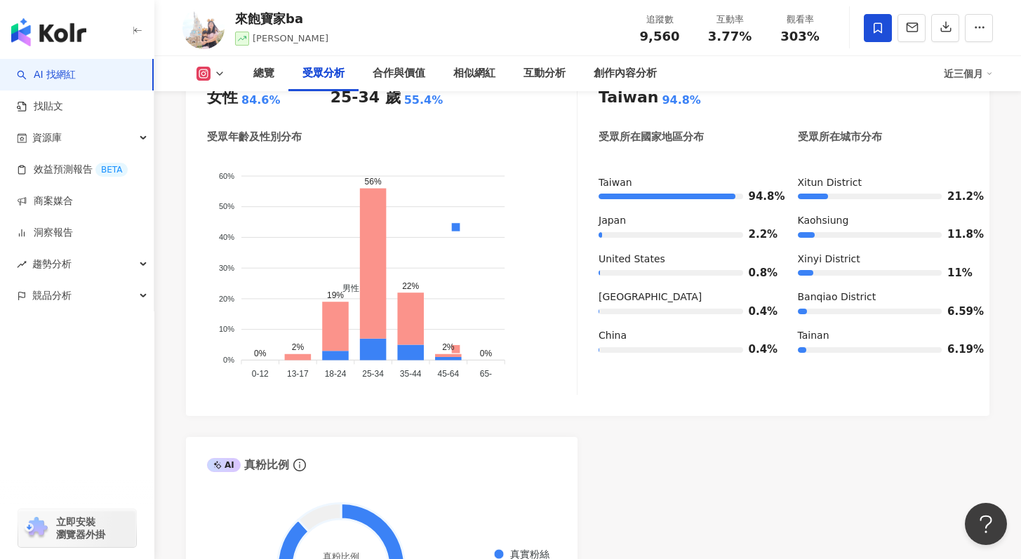
scroll to position [1322, 0]
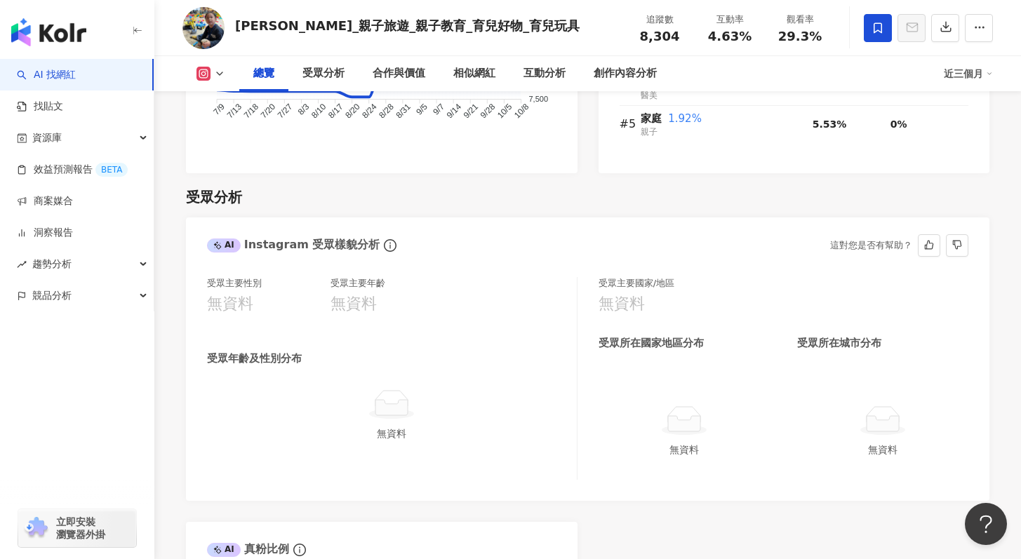
scroll to position [1117, 0]
click at [384, 248] on icon "info-circle" at bounding box center [390, 245] width 13 height 13
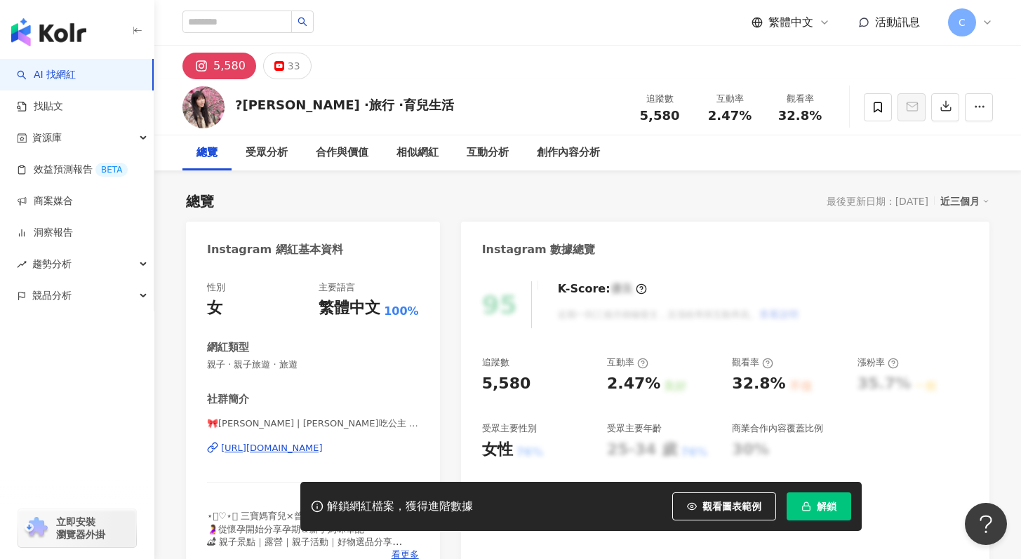
click at [804, 503] on icon "button" at bounding box center [806, 504] width 4 height 4
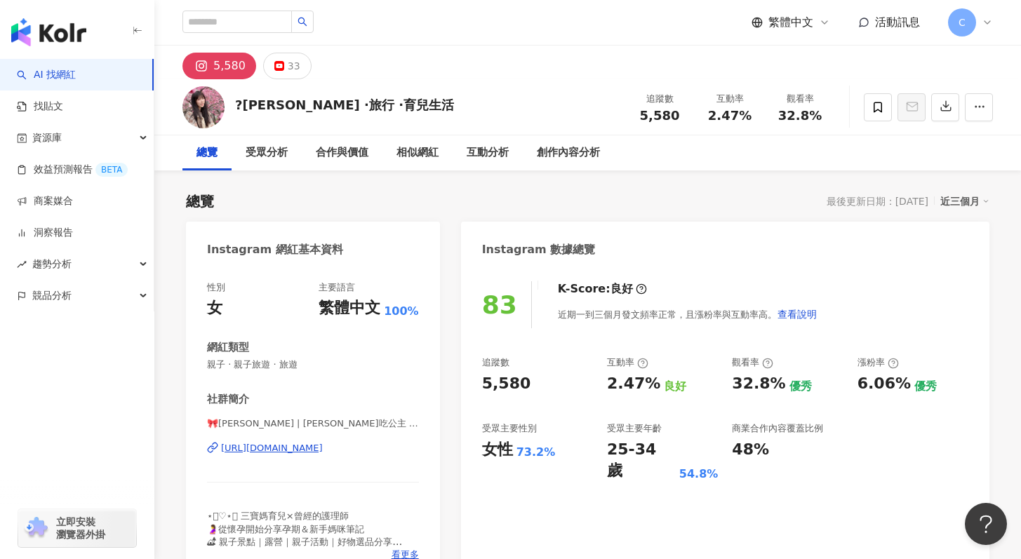
click at [323, 451] on div "https://www.instagram.com/candymeiee/" at bounding box center [272, 448] width 102 height 13
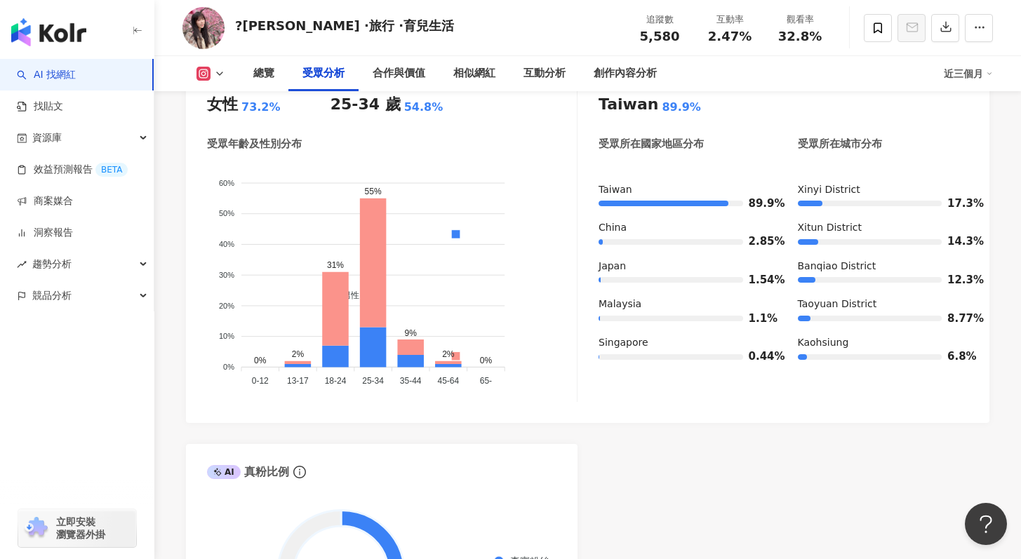
scroll to position [1270, 0]
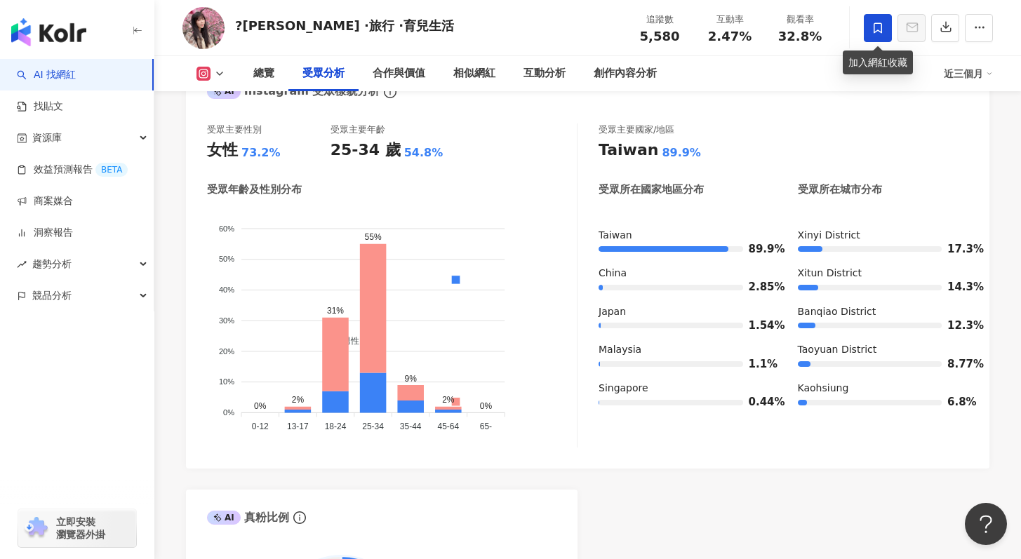
click at [875, 22] on icon at bounding box center [877, 27] width 8 height 11
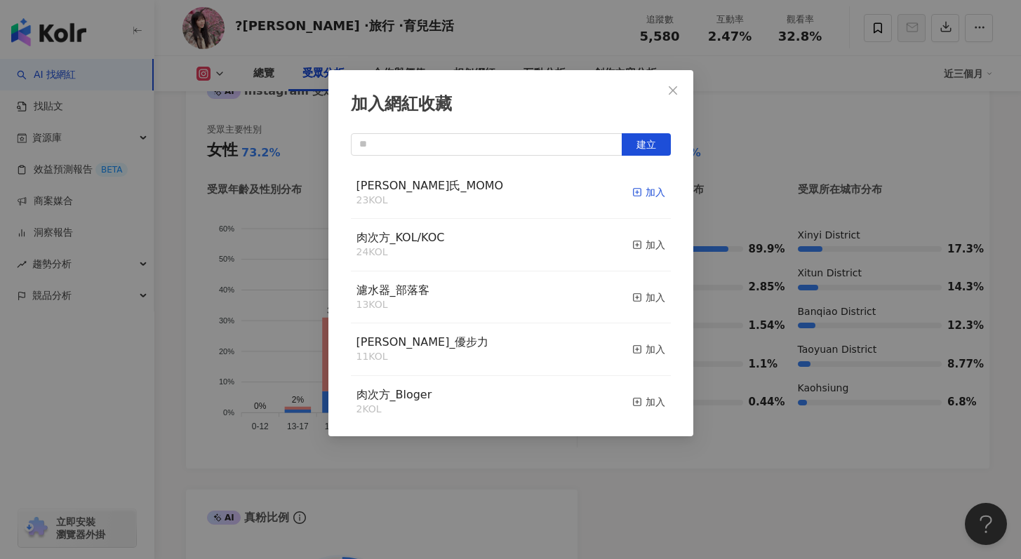
click at [646, 190] on div "加入" at bounding box center [648, 191] width 33 height 15
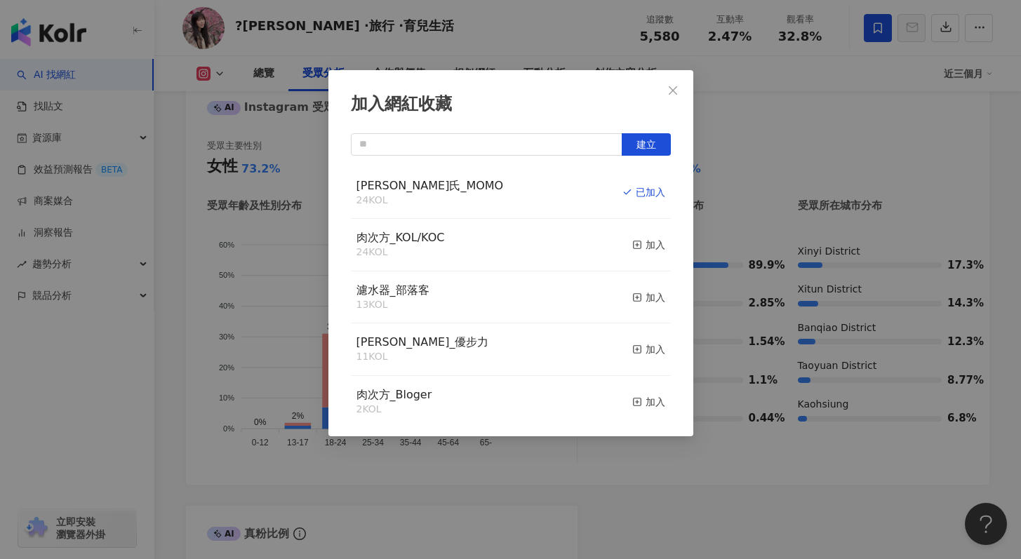
scroll to position [1254, 0]
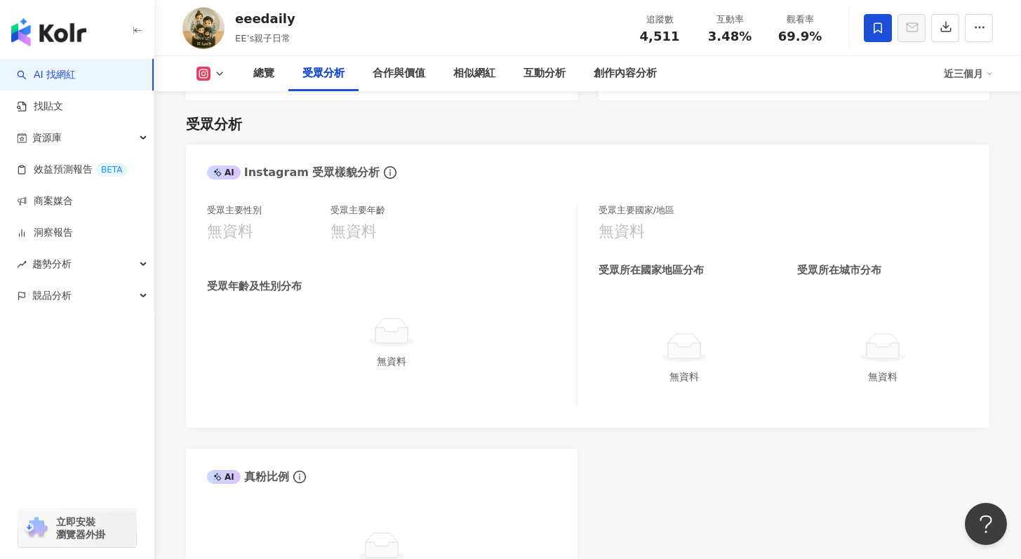
scroll to position [1175, 0]
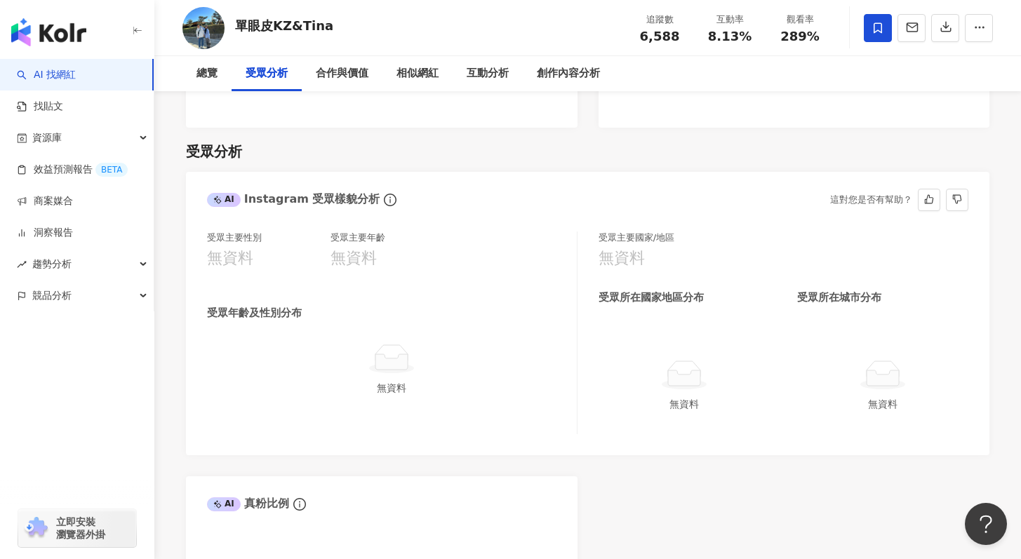
scroll to position [1162, 0]
click at [384, 199] on icon "info-circle" at bounding box center [390, 199] width 13 height 13
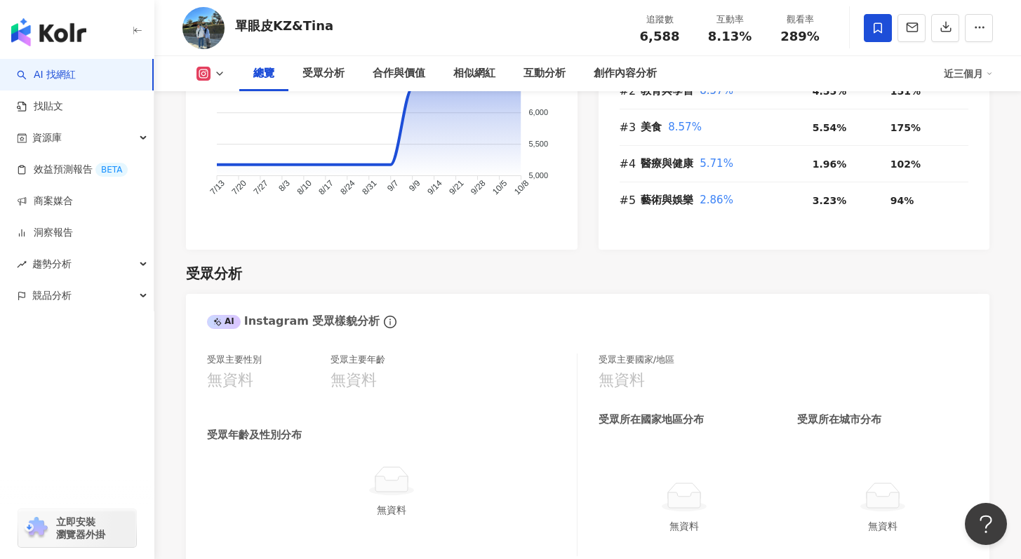
scroll to position [1045, 0]
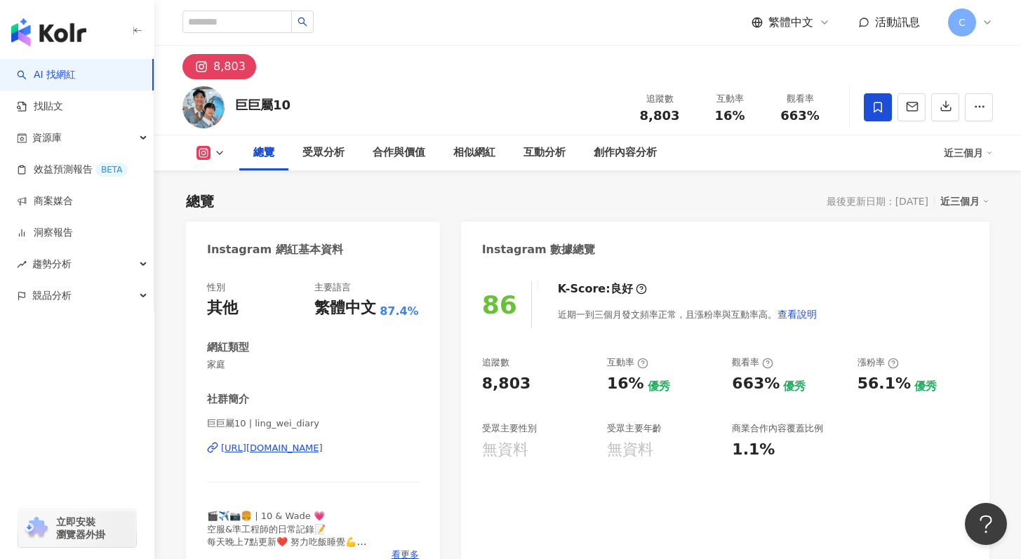
click at [408, 448] on div "https://www.instagram.com/ling_wei_diary/" at bounding box center [313, 448] width 212 height 13
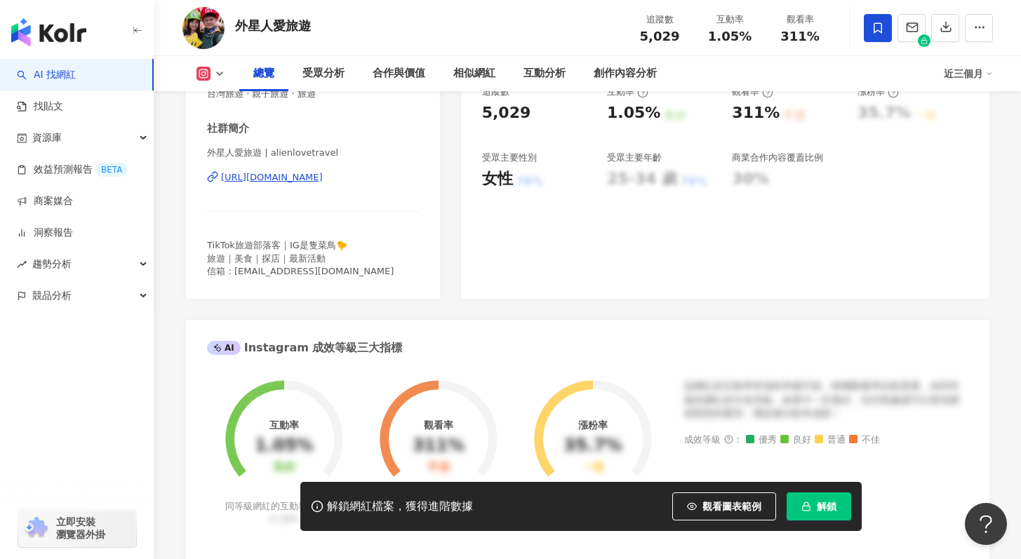
scroll to position [264, 0]
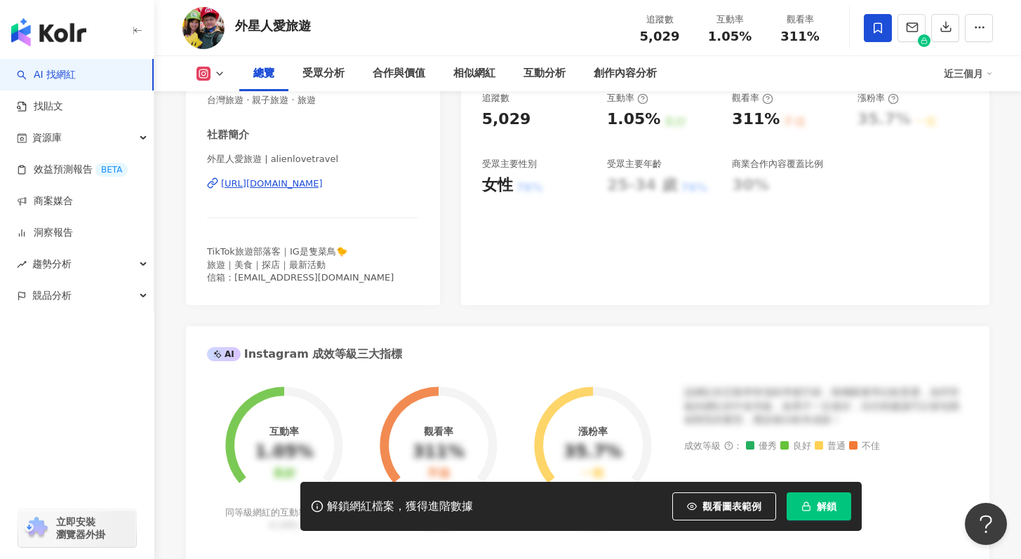
click at [323, 184] on div "https://www.instagram.com/alienlovetravel/" at bounding box center [272, 183] width 102 height 13
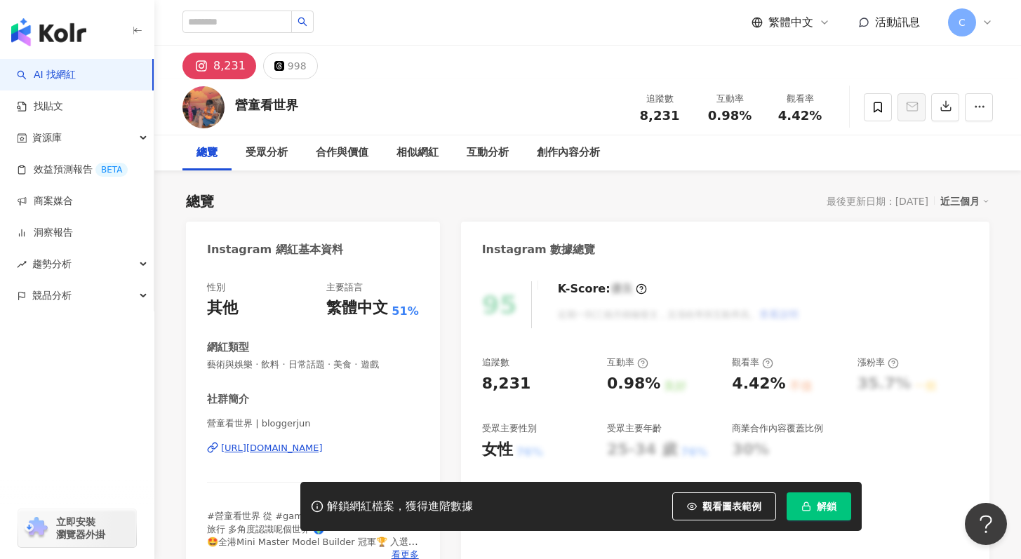
click at [283, 447] on div "https://www.instagram.com/bloggerjun/" at bounding box center [272, 448] width 102 height 13
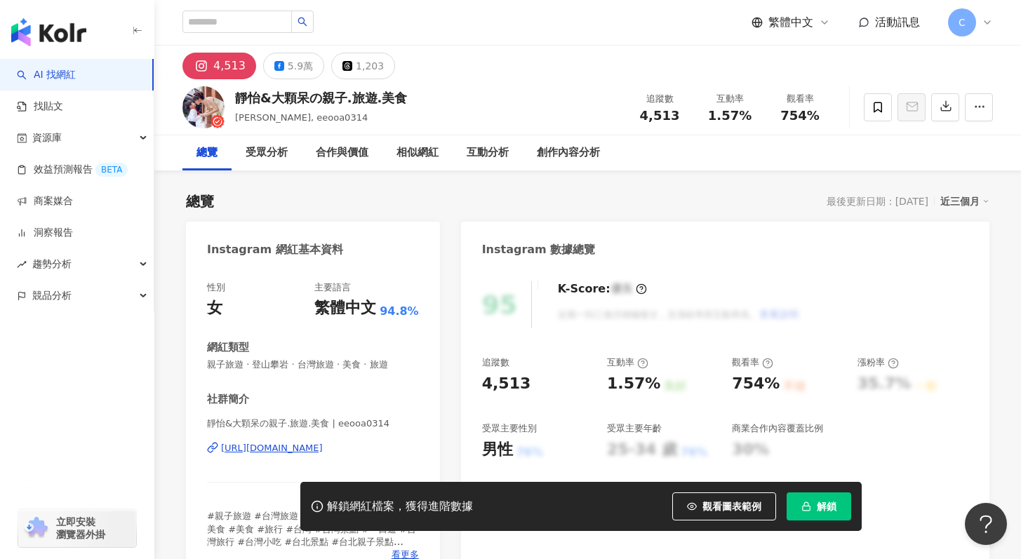
click at [267, 449] on div "[URL][DOMAIN_NAME]" at bounding box center [272, 448] width 102 height 13
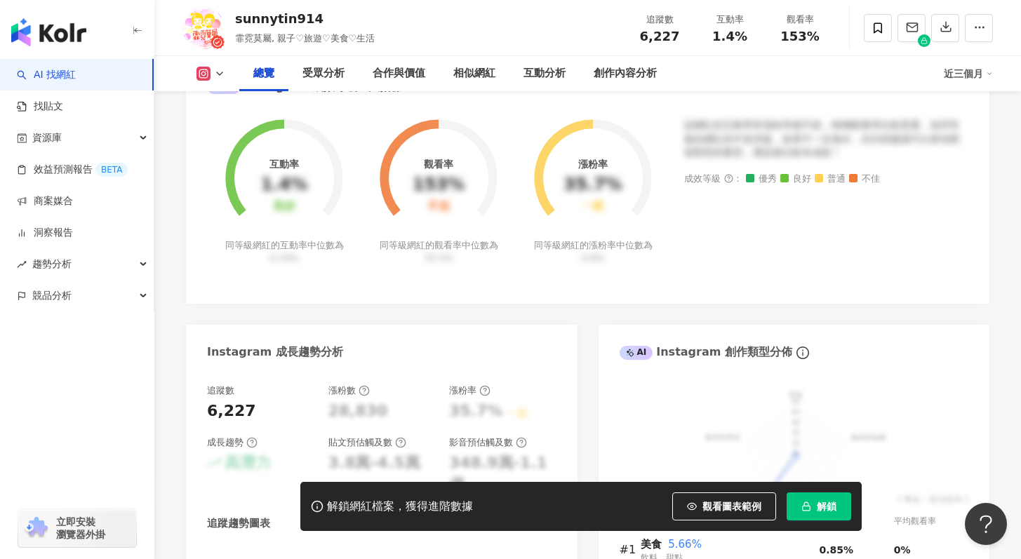
scroll to position [51, 0]
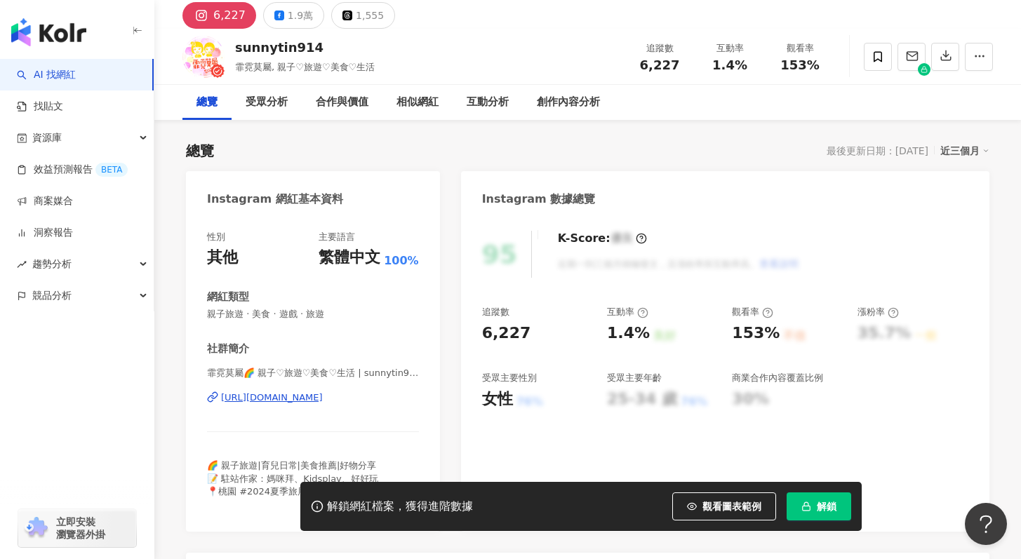
click at [323, 393] on div "https://www.instagram.com/sunnytin914/" at bounding box center [272, 397] width 102 height 13
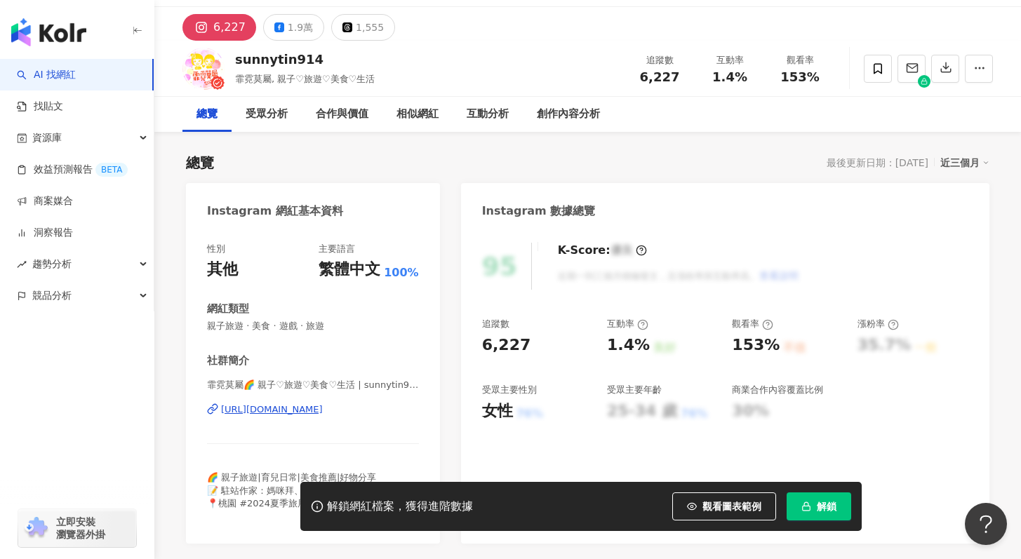
scroll to position [0, 0]
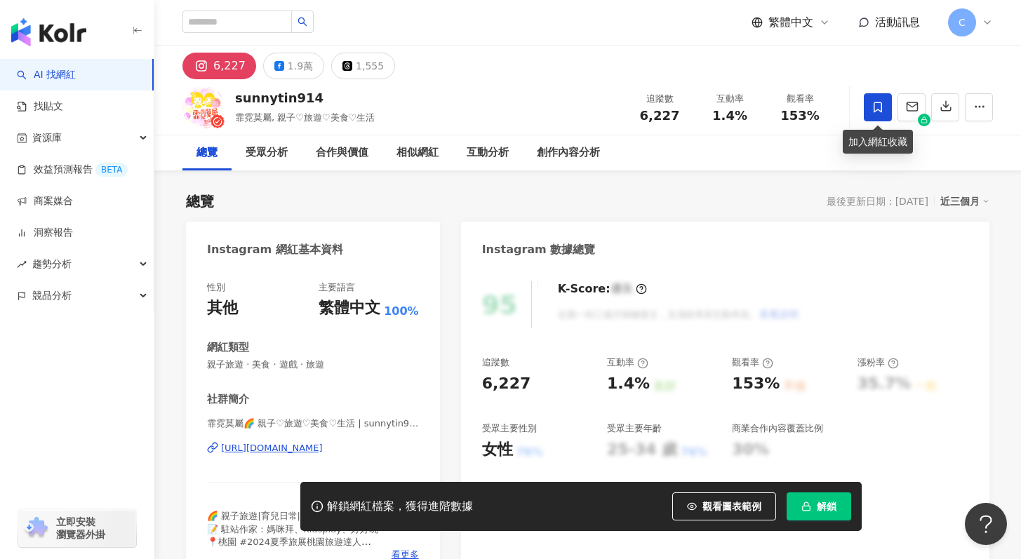
click at [868, 112] on span at bounding box center [878, 107] width 28 height 28
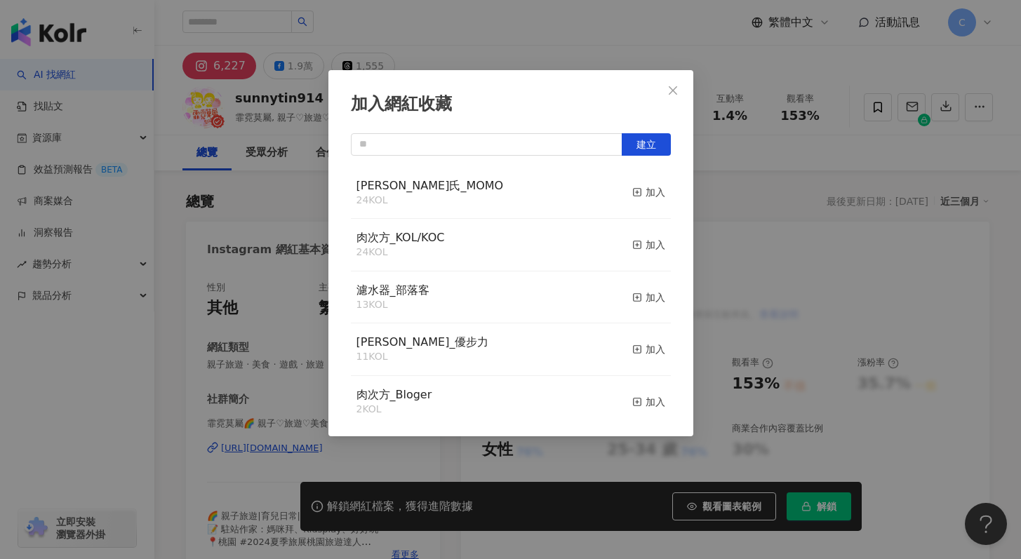
click at [535, 184] on div "白蘭氏_MOMO 24 KOL 加入" at bounding box center [511, 193] width 320 height 53
click at [624, 208] on div "白蘭氏_MOMO 24 KOL 加入" at bounding box center [511, 193] width 320 height 53
click at [632, 194] on div "加入" at bounding box center [648, 191] width 33 height 15
click at [669, 90] on icon "close" at bounding box center [672, 90] width 11 height 11
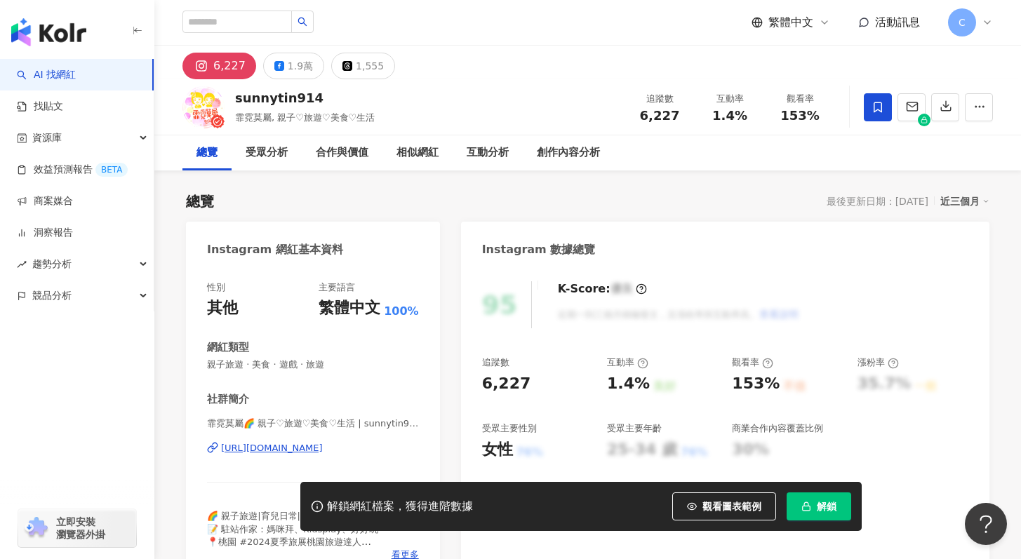
click at [819, 506] on span "解鎖" at bounding box center [827, 506] width 20 height 11
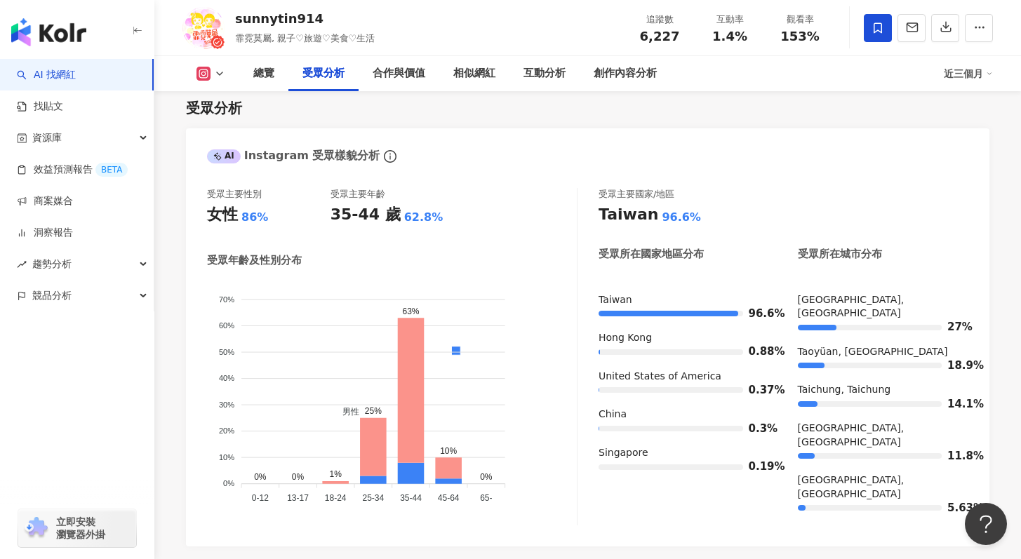
scroll to position [1222, 0]
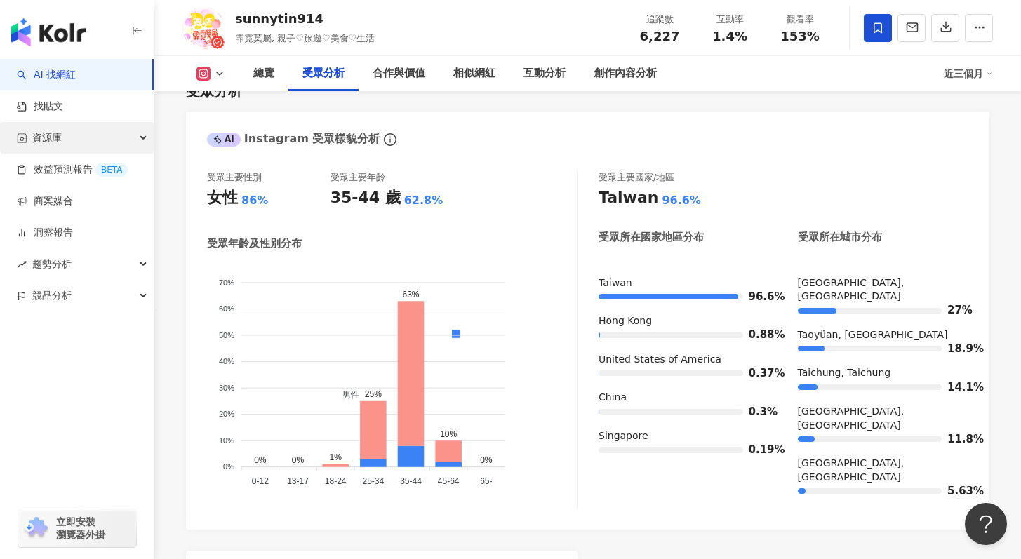
click at [68, 142] on div "資源庫" at bounding box center [77, 138] width 154 height 32
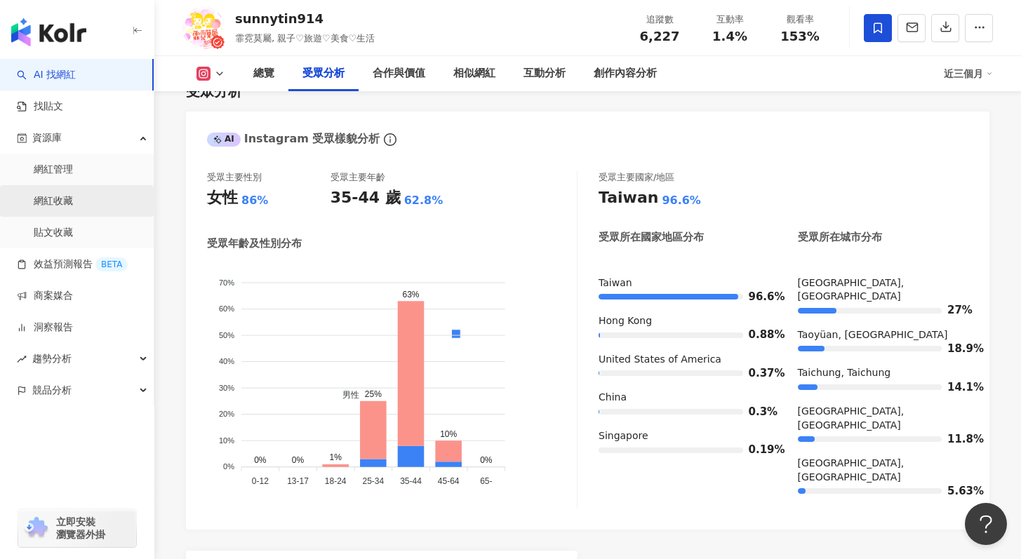
click at [73, 208] on link "網紅收藏" at bounding box center [53, 201] width 39 height 14
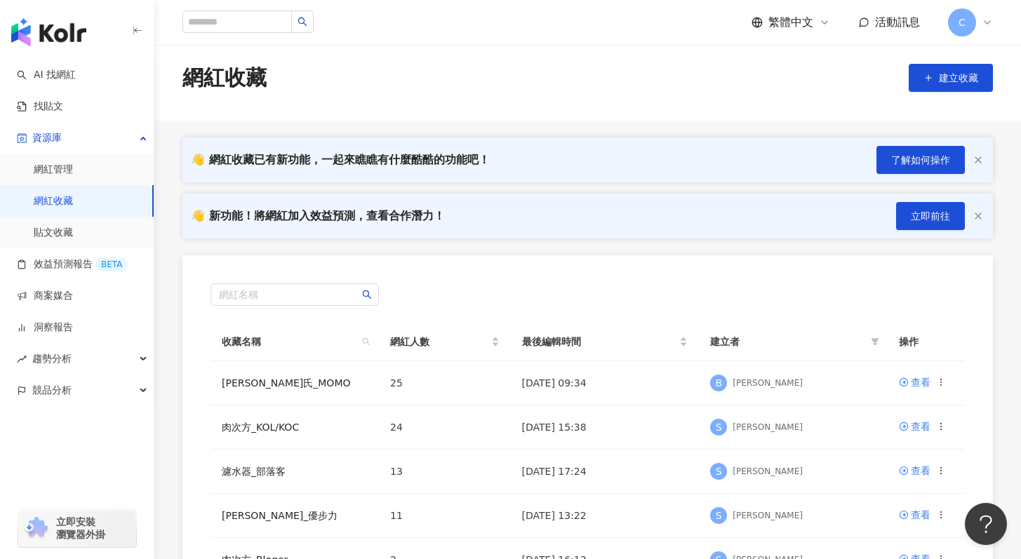
scroll to position [25, 0]
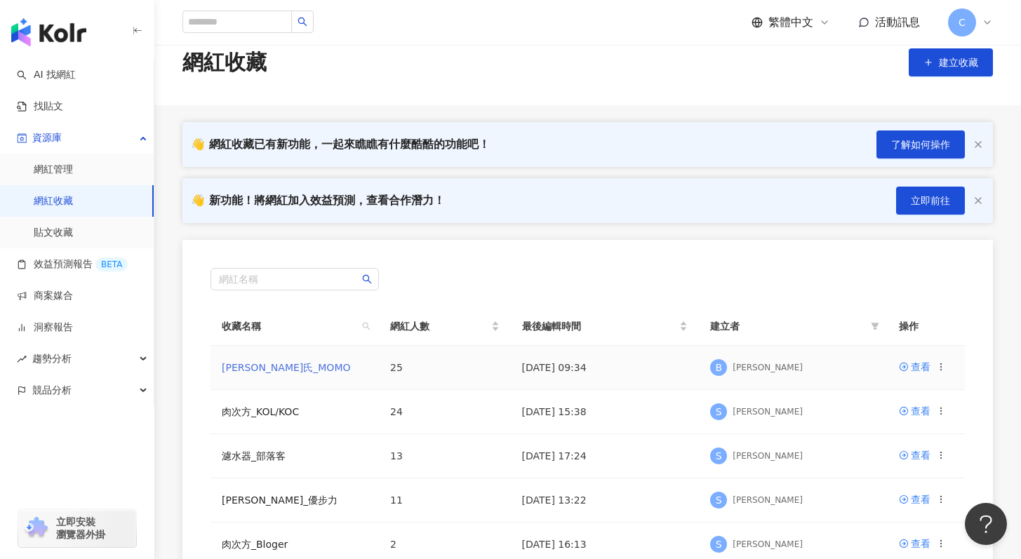
click at [234, 366] on link "白蘭氏_MOMO" at bounding box center [286, 367] width 129 height 11
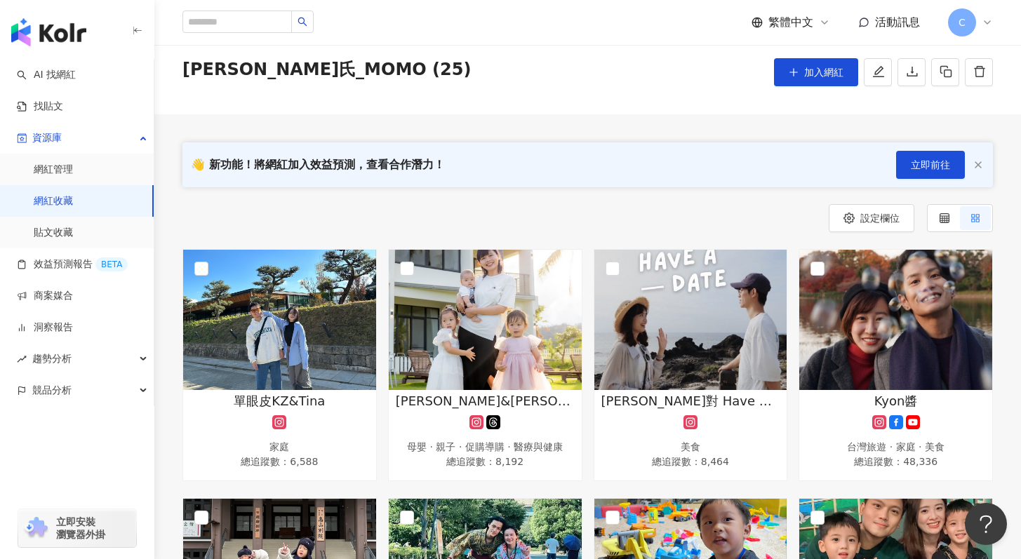
scroll to position [241, 0]
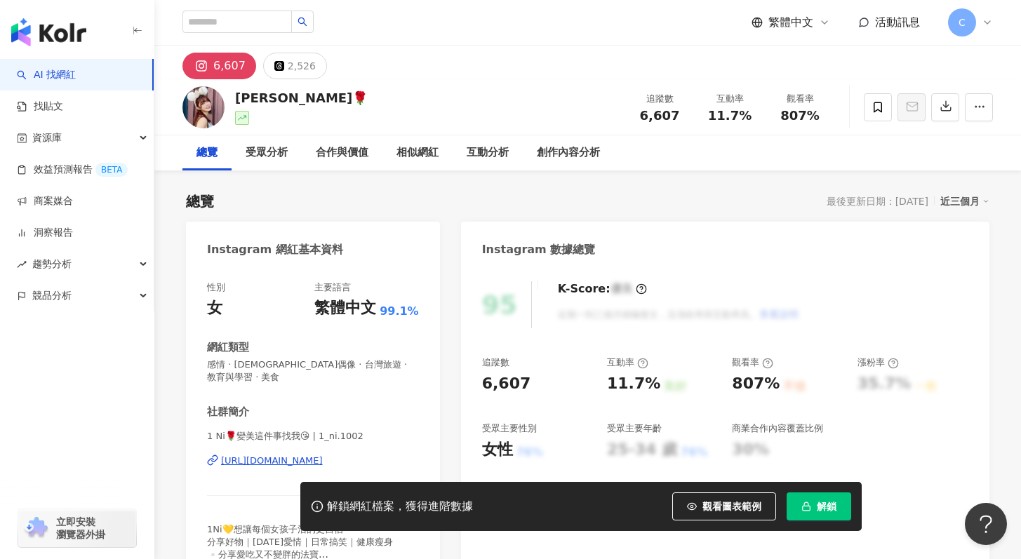
scroll to position [81, 0]
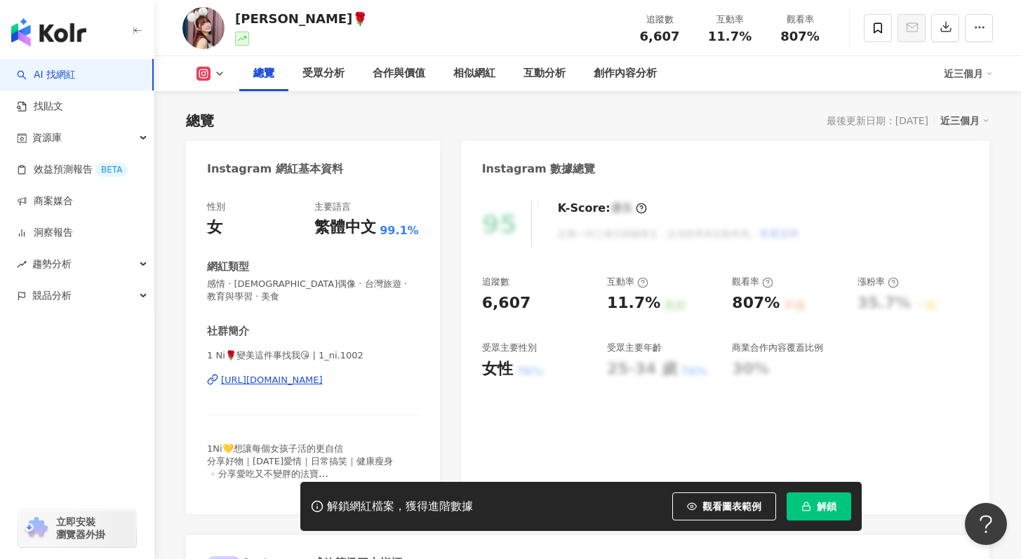
click at [323, 374] on div "https://www.instagram.com/1_ni.1002/" at bounding box center [272, 380] width 102 height 13
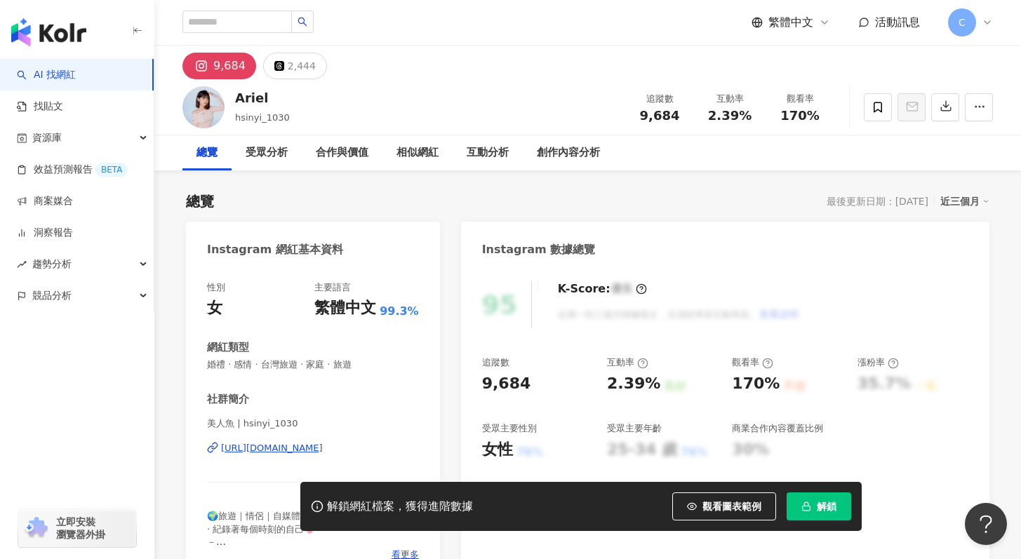
click at [314, 444] on div "https://www.instagram.com/hsinyi_1030/" at bounding box center [272, 448] width 102 height 13
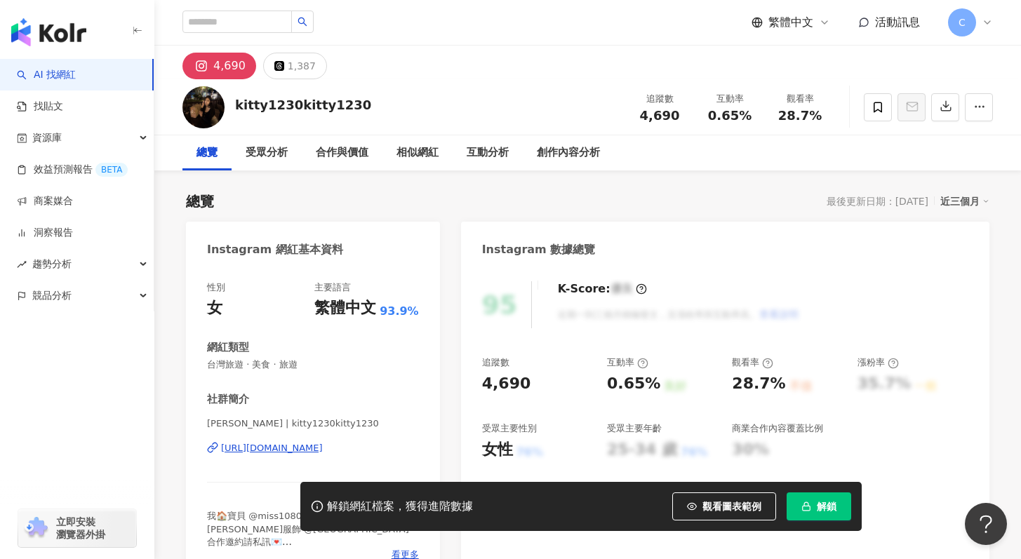
click at [307, 448] on div "[URL][DOMAIN_NAME]" at bounding box center [272, 448] width 102 height 13
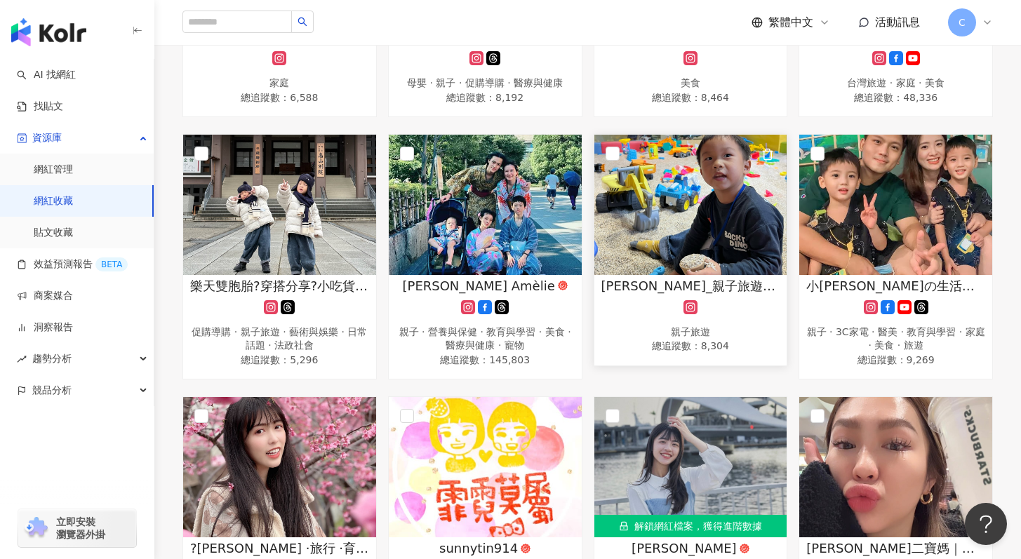
scroll to position [436, 0]
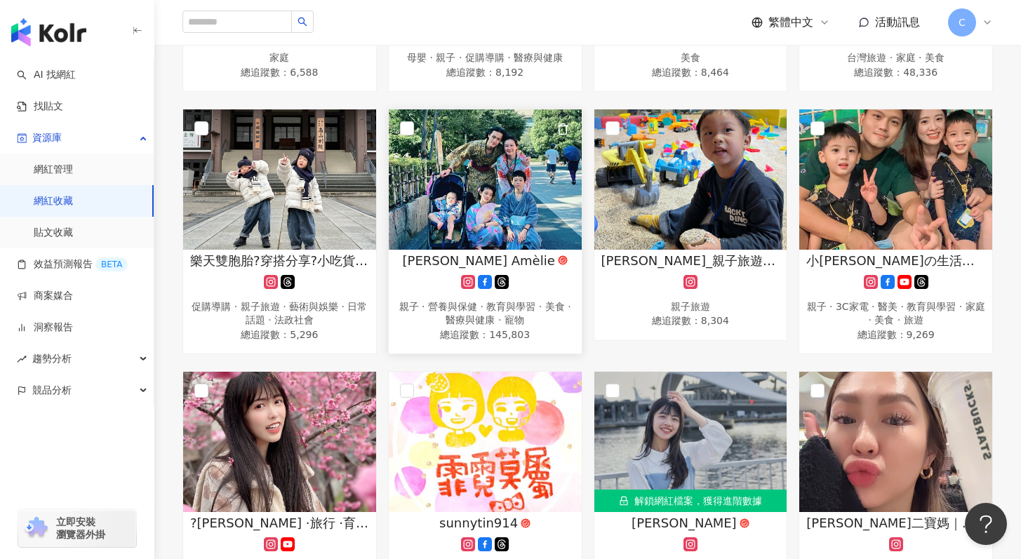
click at [511, 240] on img at bounding box center [485, 179] width 193 height 140
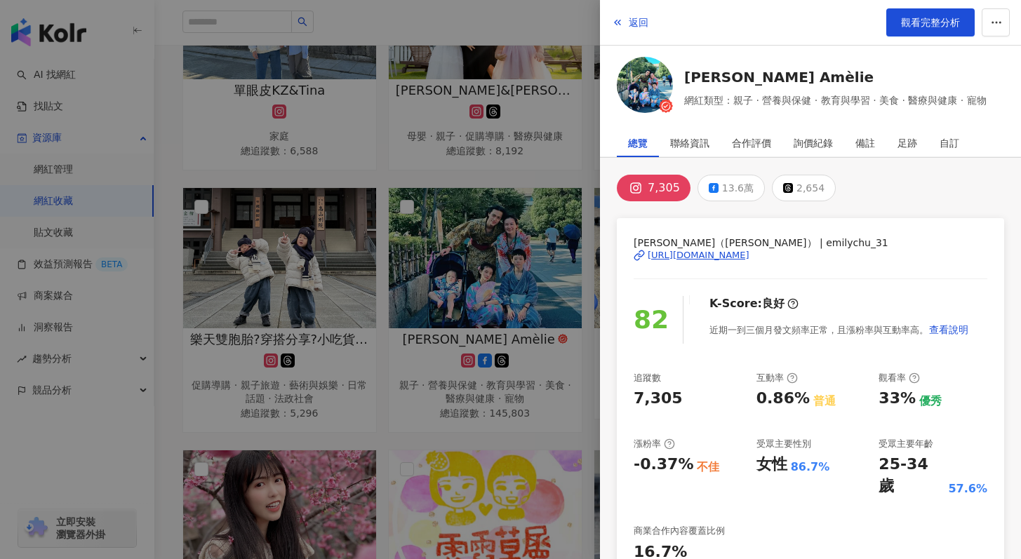
scroll to position [199, 0]
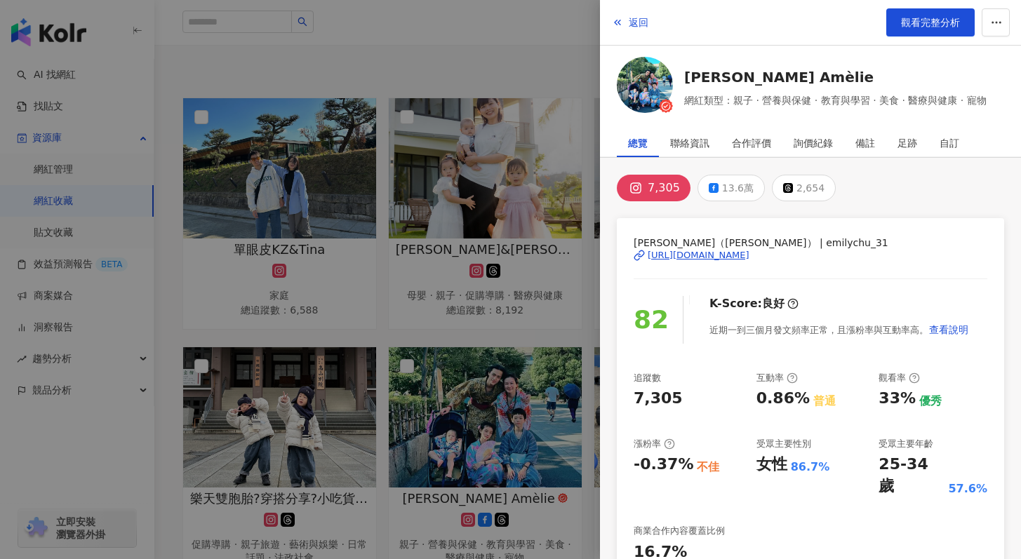
click at [538, 52] on div at bounding box center [510, 279] width 1021 height 559
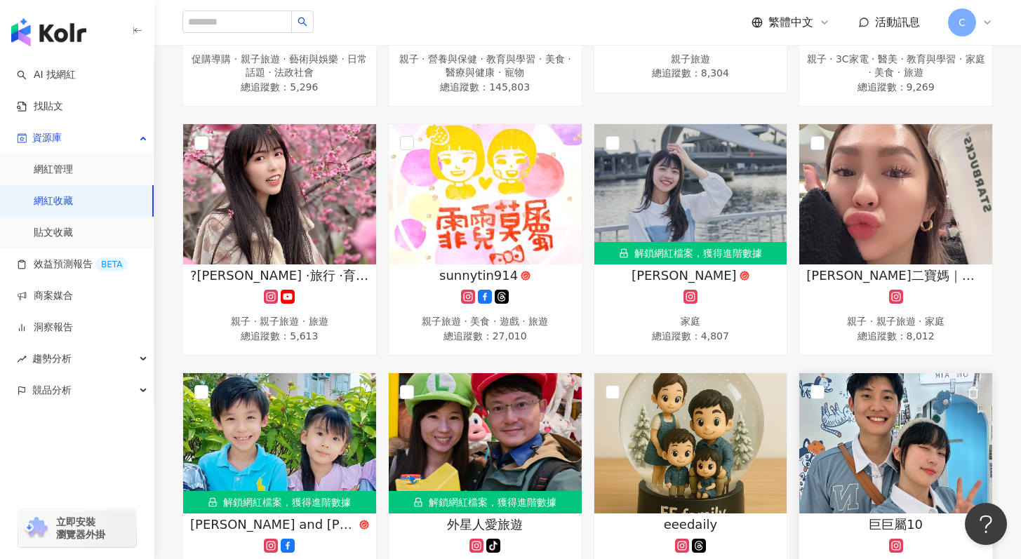
scroll to position [695, 0]
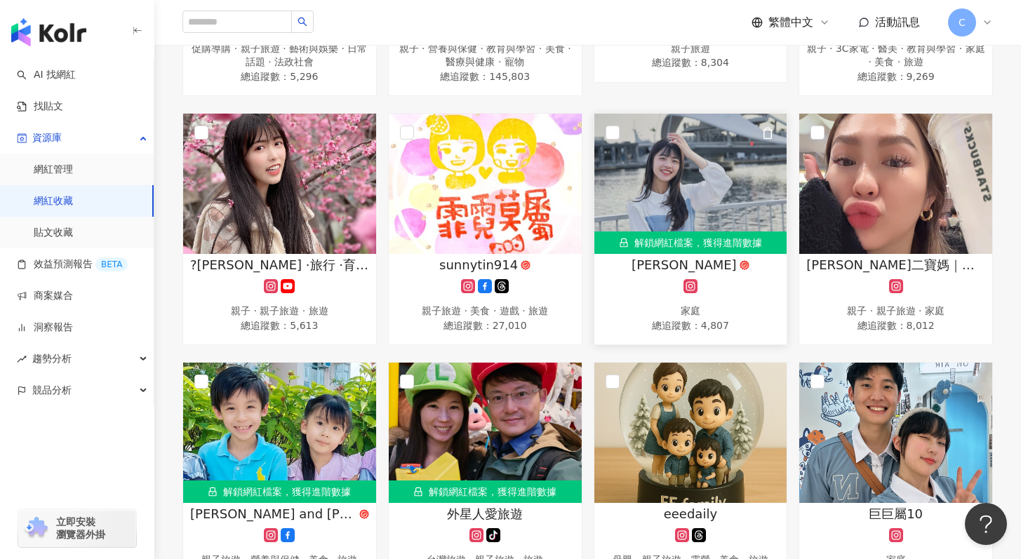
click at [716, 253] on link "解鎖網紅檔案，獲得進階數據 黃憶如 家庭 總追蹤數 ： 4,807" at bounding box center [690, 229] width 194 height 232
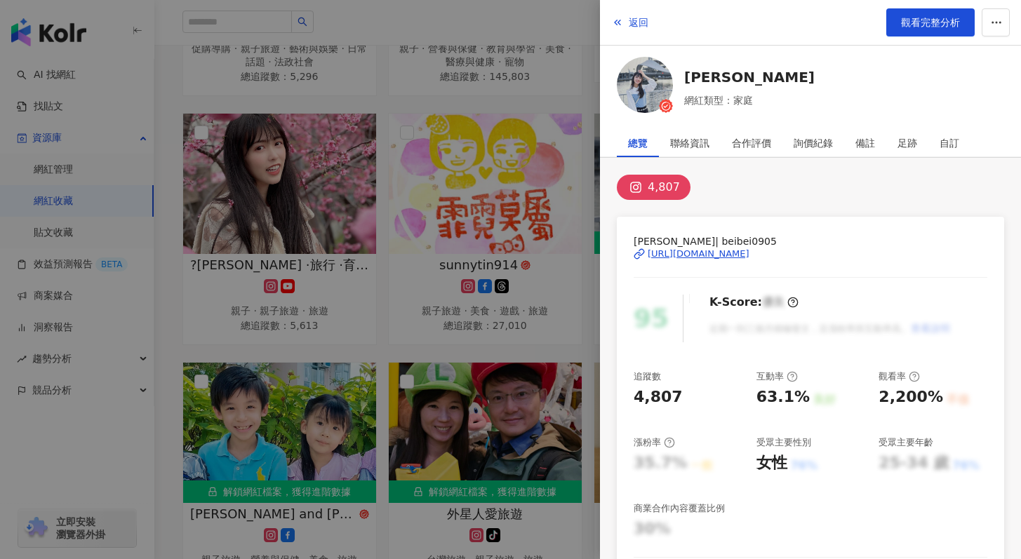
click at [749, 255] on div "https://www.instagram.com/beibei0905/" at bounding box center [699, 254] width 102 height 13
click at [646, 17] on span "返回" at bounding box center [639, 22] width 20 height 11
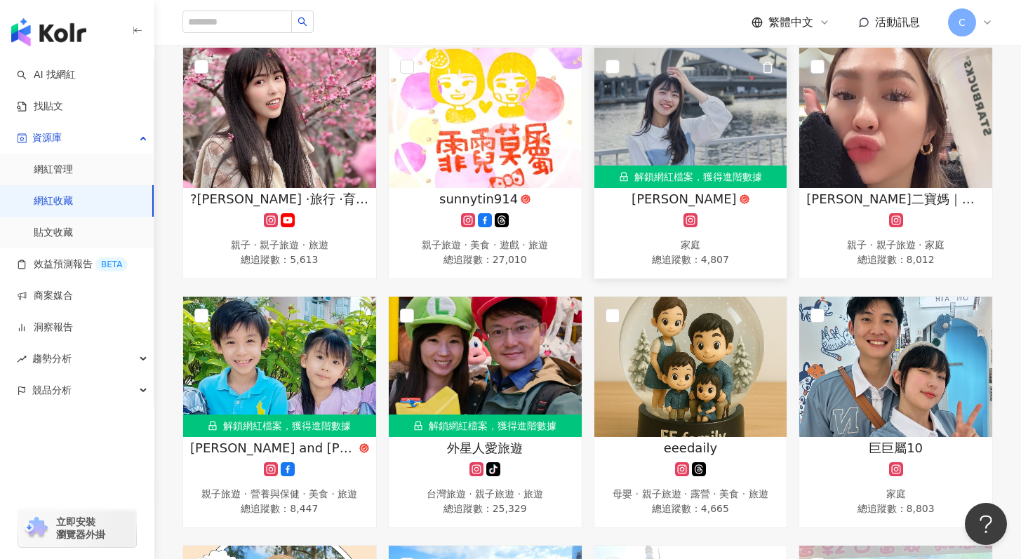
scroll to position [697, 0]
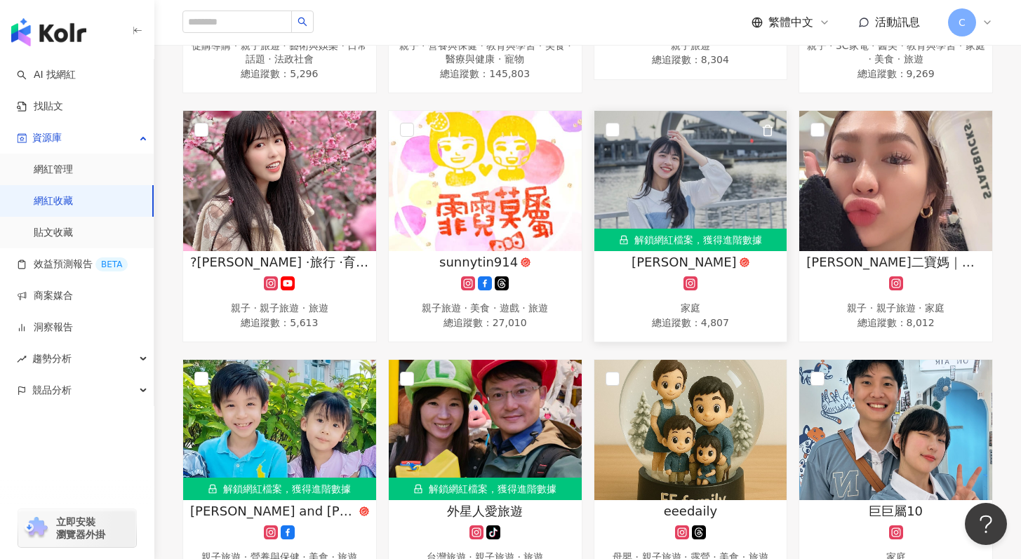
click at [674, 241] on div "解鎖網紅檔案，獲得進階數據" at bounding box center [690, 240] width 193 height 22
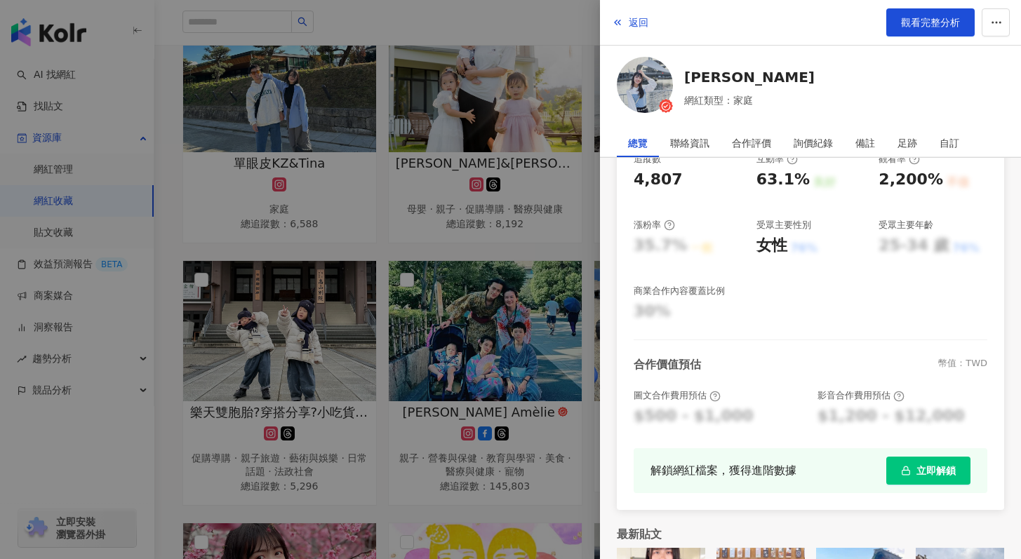
scroll to position [176, 0]
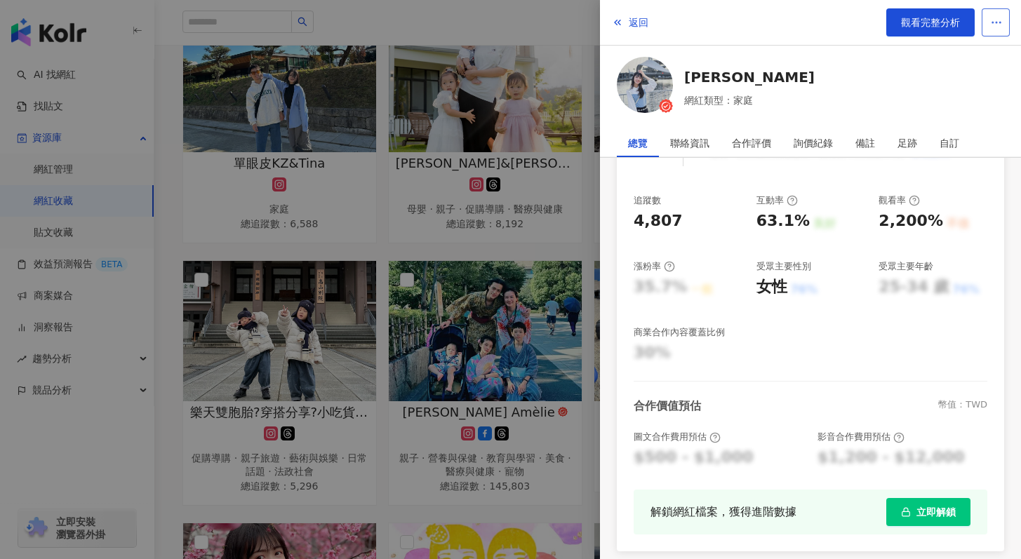
click at [992, 29] on button "button" at bounding box center [995, 22] width 28 height 28
click at [978, 168] on span "移除網紅管理" at bounding box center [959, 175] width 79 height 15
click at [636, 20] on span "返回" at bounding box center [639, 22] width 20 height 11
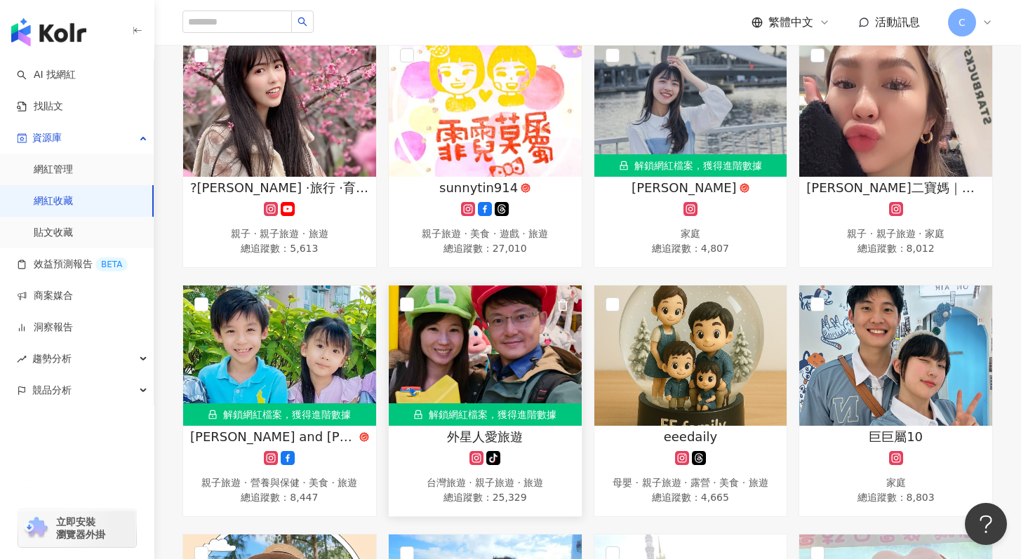
scroll to position [781, 0]
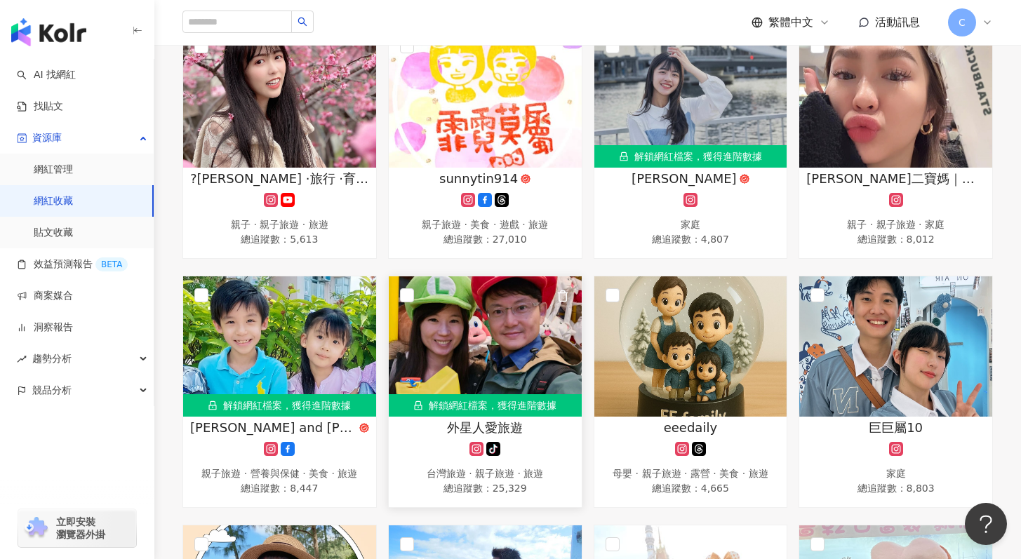
click at [538, 427] on div "外星人愛旅遊" at bounding box center [485, 428] width 179 height 18
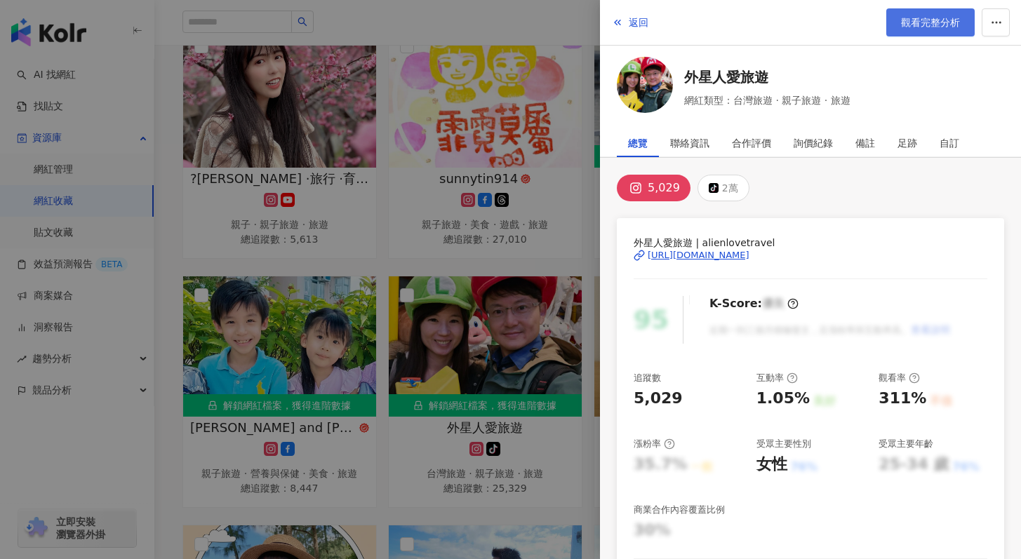
click at [904, 25] on span "觀看完整分析" at bounding box center [930, 22] width 59 height 11
click at [577, 235] on div at bounding box center [510, 279] width 1021 height 559
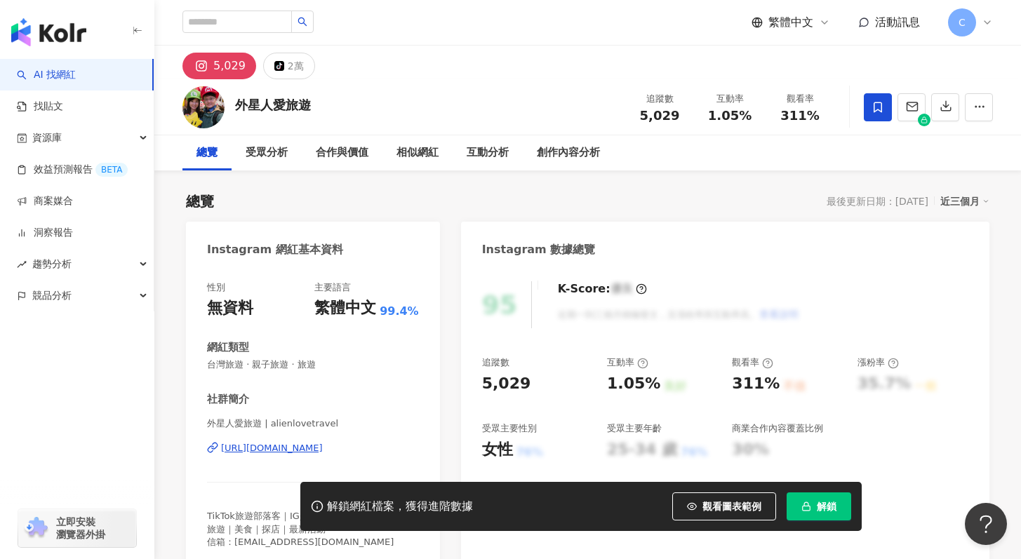
click at [301, 446] on div "[URL][DOMAIN_NAME]" at bounding box center [272, 448] width 102 height 13
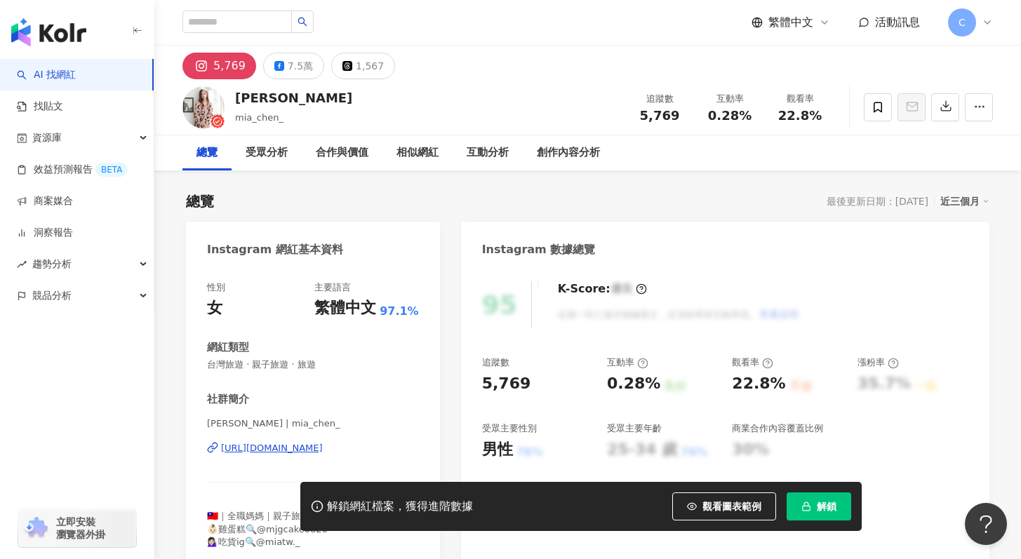
click at [316, 449] on div "[URL][DOMAIN_NAME]" at bounding box center [272, 448] width 102 height 13
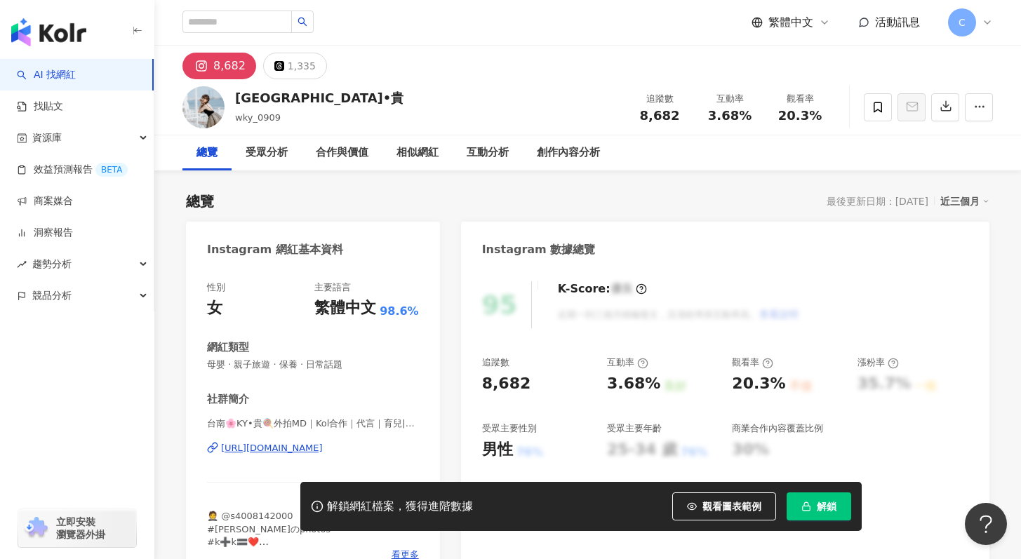
click at [285, 453] on div "[URL][DOMAIN_NAME]" at bounding box center [272, 448] width 102 height 13
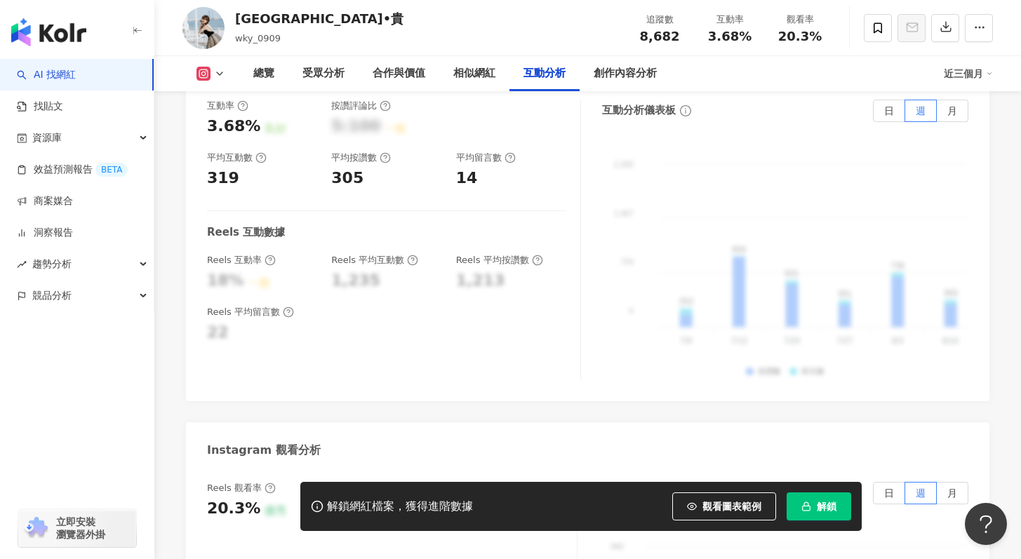
scroll to position [2866, 0]
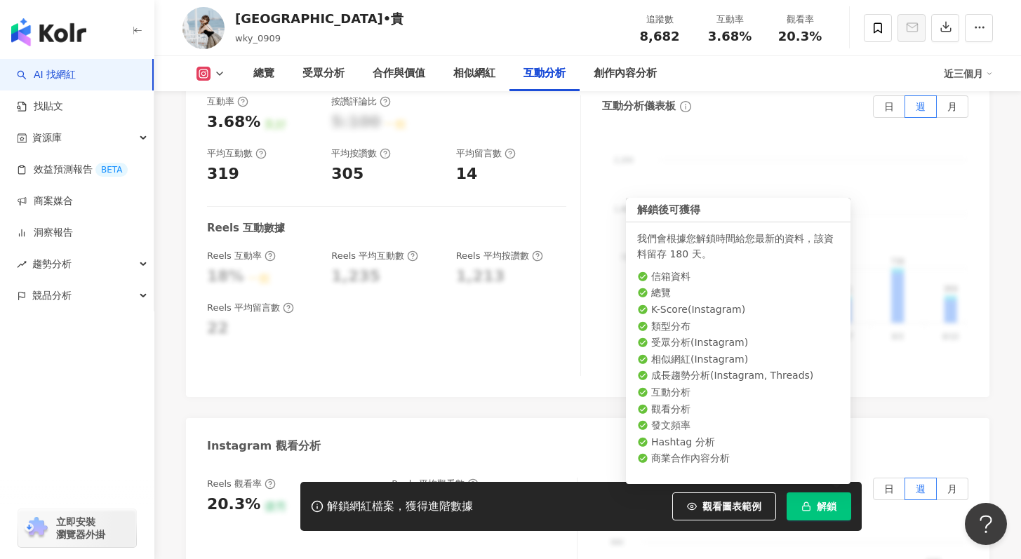
click at [803, 500] on button "解鎖" at bounding box center [818, 506] width 65 height 28
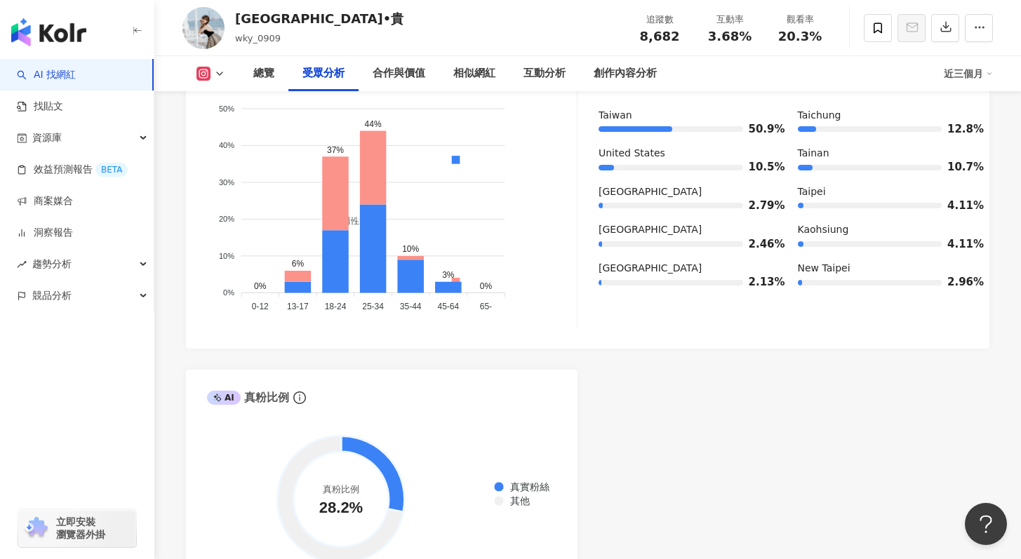
scroll to position [1270, 0]
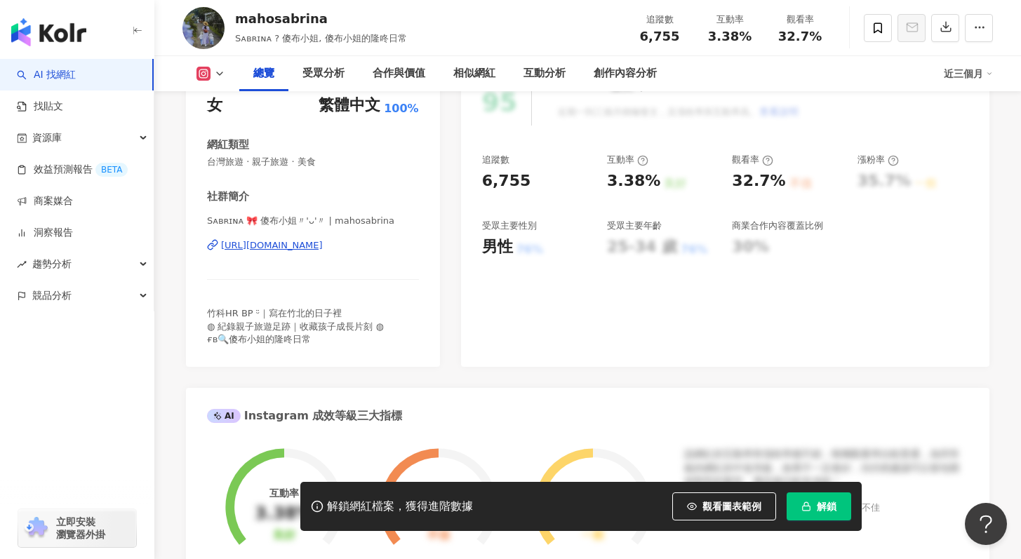
scroll to position [95, 0]
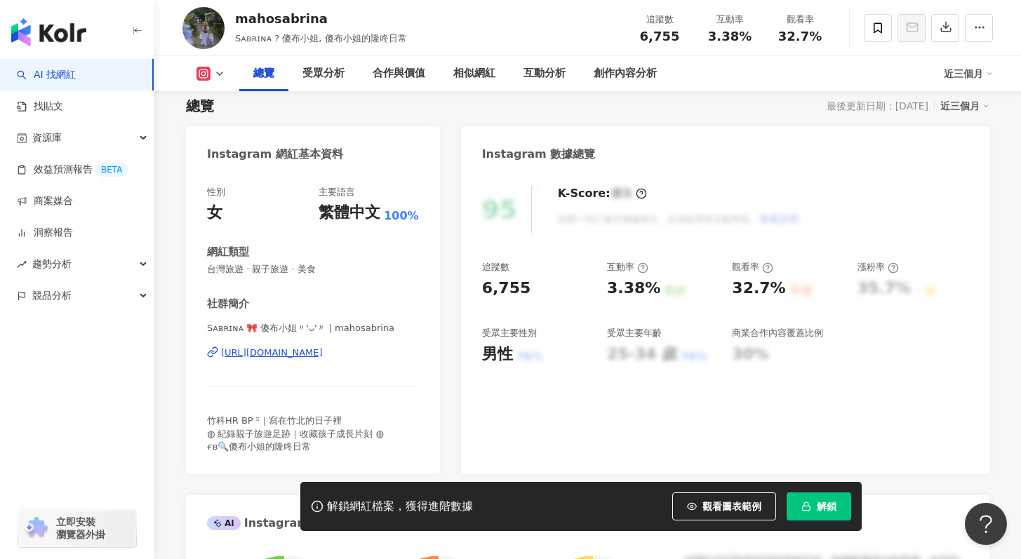
click at [323, 349] on div "[URL][DOMAIN_NAME]" at bounding box center [272, 353] width 102 height 13
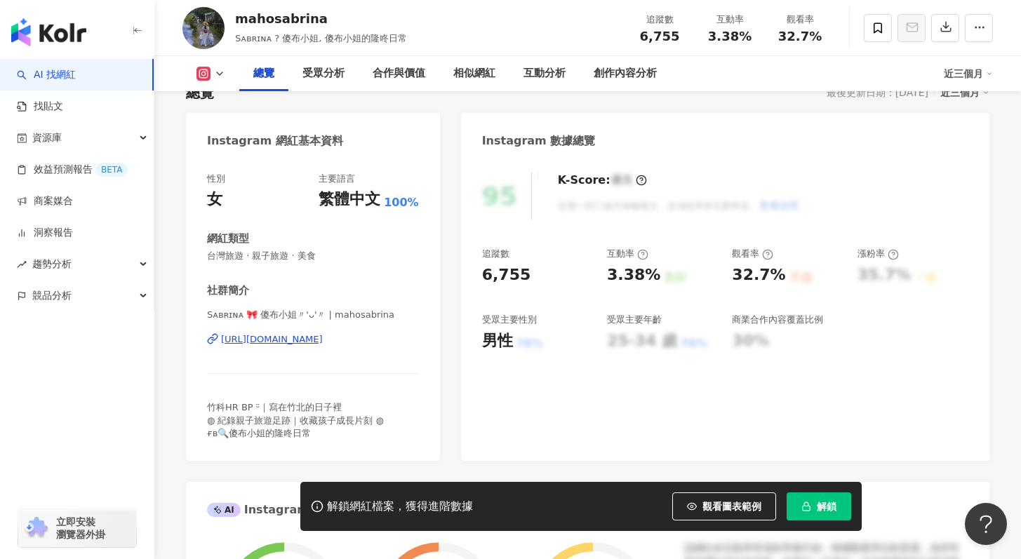
scroll to position [107, 0]
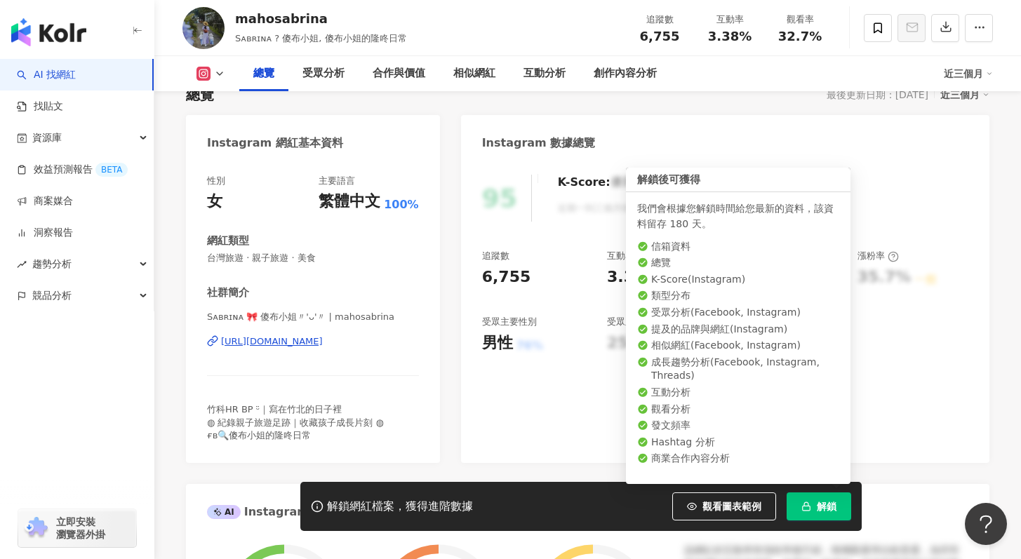
click at [848, 512] on button "解鎖" at bounding box center [818, 506] width 65 height 28
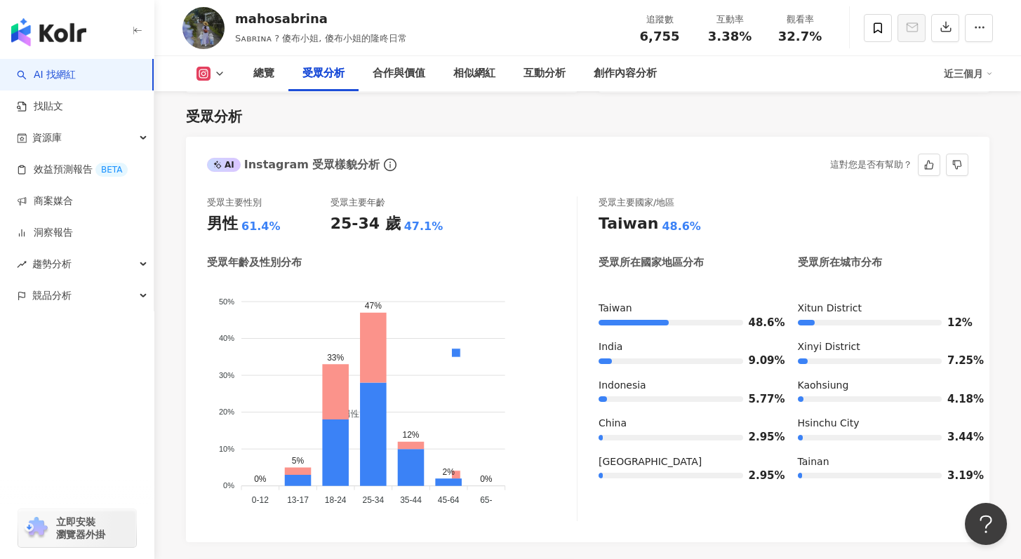
scroll to position [1178, 0]
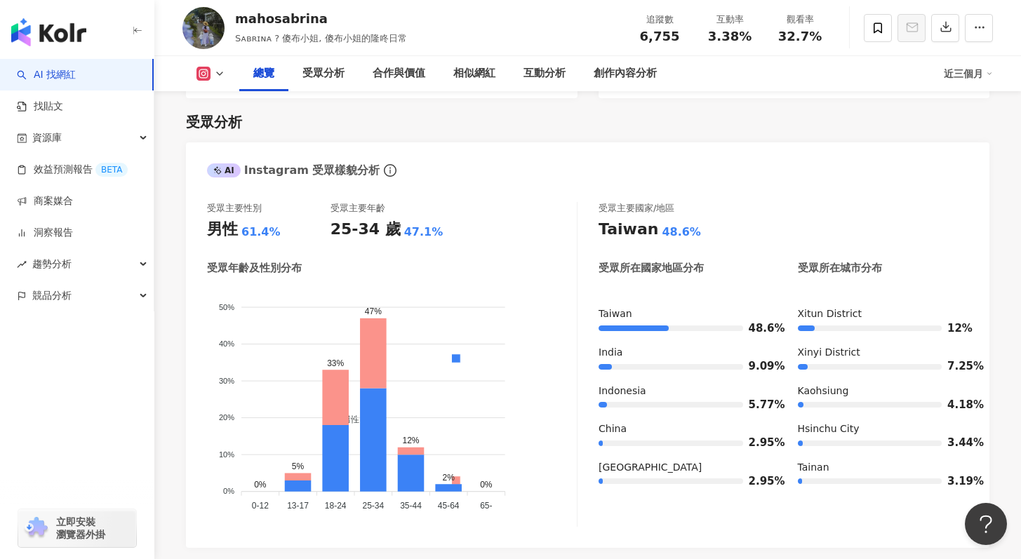
scroll to position [107, 0]
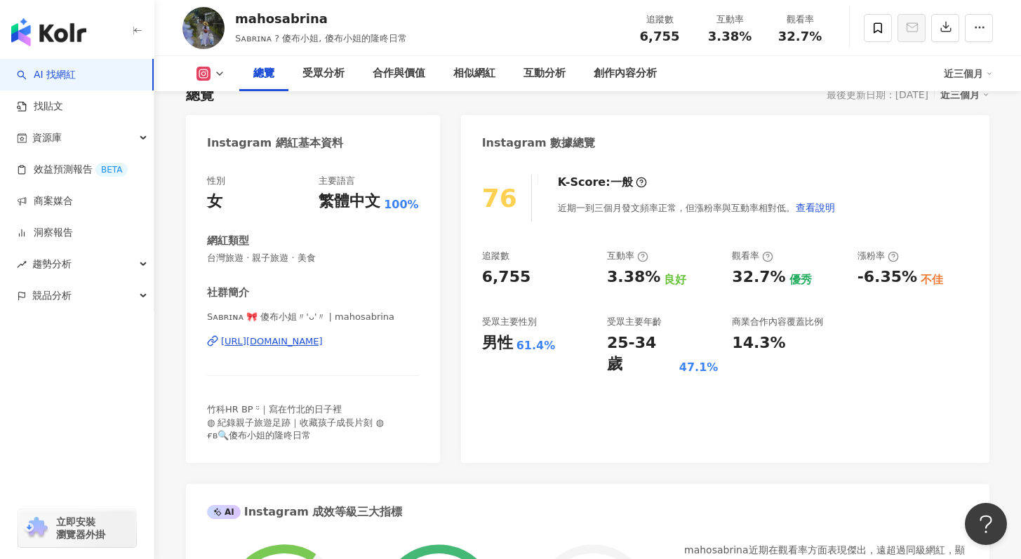
click at [76, 80] on link "AI 找網紅" at bounding box center [46, 75] width 59 height 14
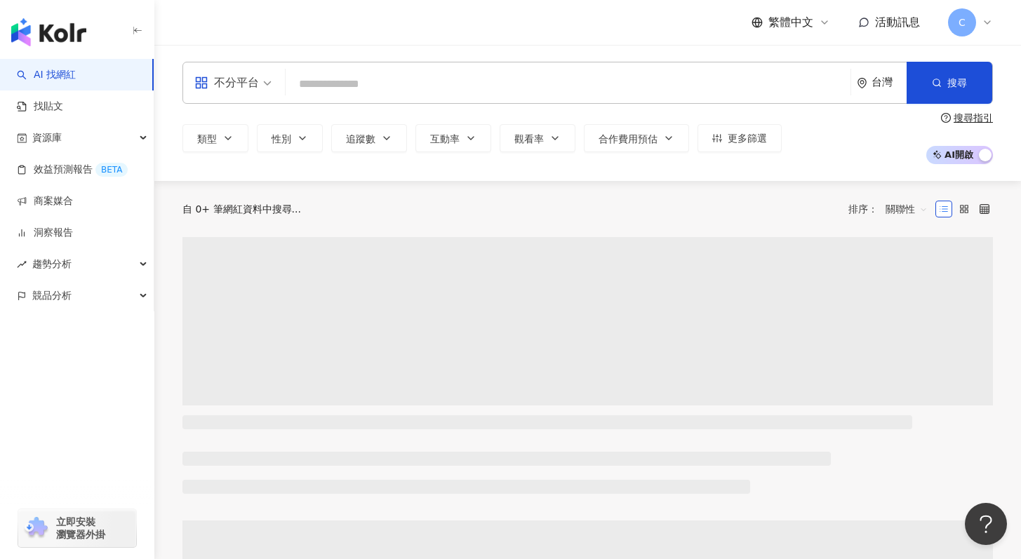
click at [351, 79] on input "search" at bounding box center [567, 84] width 553 height 27
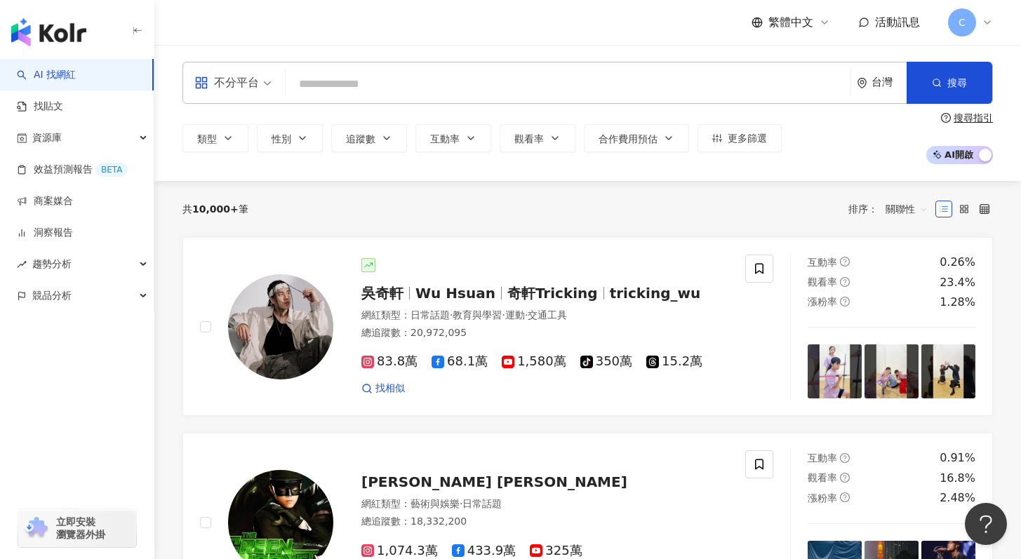
click at [351, 79] on input "search" at bounding box center [567, 84] width 553 height 27
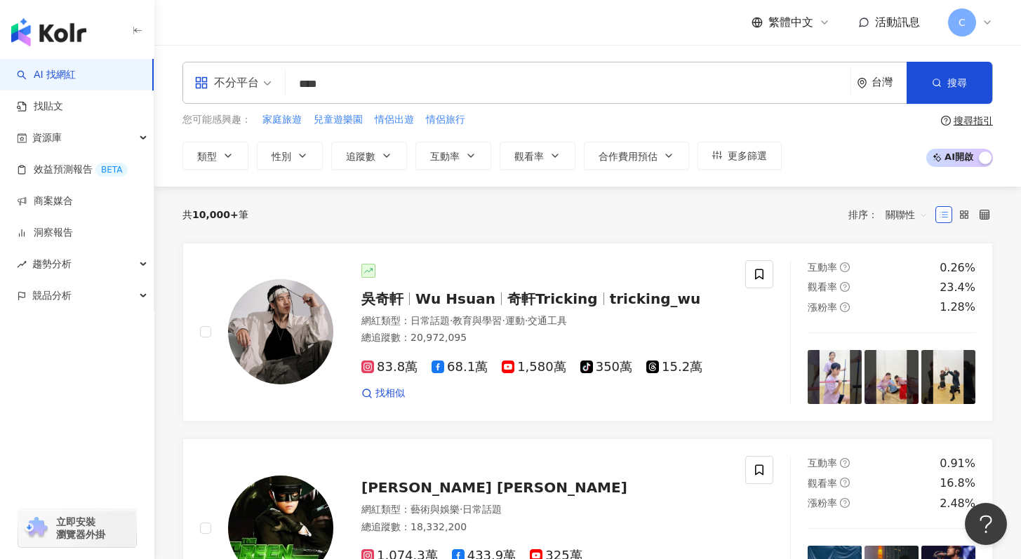
type input "****"
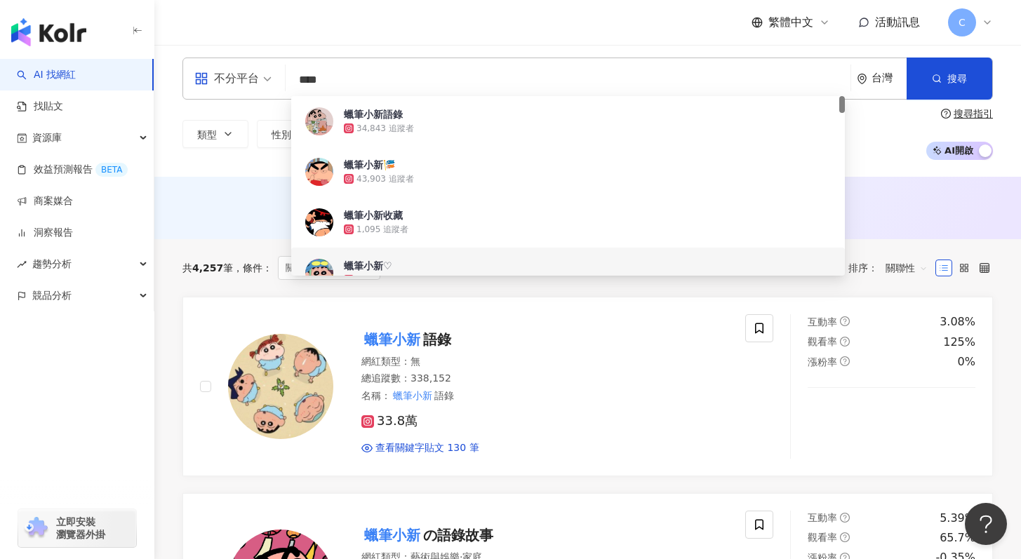
scroll to position [6, 0]
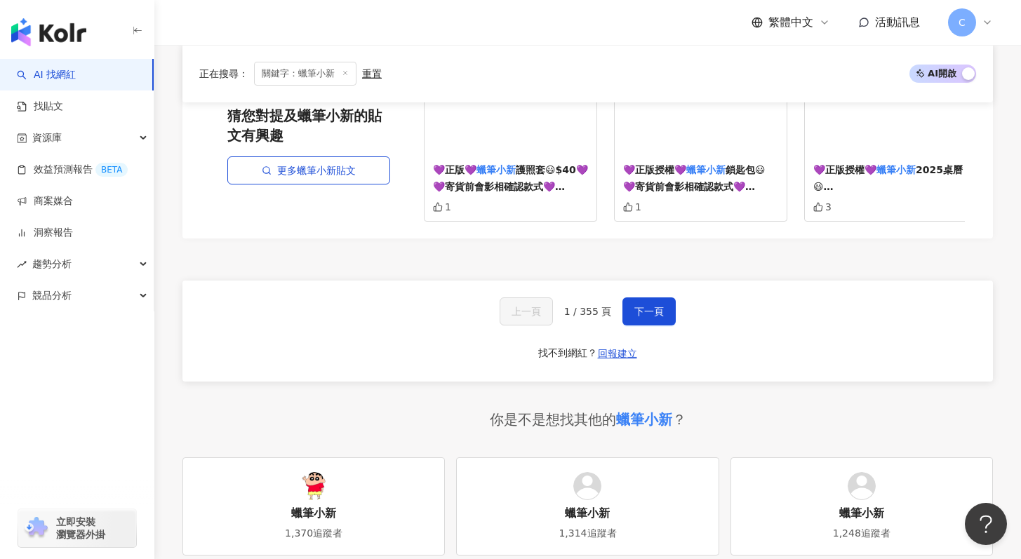
scroll to position [2659, 0]
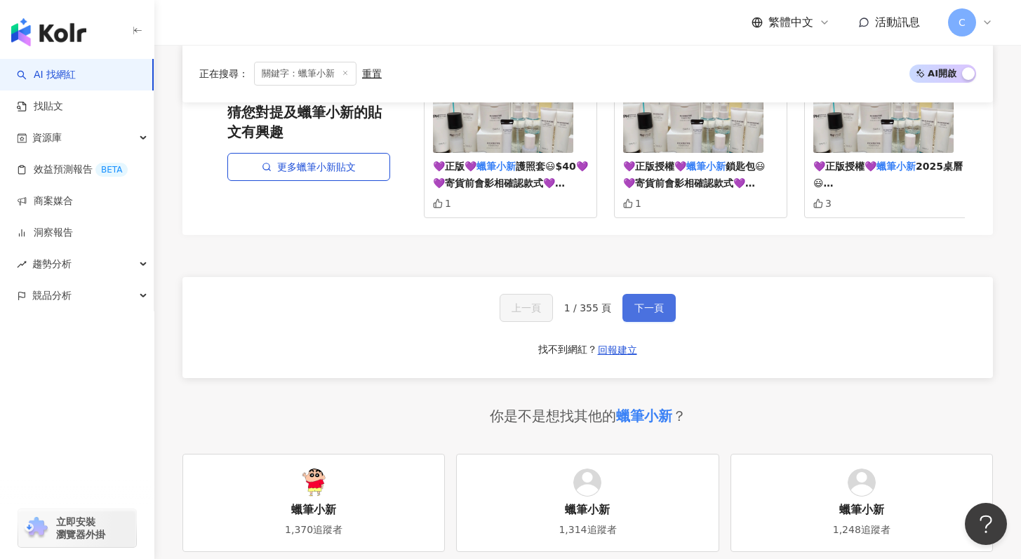
click at [631, 317] on button "下一頁" at bounding box center [648, 308] width 53 height 28
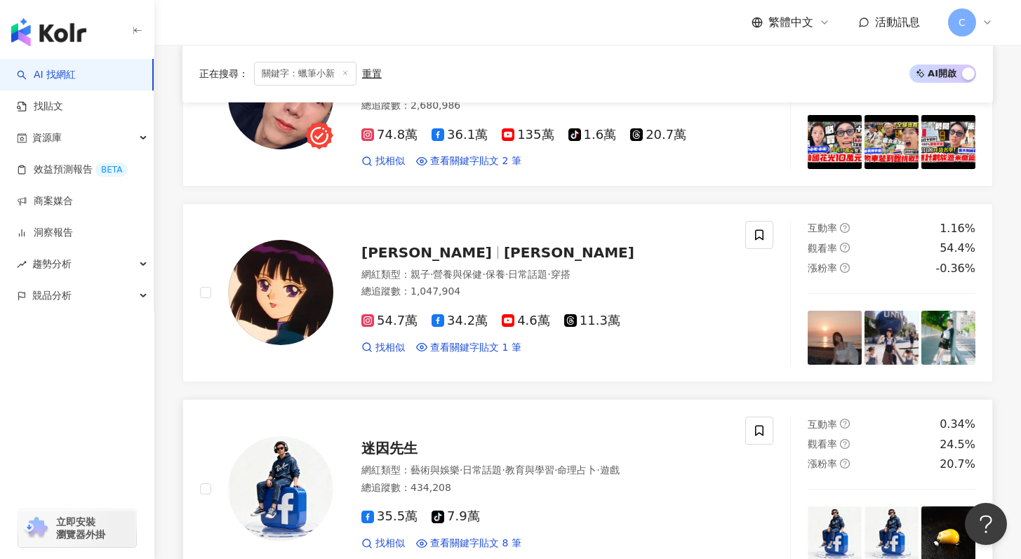
scroll to position [1914, 0]
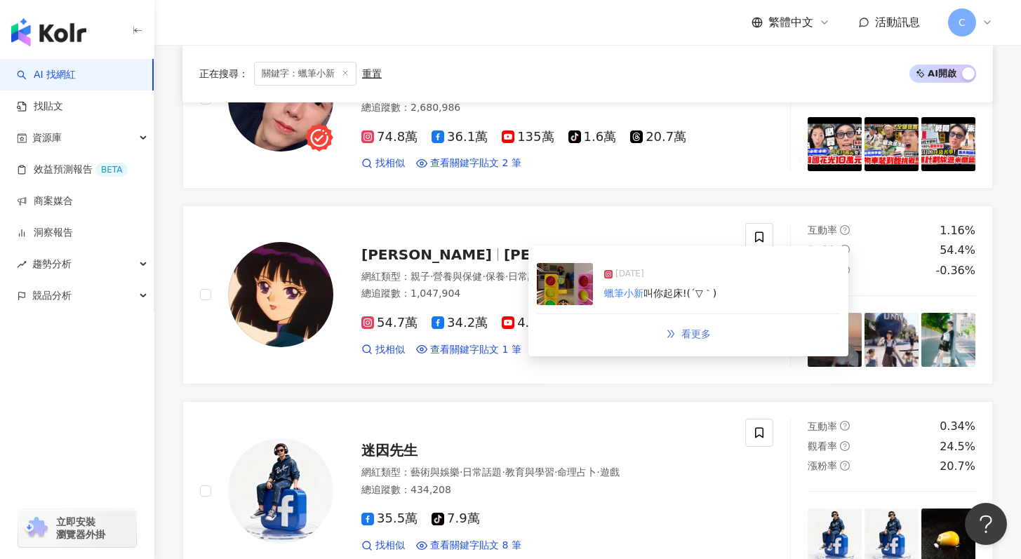
click at [670, 332] on icon "double-right" at bounding box center [671, 334] width 10 height 10
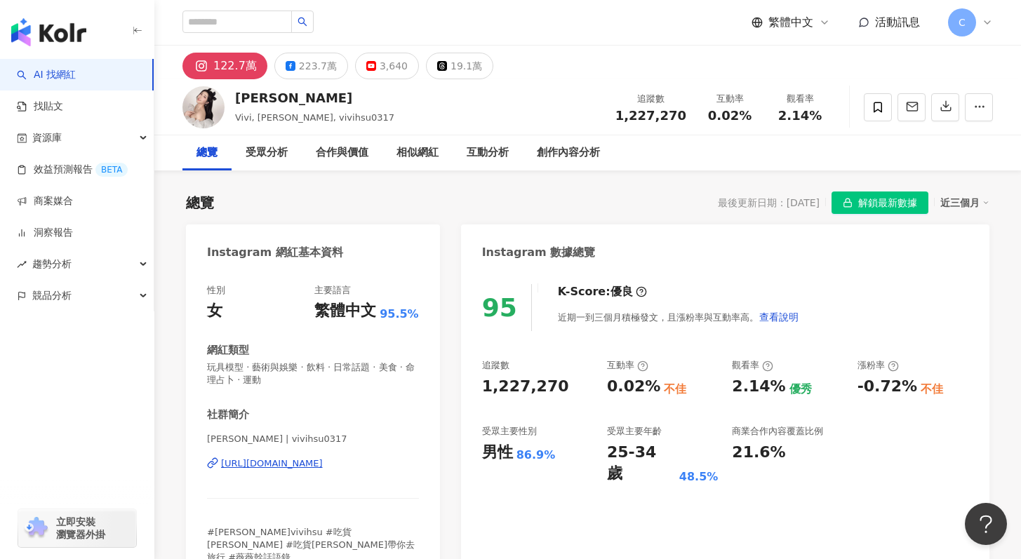
click at [312, 462] on div "[URL][DOMAIN_NAME]" at bounding box center [272, 463] width 102 height 13
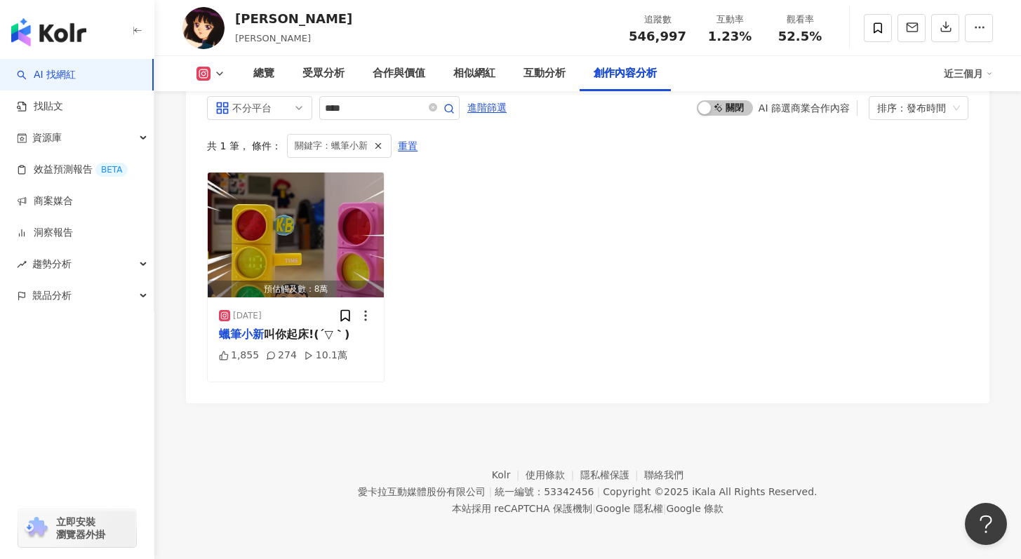
scroll to position [3797, 0]
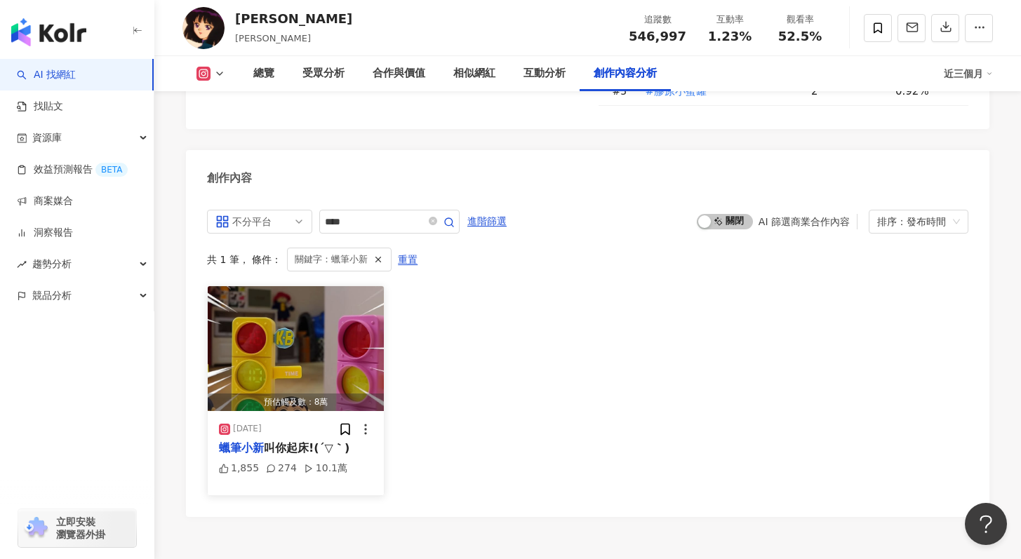
click at [293, 441] on span "叫你起床!(´▽｀)" at bounding box center [307, 447] width 86 height 13
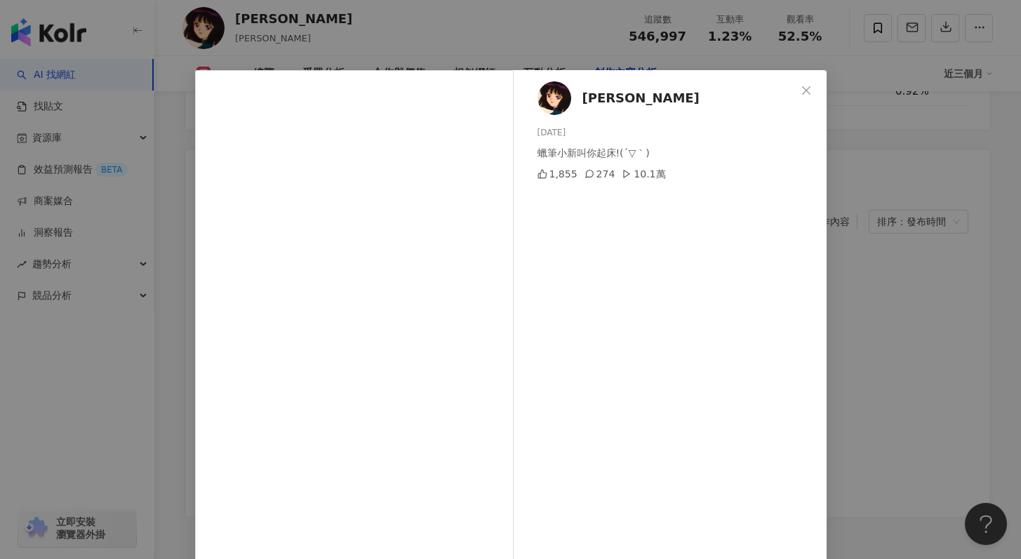
click at [902, 304] on div "[PERSON_NAME] [DATE] 蠟筆小新叫你起床!(´▽｀) 1,855 274 10.1萬 查看原始貼文" at bounding box center [510, 279] width 1021 height 559
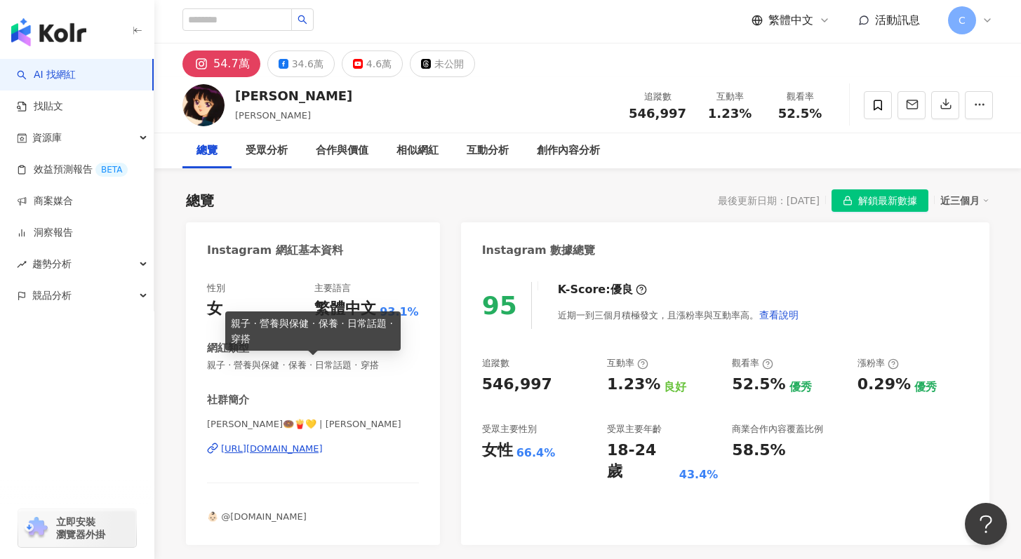
scroll to position [3, 0]
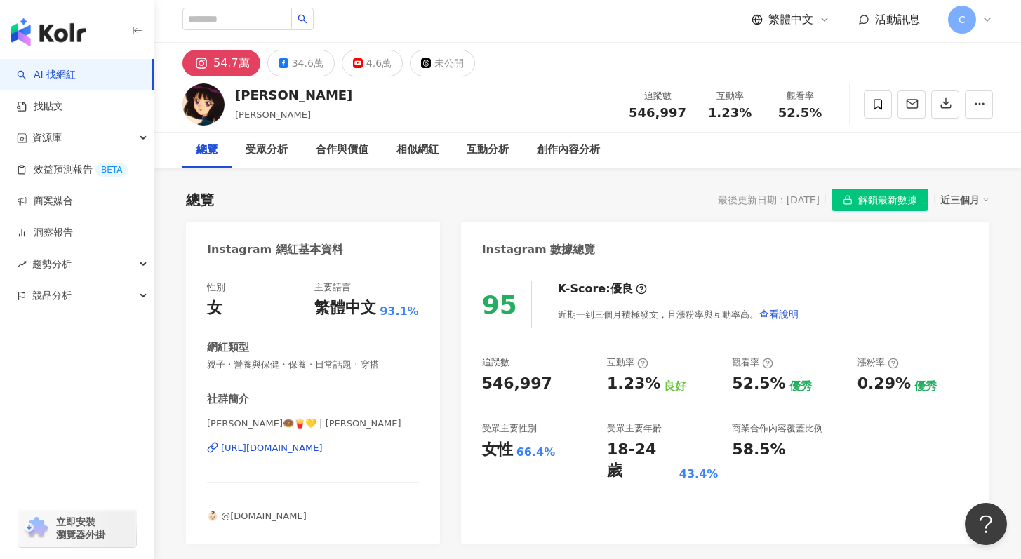
click at [279, 453] on div "[URL][DOMAIN_NAME]" at bounding box center [272, 448] width 102 height 13
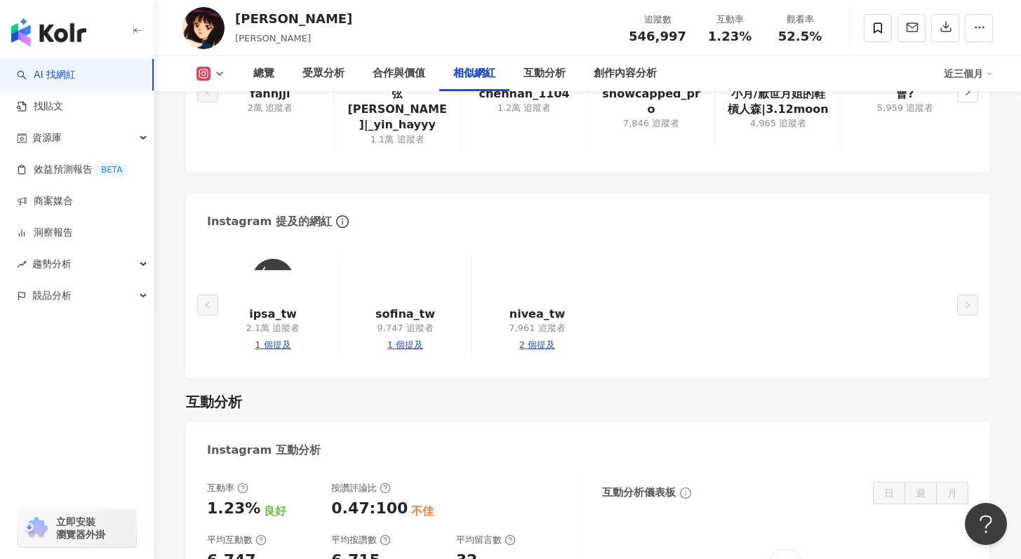
scroll to position [2587, 0]
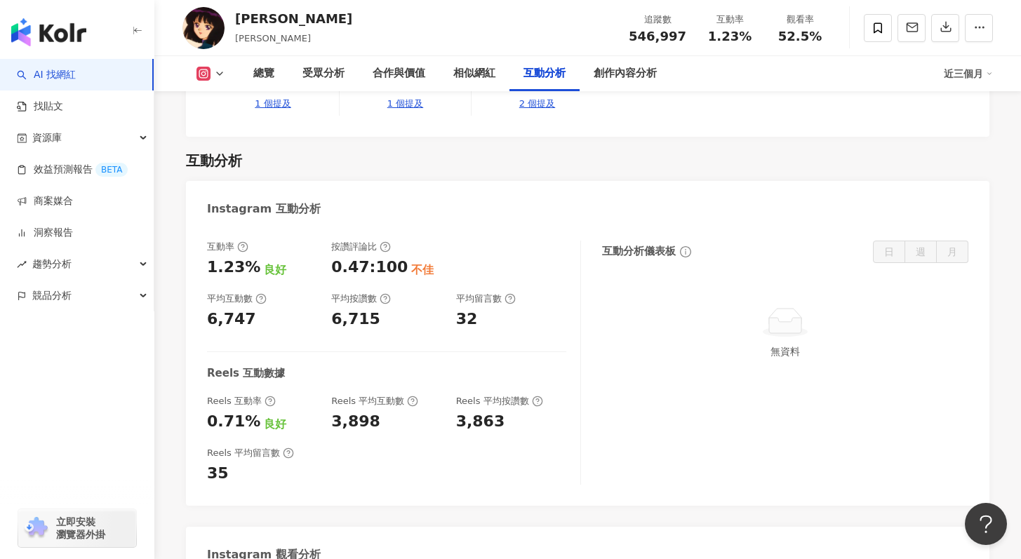
click at [383, 309] on div "6,715" at bounding box center [386, 320] width 110 height 22
drag, startPoint x: 505, startPoint y: 390, endPoint x: 421, endPoint y: 394, distance: 84.3
click at [421, 395] on div "Reels 互動率 0.71% 良好 Reels 平均互動數 3,898 Reels 平均按讚數 3,863" at bounding box center [386, 414] width 359 height 38
click at [421, 411] on div "3,898" at bounding box center [386, 422] width 110 height 22
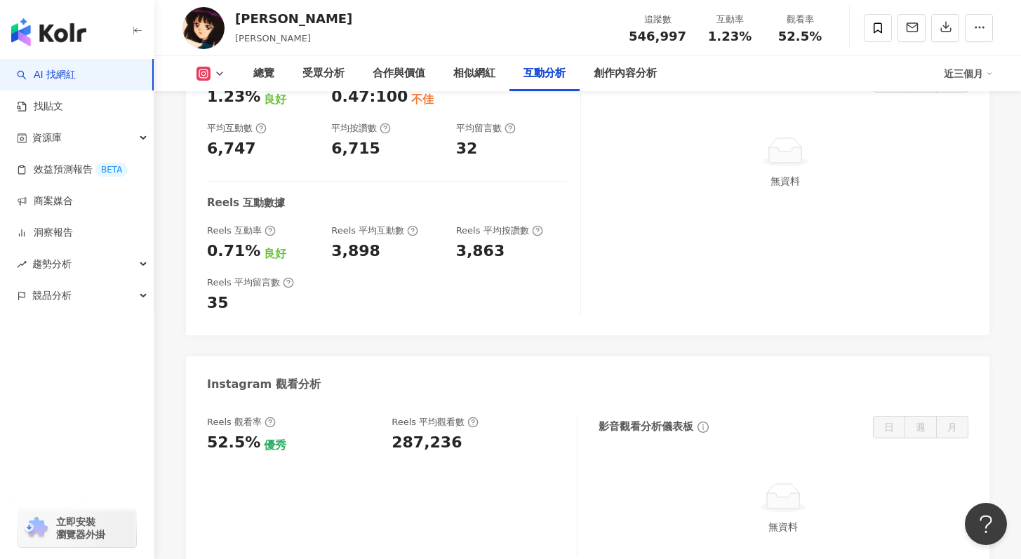
scroll to position [2763, 0]
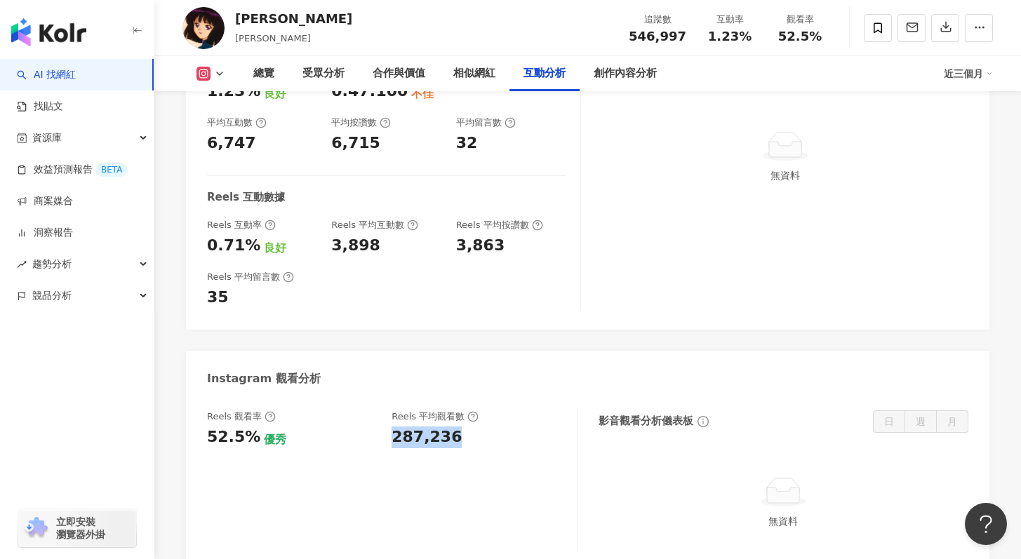
drag, startPoint x: 392, startPoint y: 399, endPoint x: 461, endPoint y: 404, distance: 68.9
click at [461, 427] on div "287,236" at bounding box center [476, 438] width 170 height 22
copy div "287,236"
click at [408, 271] on div "Reels 平均留言數 35" at bounding box center [386, 290] width 359 height 38
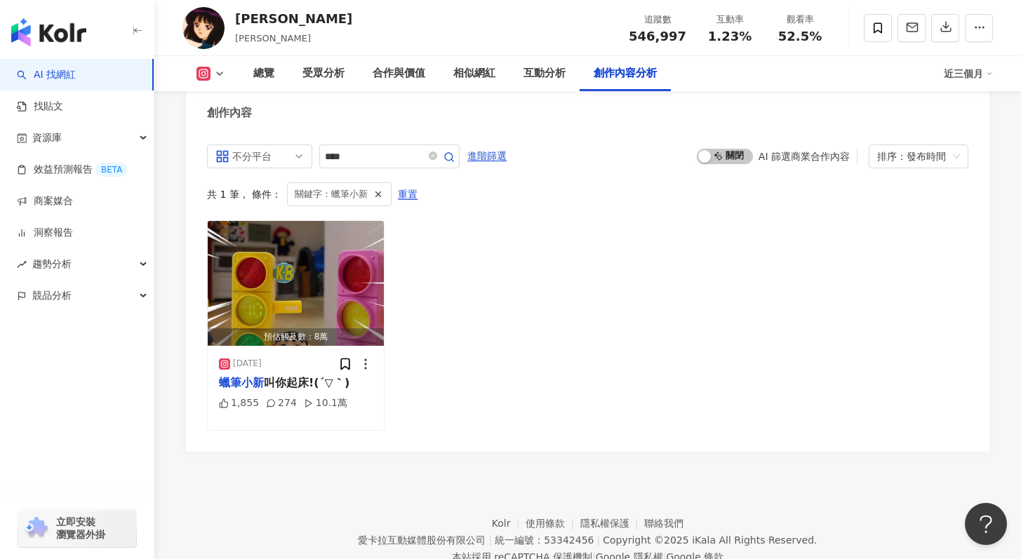
scroll to position [3862, 0]
click at [258, 376] on mark "蠟筆小新" at bounding box center [241, 382] width 45 height 13
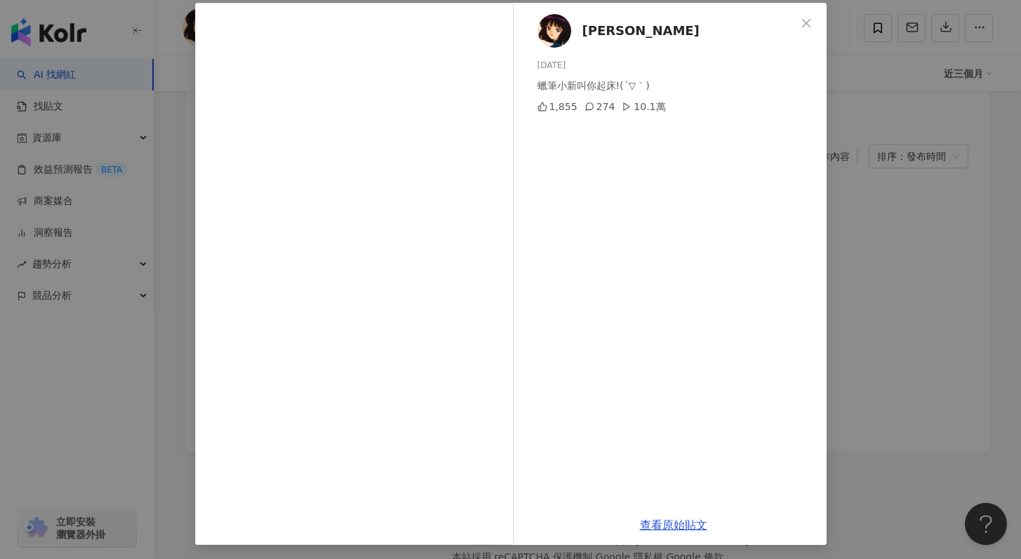
scroll to position [67, 0]
click at [650, 527] on link "查看原始貼文" at bounding box center [673, 524] width 67 height 13
click at [875, 135] on div "Nina 2025/6/18 蠟筆小新叫你起床!(´▽｀) 1,855 274 10.1萬 查看原始貼文" at bounding box center [510, 279] width 1021 height 559
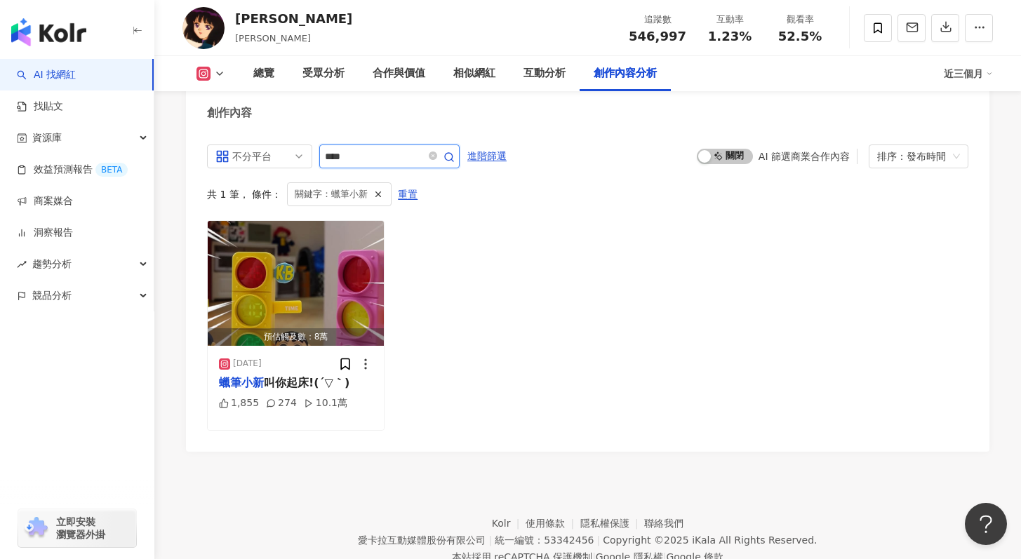
click at [341, 148] on input "****" at bounding box center [374, 156] width 98 height 17
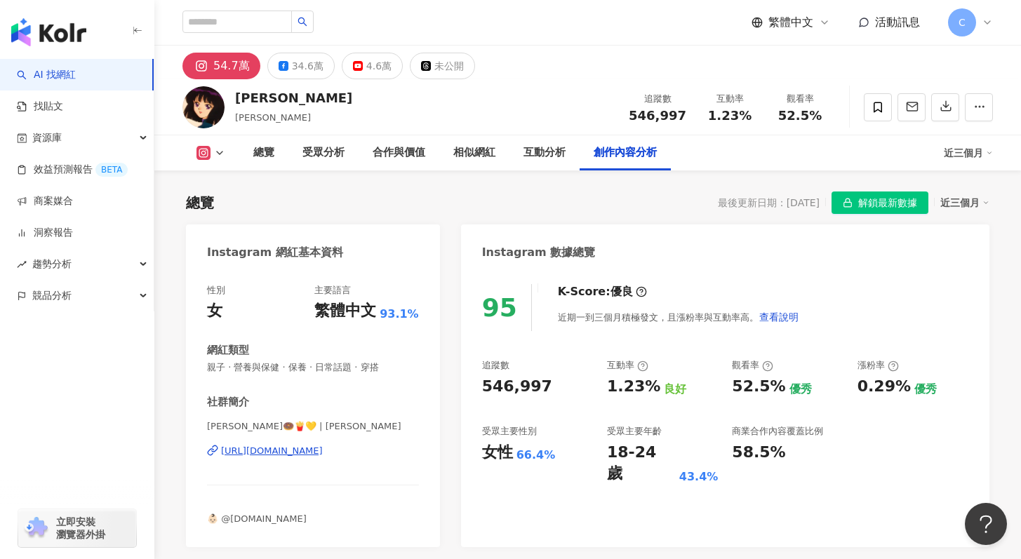
scroll to position [3819, 0]
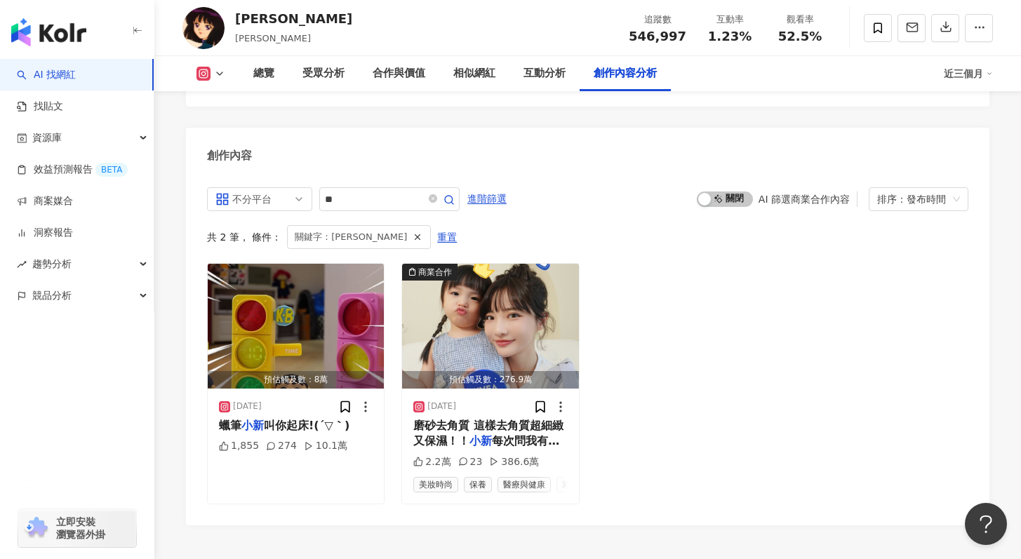
type input "****"
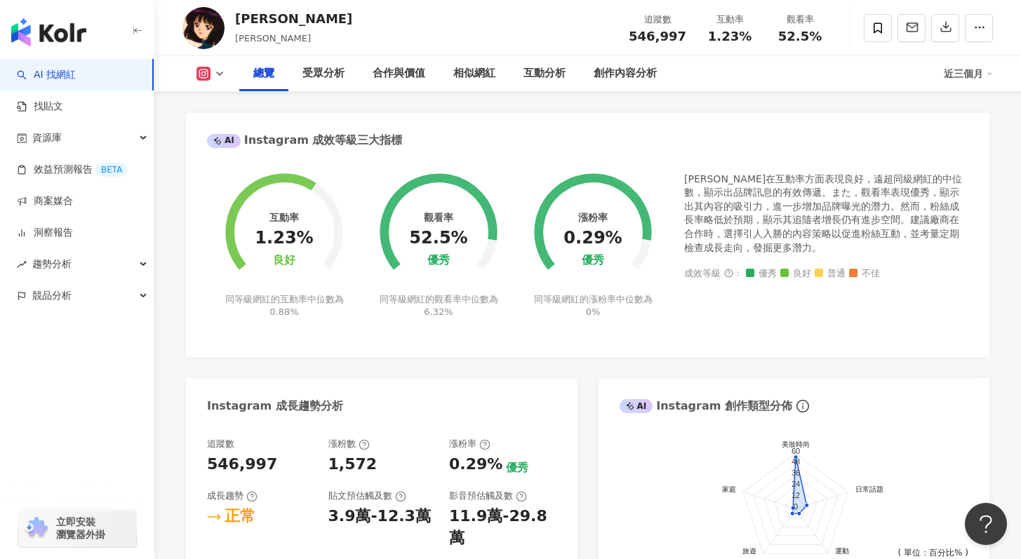
scroll to position [0, 0]
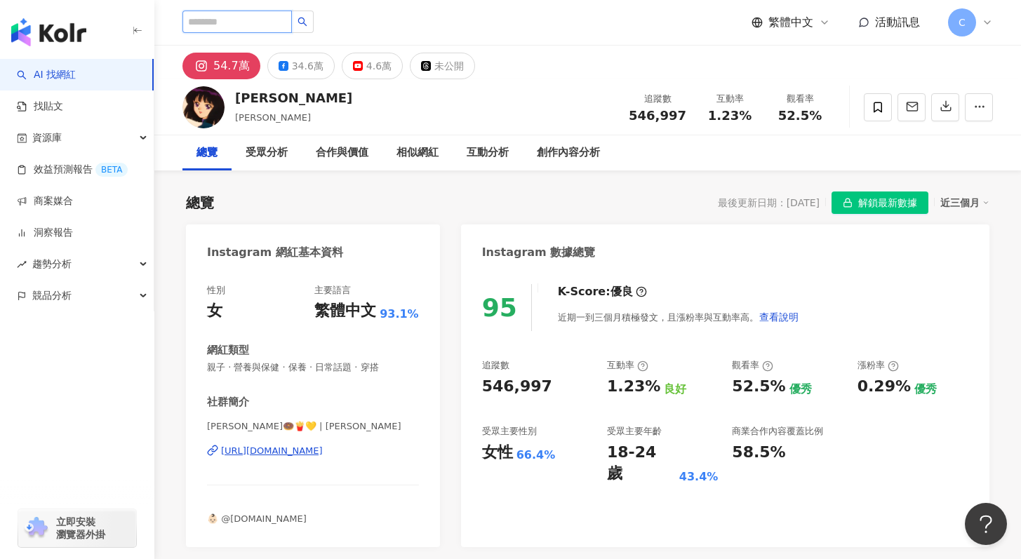
click at [268, 15] on input "search" at bounding box center [236, 22] width 109 height 22
type input "**"
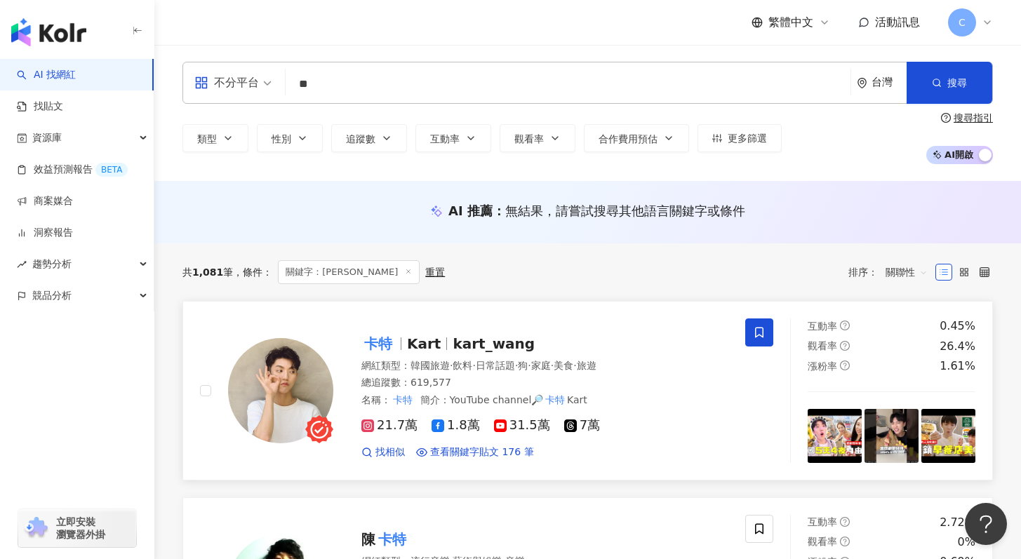
click at [422, 344] on span "Kart" at bounding box center [424, 343] width 34 height 17
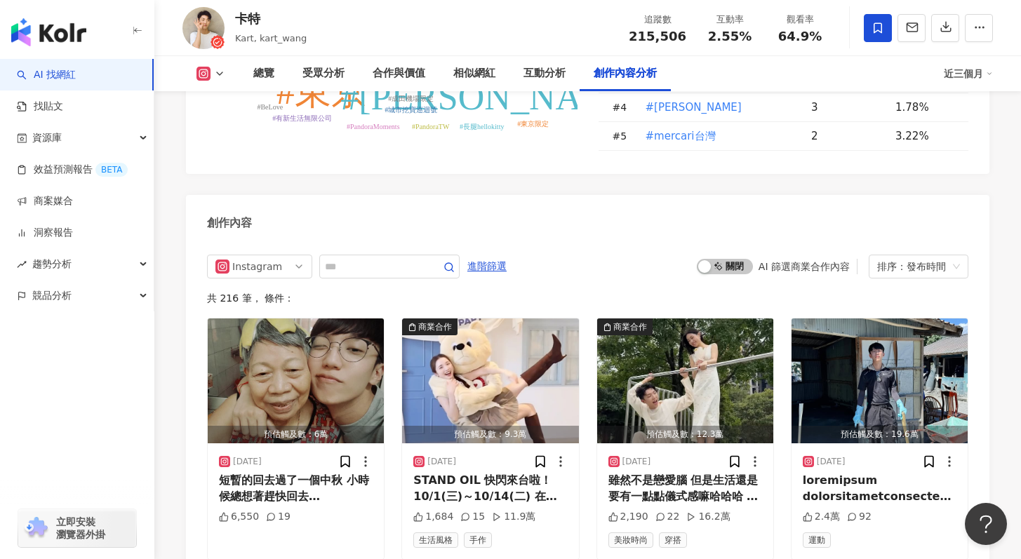
scroll to position [3795, 0]
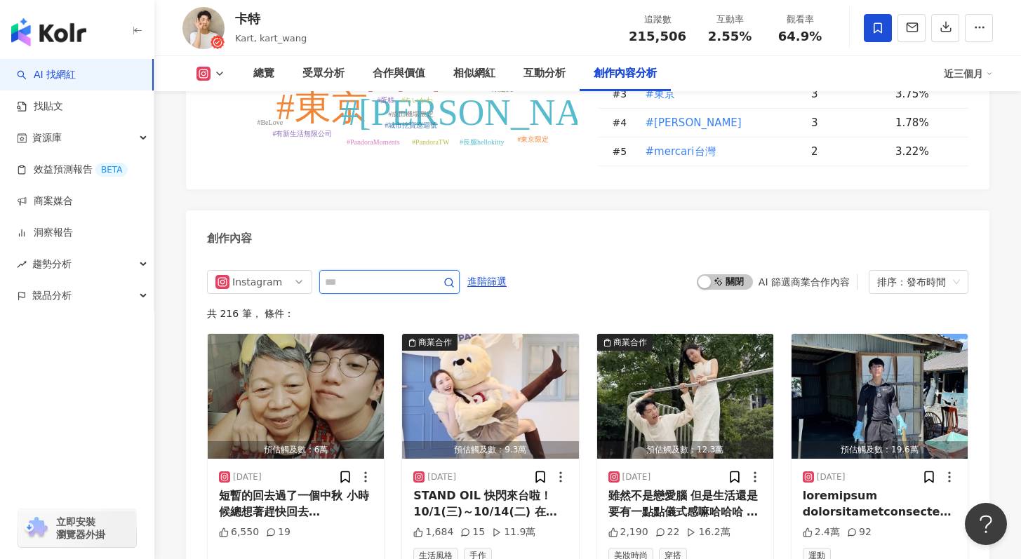
click at [347, 274] on input "text" at bounding box center [374, 282] width 98 height 17
type input "****"
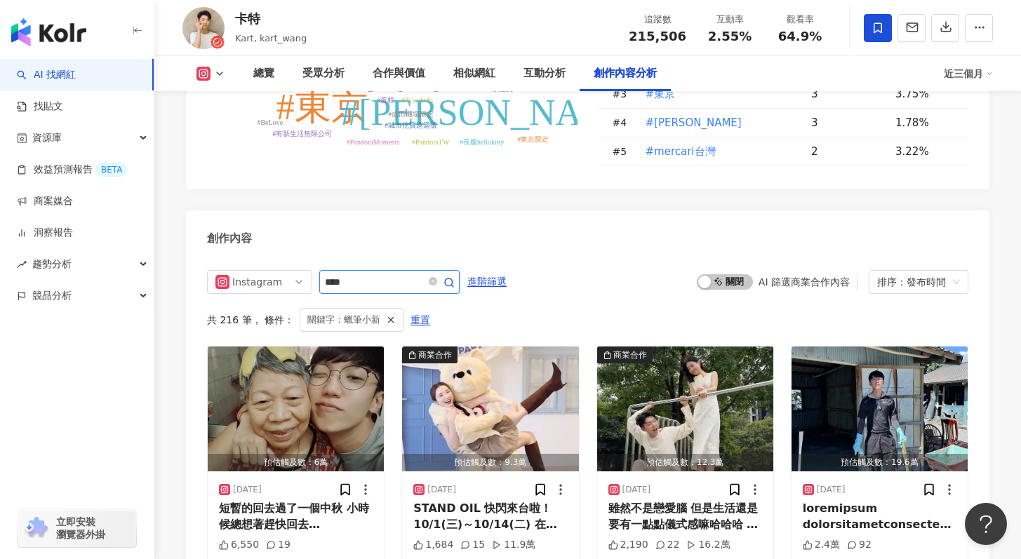
scroll to position [3879, 0]
